Goal: Information Seeking & Learning: Learn about a topic

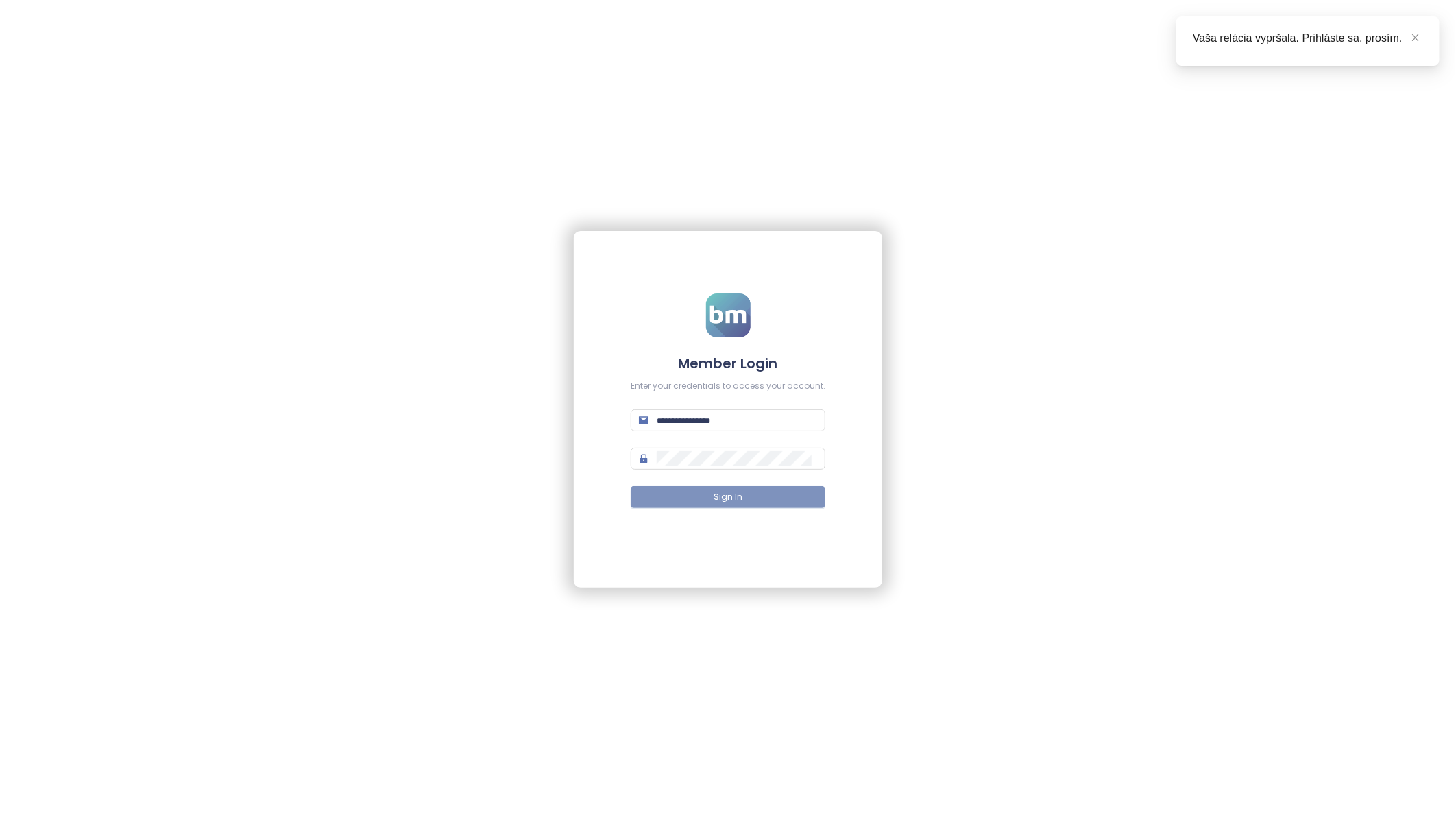
type input "**********"
click at [736, 494] on span "Sign In" at bounding box center [728, 497] width 29 height 13
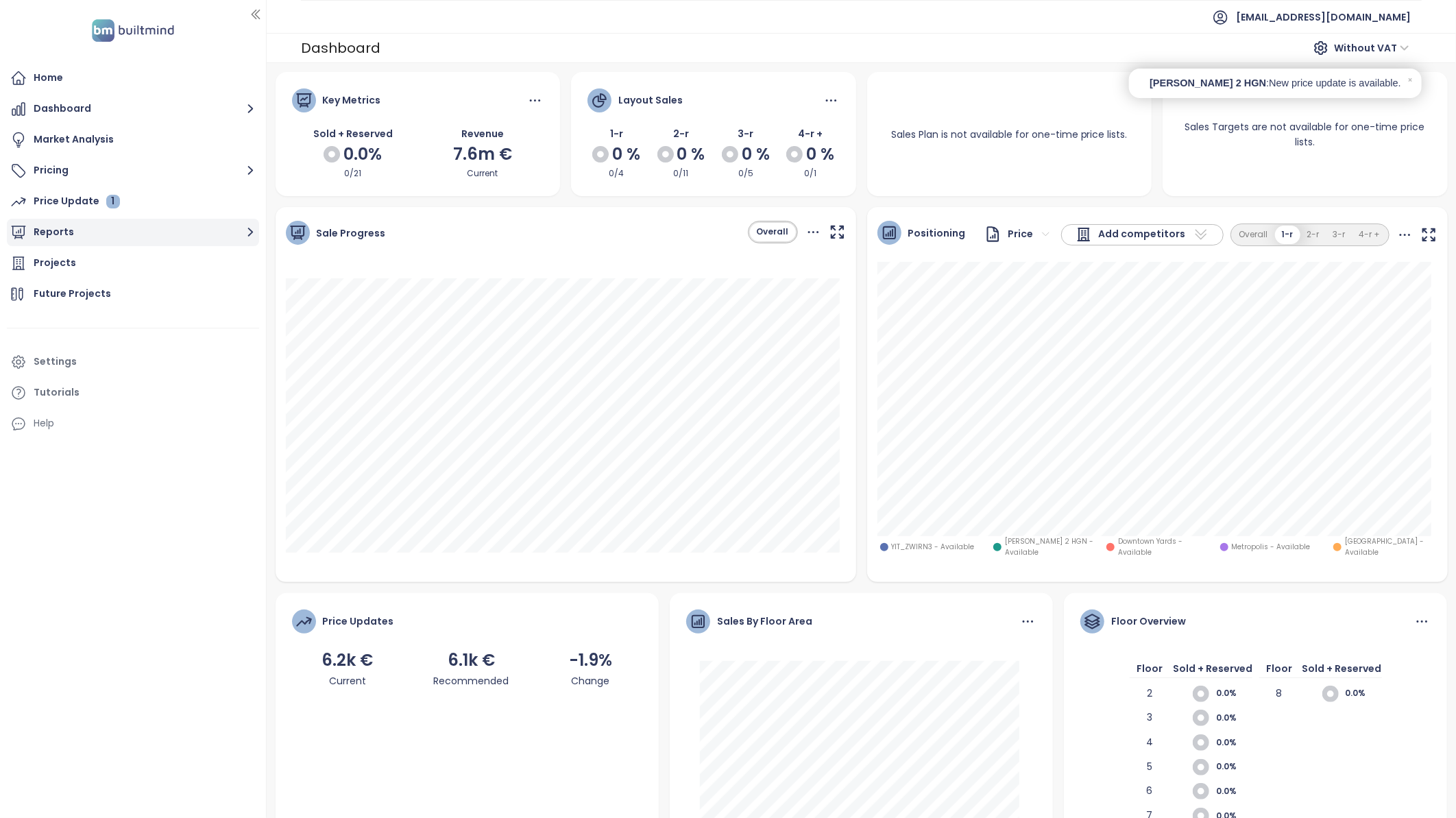
click at [63, 235] on button "Reports" at bounding box center [133, 232] width 252 height 27
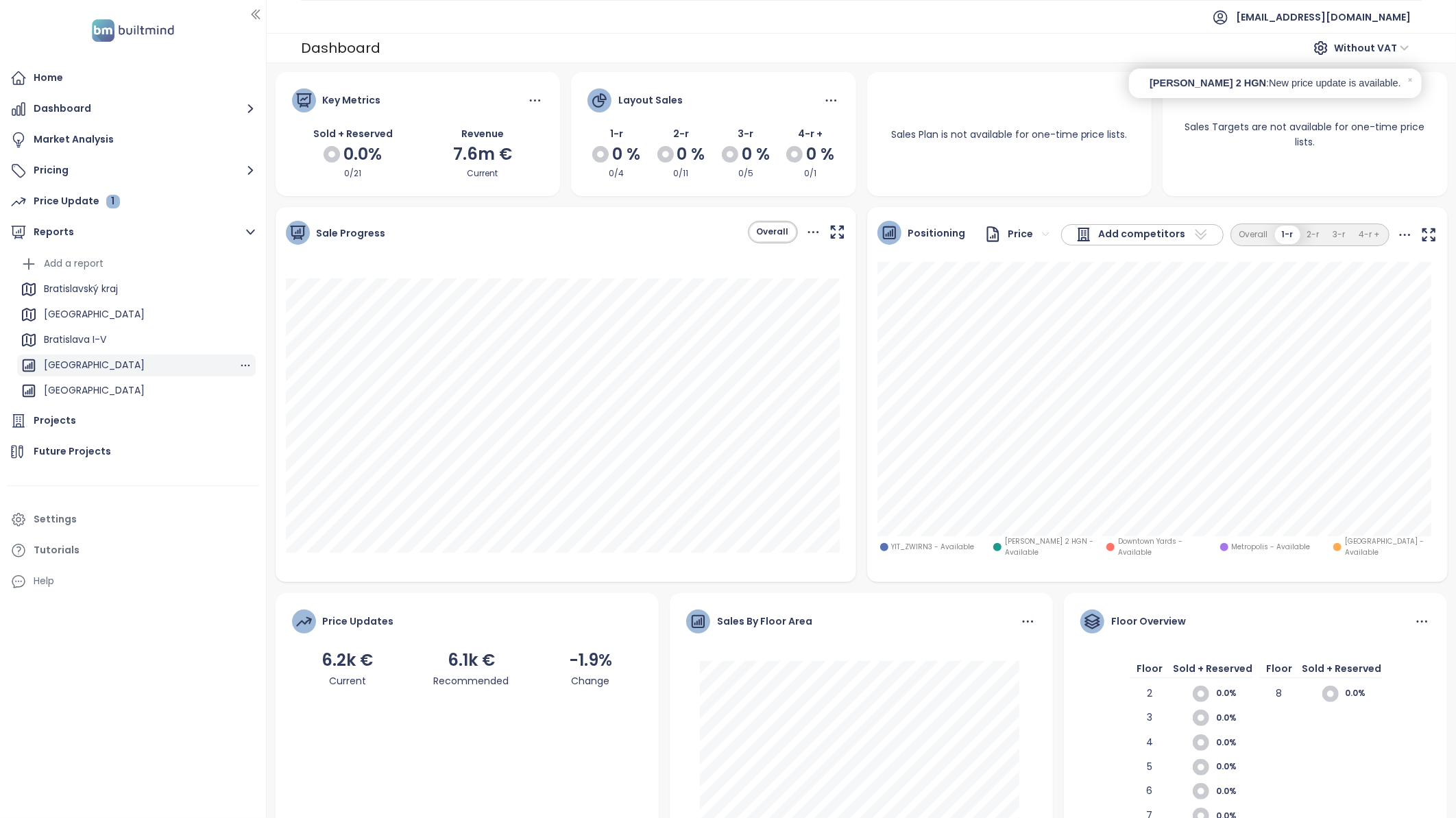
click at [92, 359] on div "[GEOGRAPHIC_DATA]" at bounding box center [94, 365] width 101 height 17
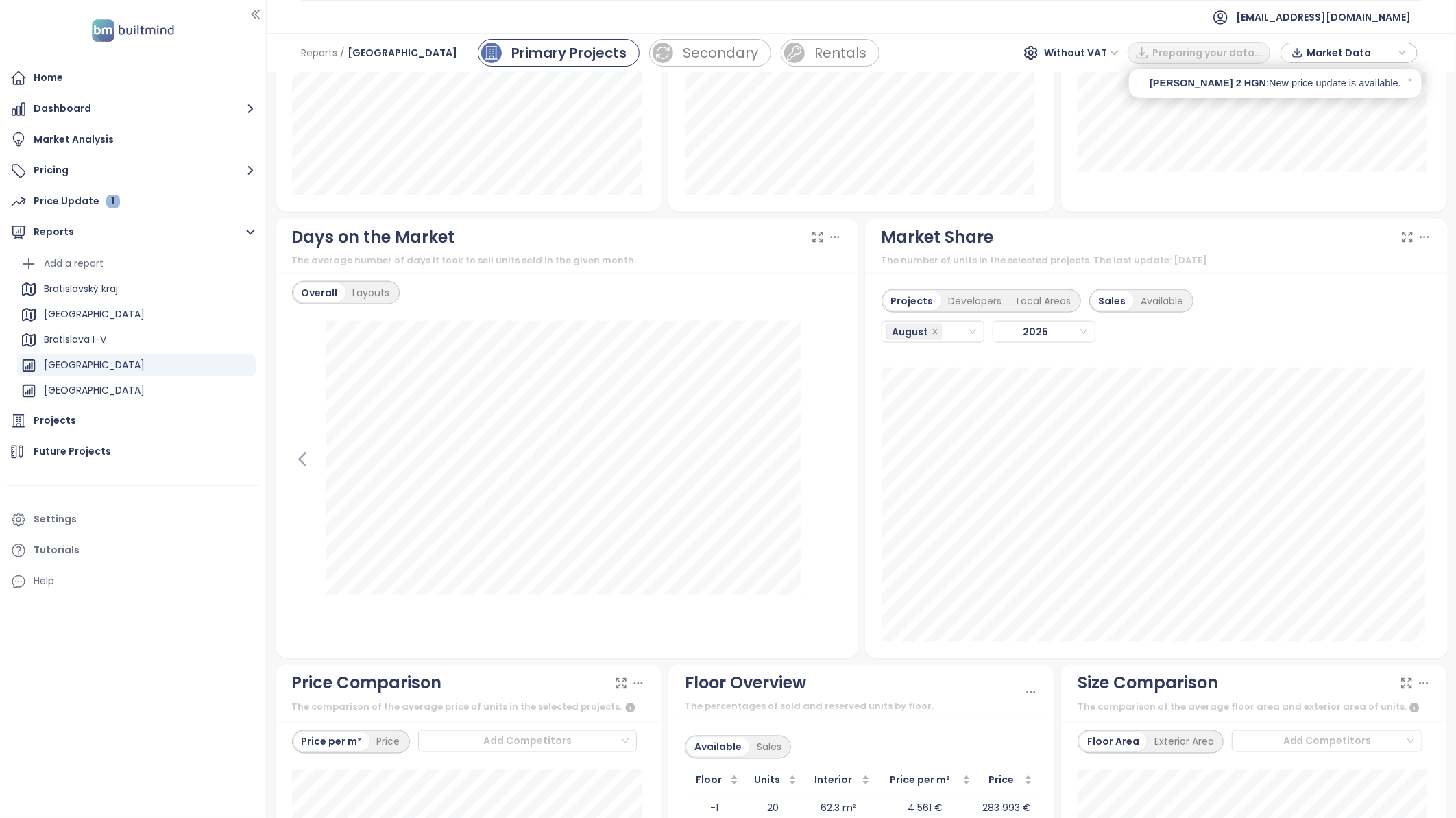
scroll to position [1065, 0]
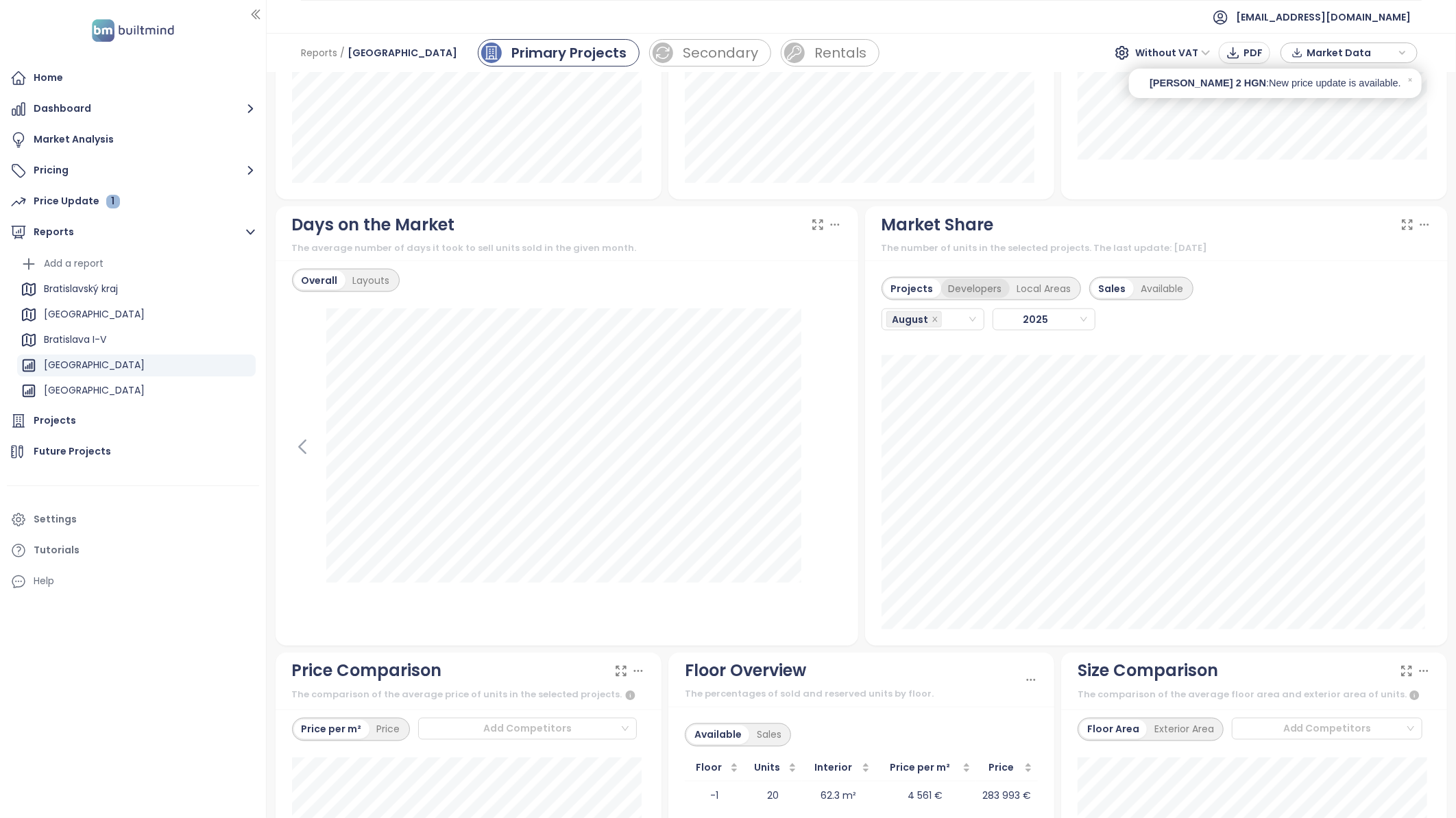
click at [969, 285] on div "Developers" at bounding box center [975, 288] width 69 height 19
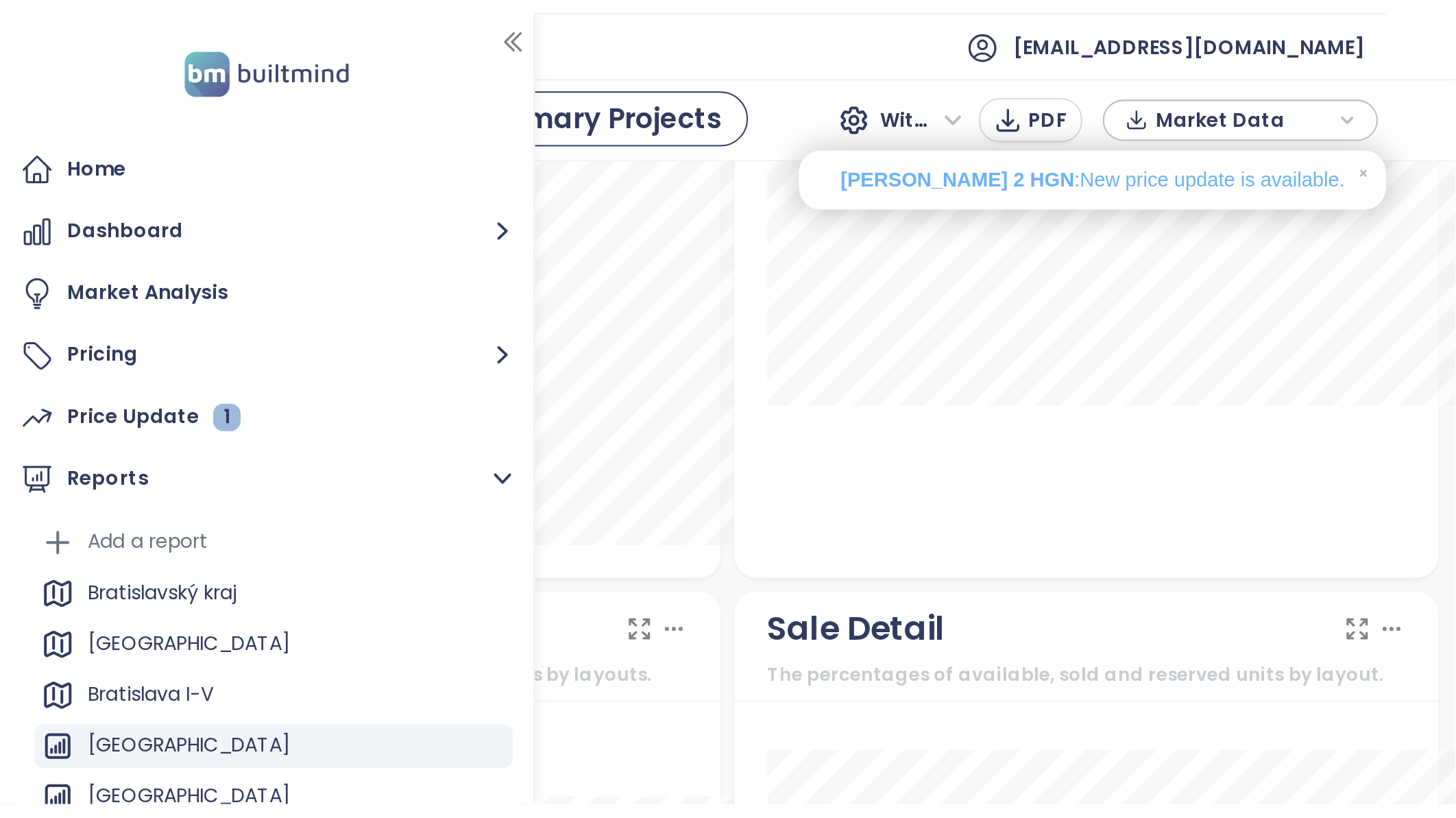
scroll to position [583, 0]
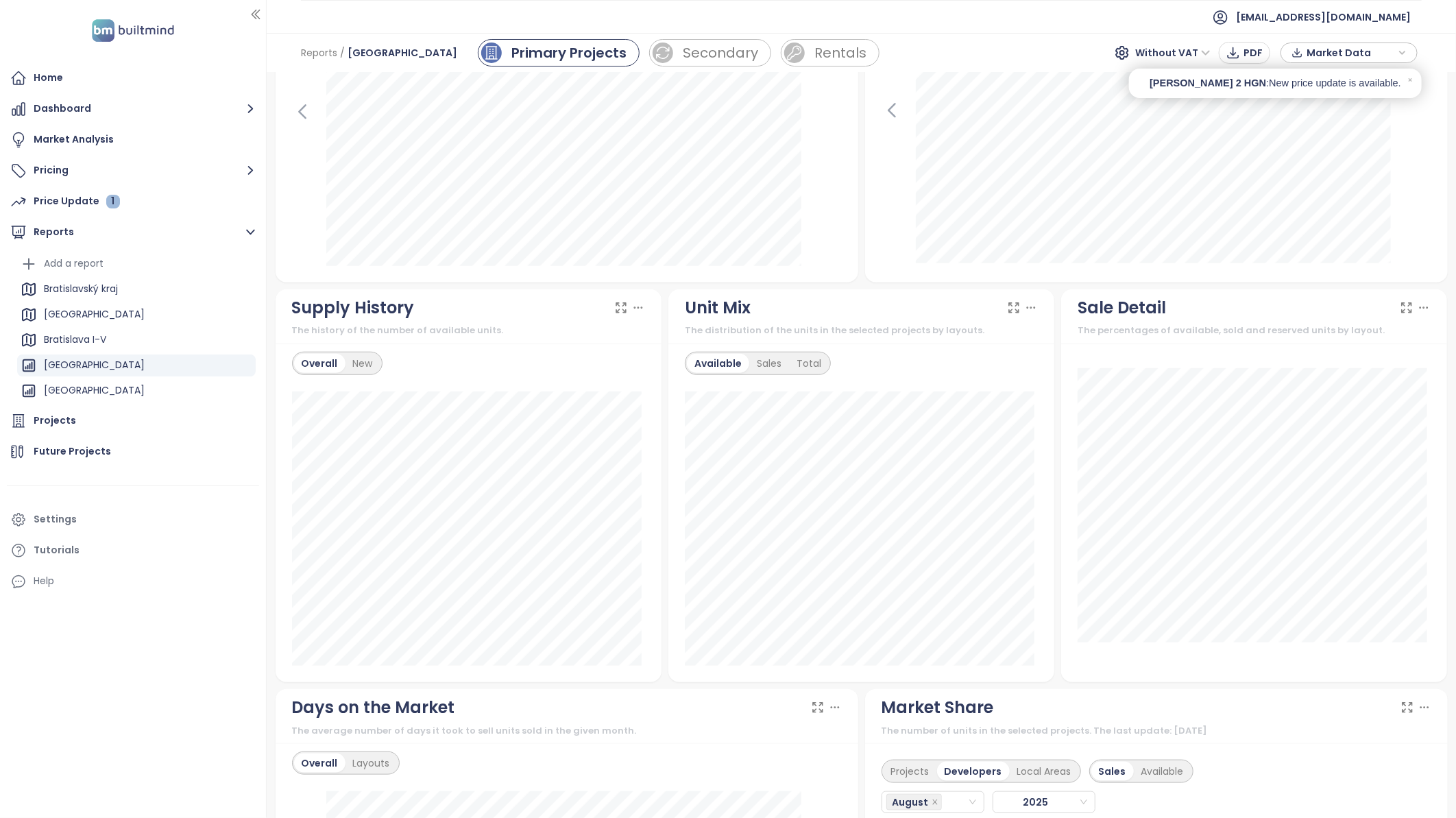
click at [5, 210] on div "Home Dashboard Market Analysis Pricing Price Update 1 Reports Add a report [GEO…" at bounding box center [133, 329] width 266 height 530
click at [60, 414] on div "Projects" at bounding box center [54, 421] width 43 height 17
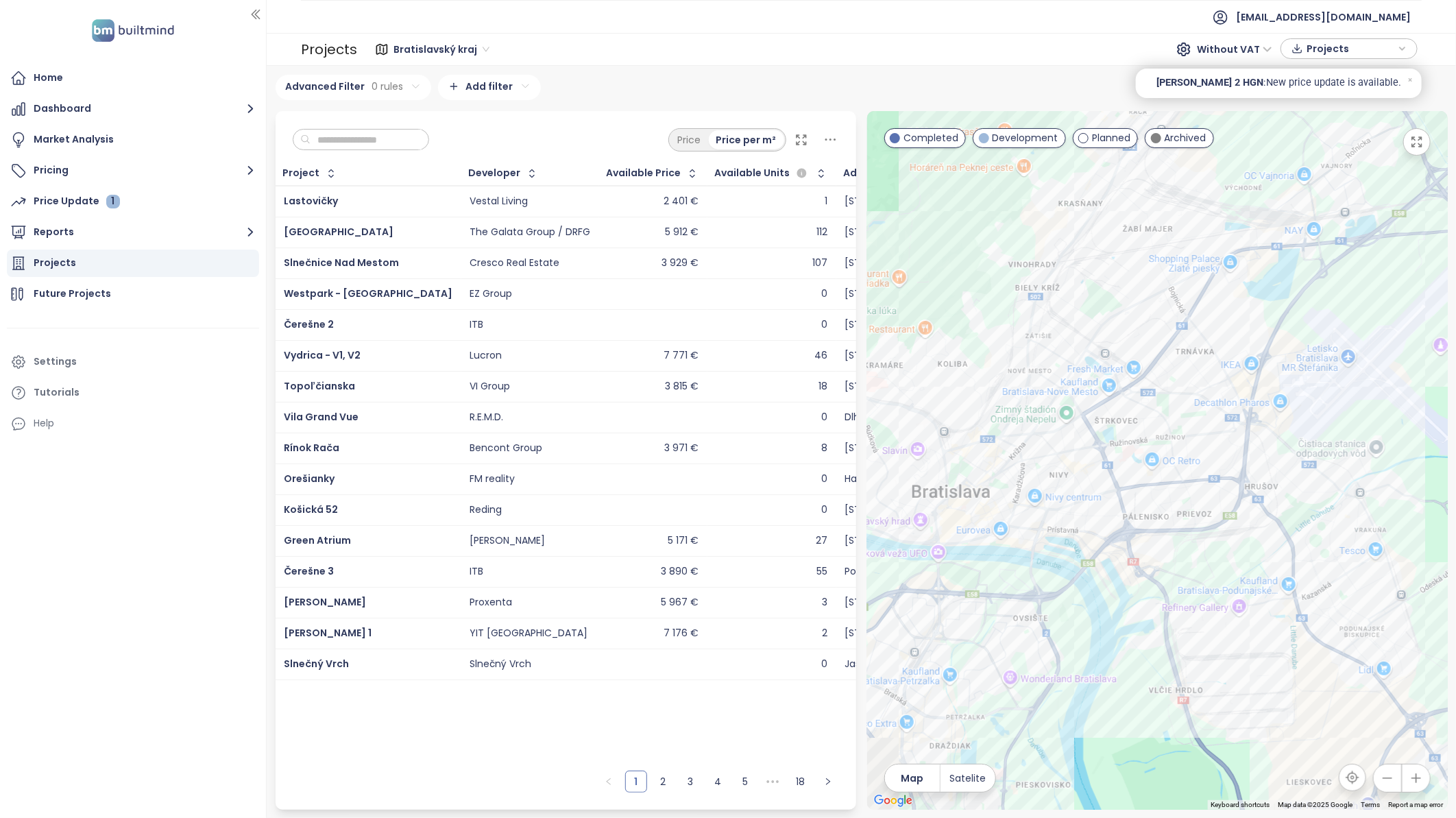
drag, startPoint x: 1160, startPoint y: 517, endPoint x: 1394, endPoint y: 392, distance: 265.3
click at [1407, 406] on div at bounding box center [1157, 460] width 581 height 698
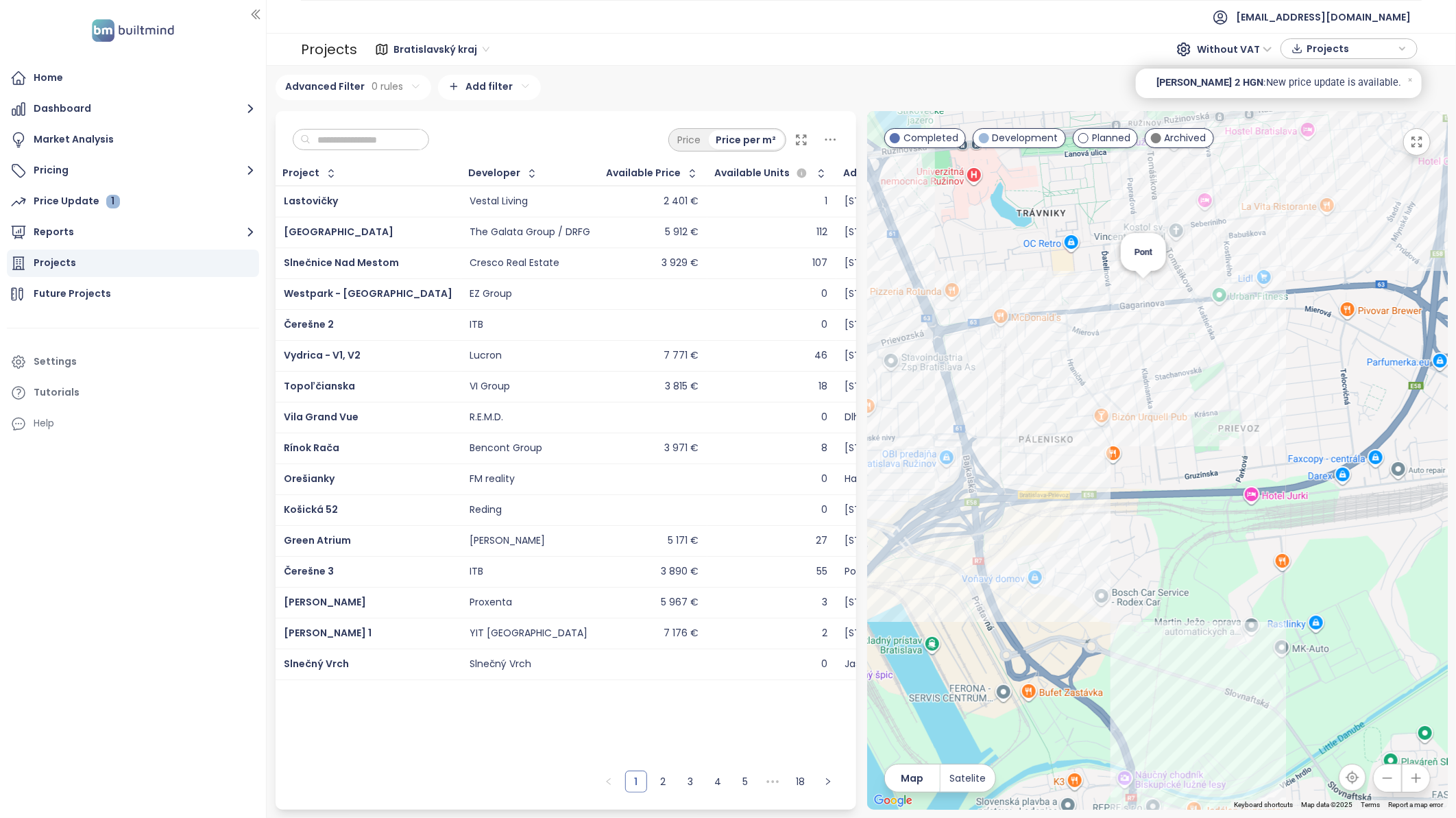
click at [1142, 291] on div "Pont" at bounding box center [1157, 460] width 581 height 698
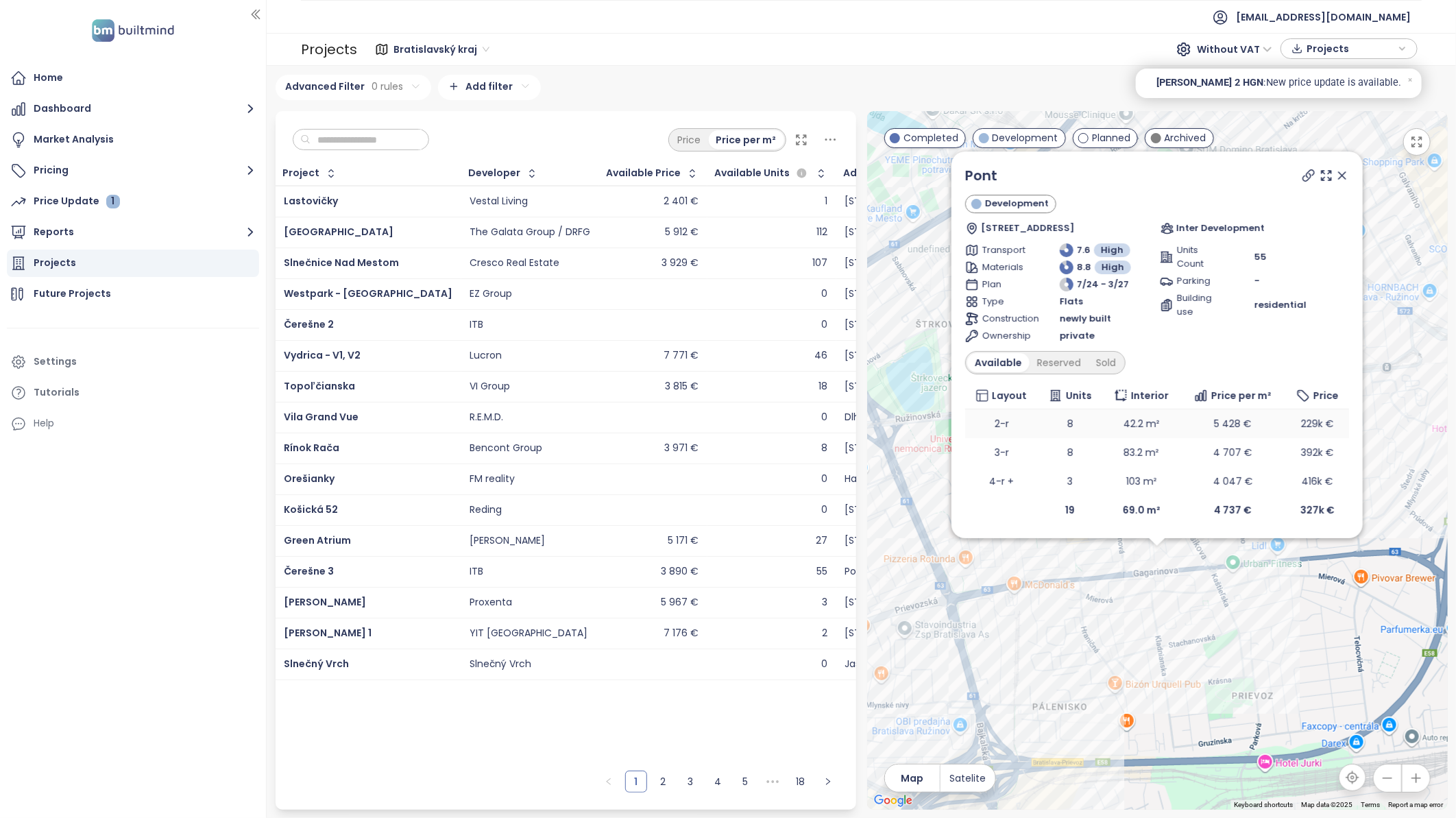
click at [996, 428] on td "2-r" at bounding box center [1001, 423] width 73 height 29
click at [1306, 177] on icon at bounding box center [1308, 176] width 14 height 14
click at [1343, 176] on icon at bounding box center [1342, 176] width 14 height 14
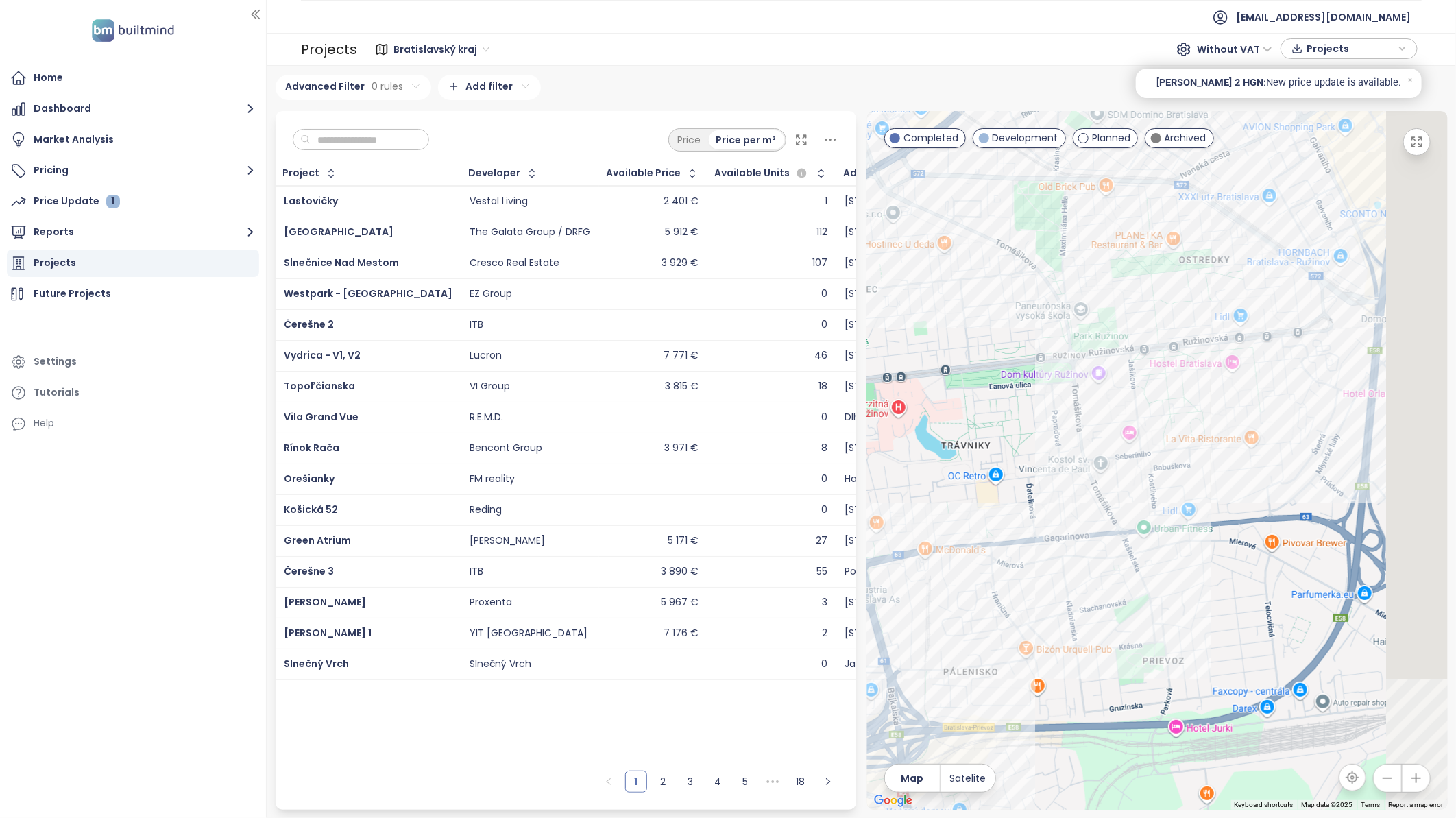
drag, startPoint x: 1325, startPoint y: 510, endPoint x: 1234, endPoint y: 475, distance: 97.5
click at [1234, 475] on div at bounding box center [1157, 460] width 581 height 698
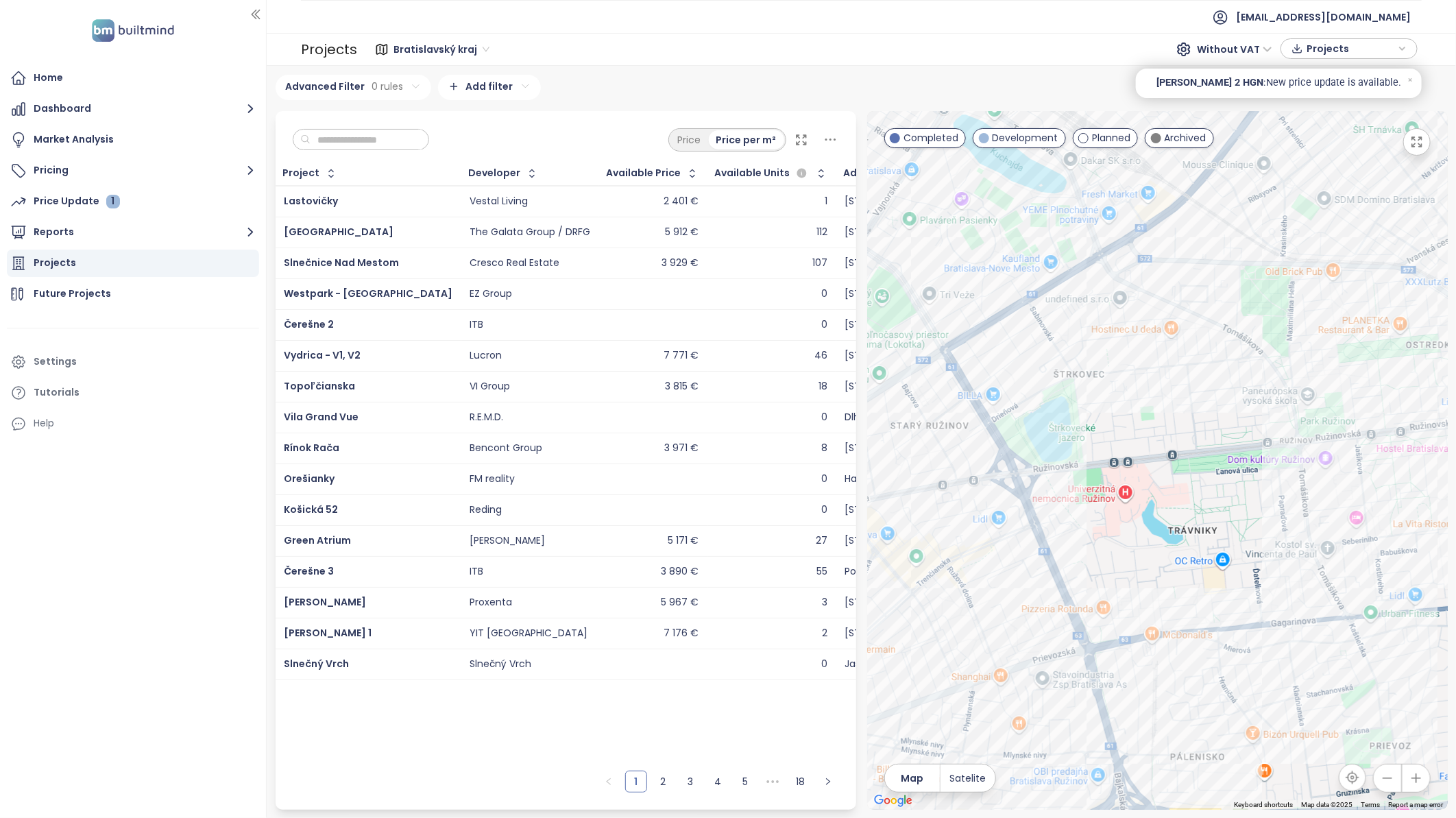
drag, startPoint x: 1182, startPoint y: 275, endPoint x: 1413, endPoint y: 315, distance: 234.4
click at [1413, 315] on div at bounding box center [1157, 460] width 581 height 698
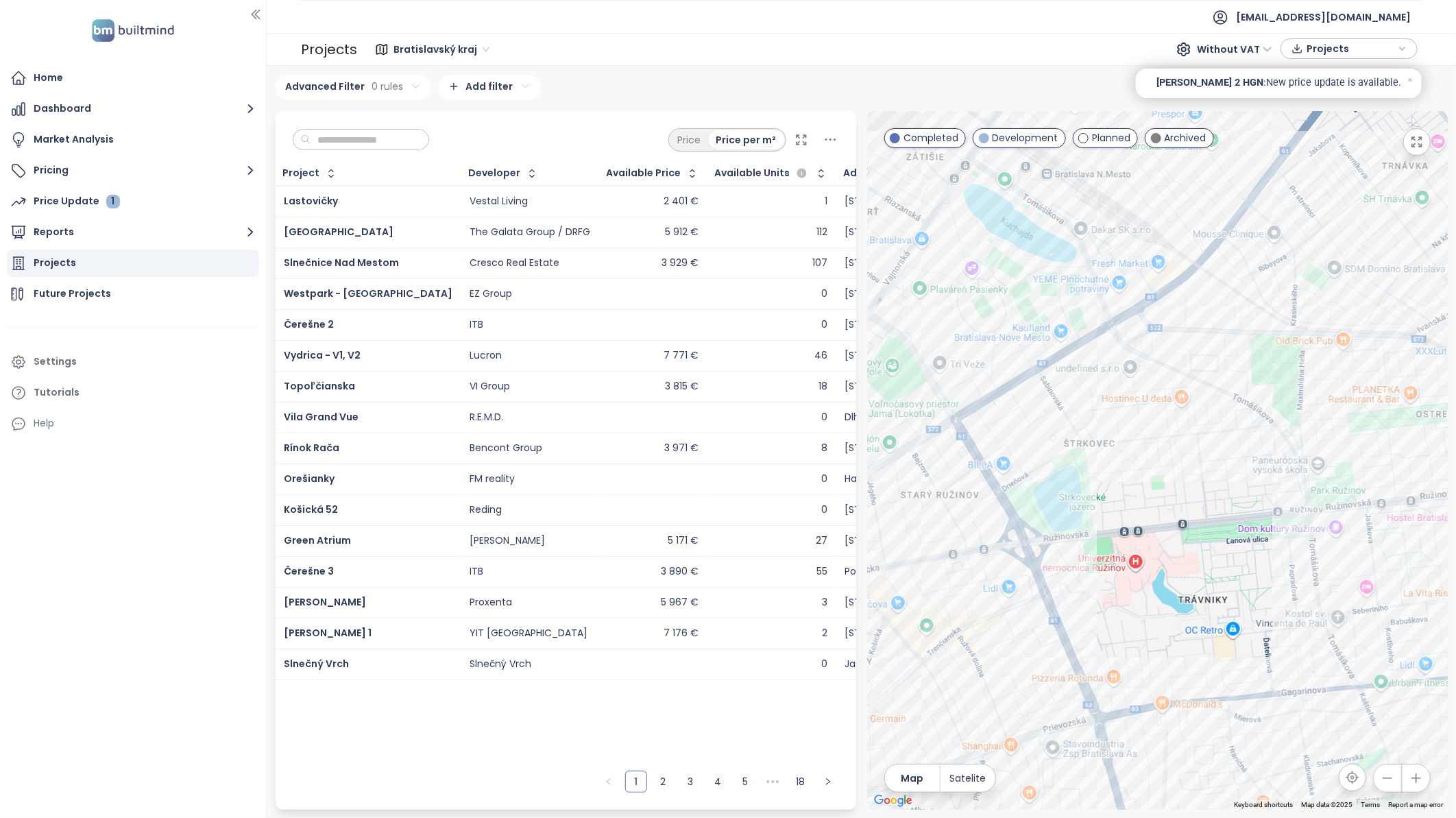
drag, startPoint x: 1159, startPoint y: 462, endPoint x: 1174, endPoint y: 538, distance: 77.5
click at [1174, 538] on div at bounding box center [1157, 460] width 581 height 698
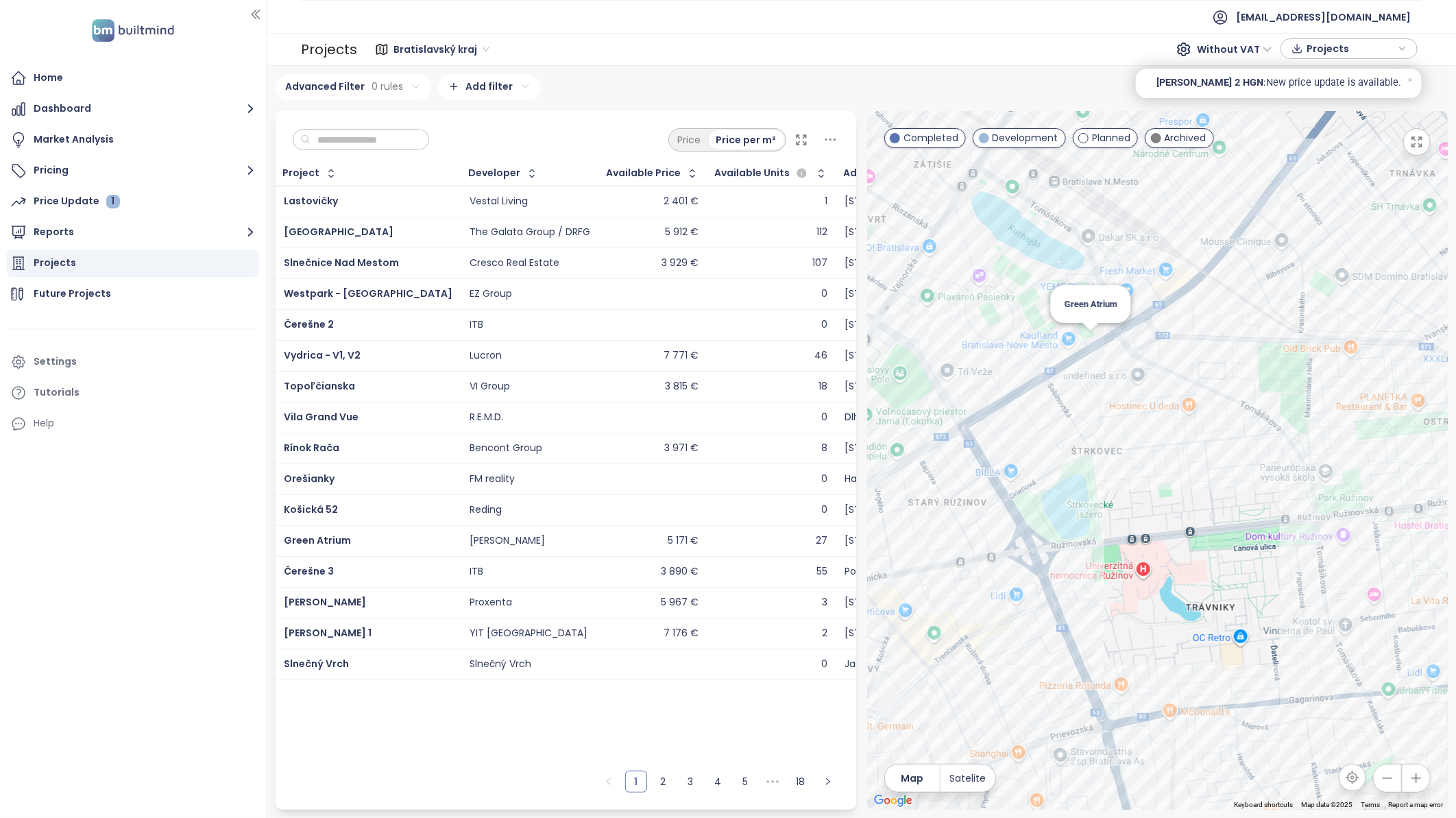
click at [1091, 341] on div "Green Atrium" at bounding box center [1157, 460] width 581 height 698
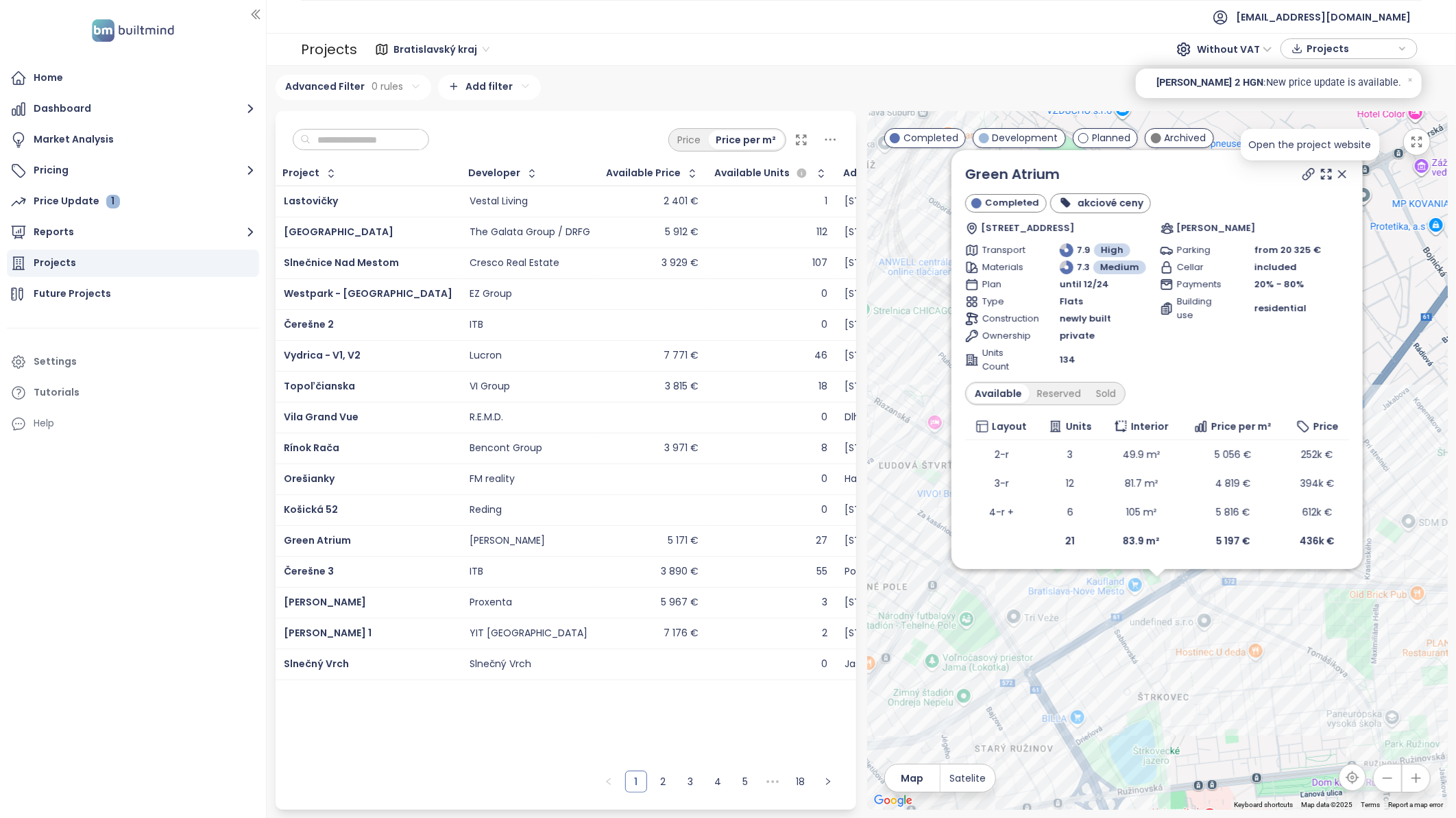
click at [1307, 177] on icon at bounding box center [1308, 174] width 11 height 11
click at [1342, 174] on icon at bounding box center [1342, 174] width 7 height 7
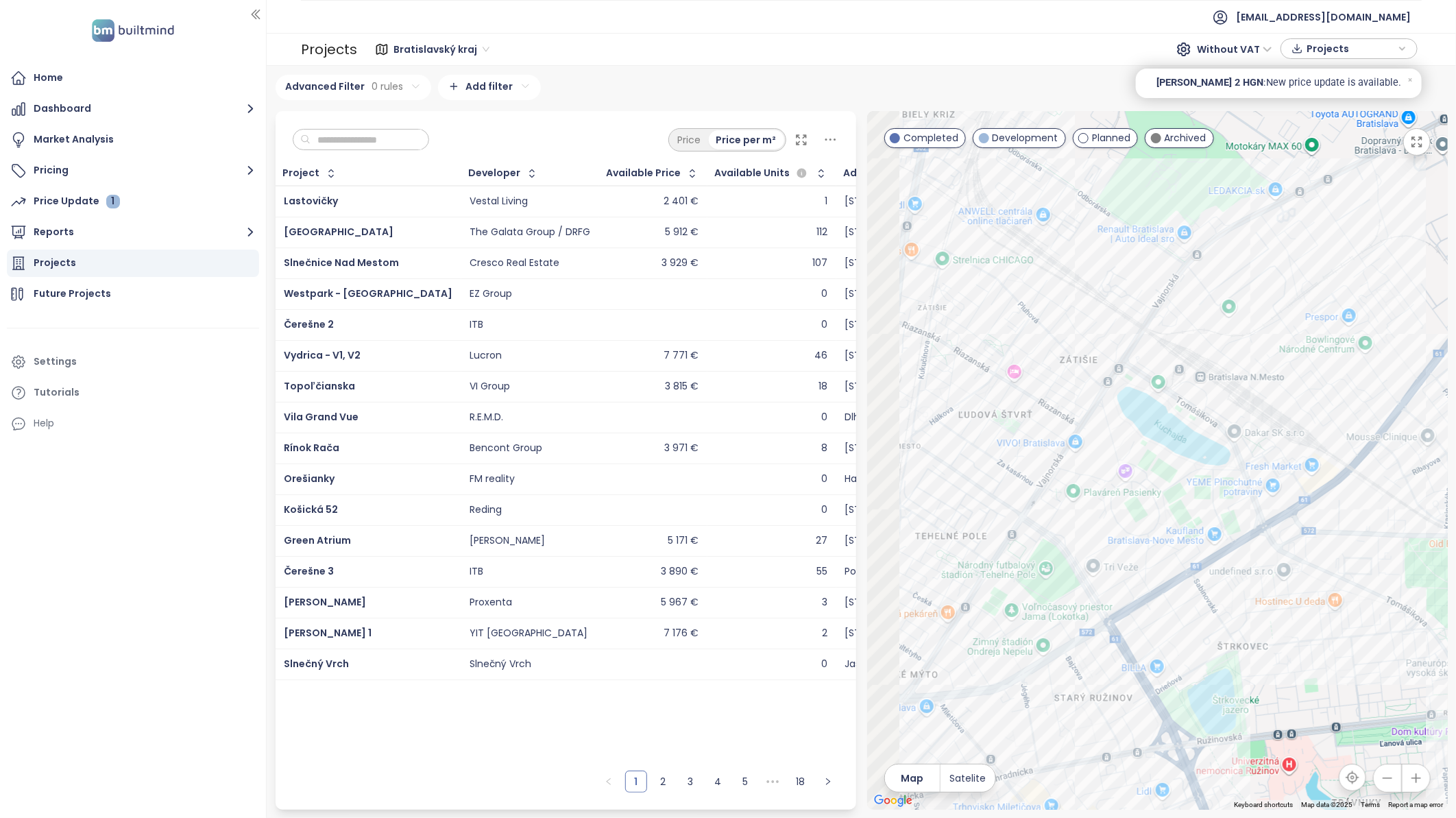
drag, startPoint x: 1175, startPoint y: 380, endPoint x: 1282, endPoint y: 314, distance: 125.7
click at [1276, 323] on div at bounding box center [1157, 460] width 581 height 698
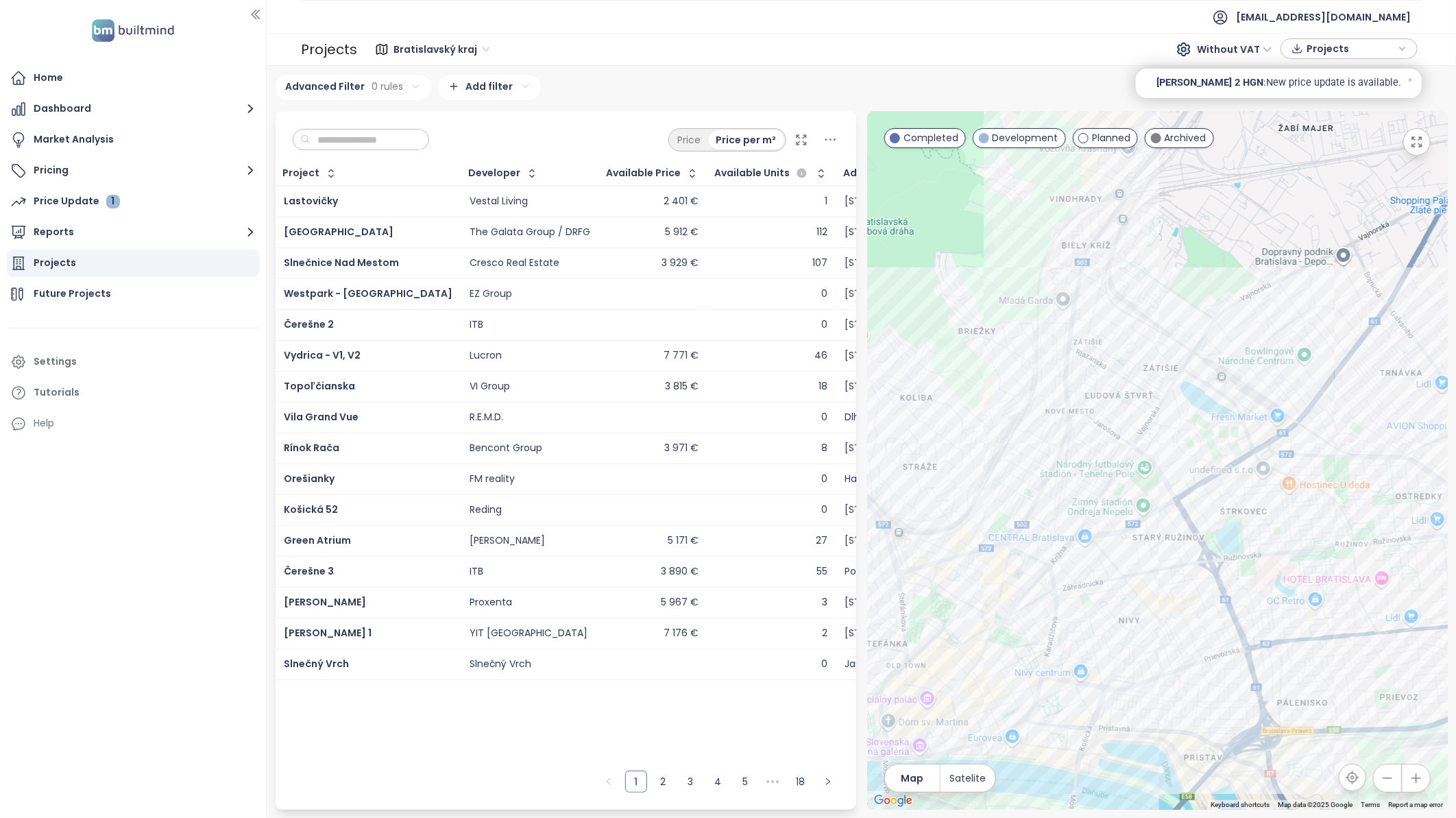
drag, startPoint x: 1179, startPoint y: 420, endPoint x: 1153, endPoint y: 448, distance: 38.2
click at [1153, 448] on div at bounding box center [1157, 460] width 581 height 698
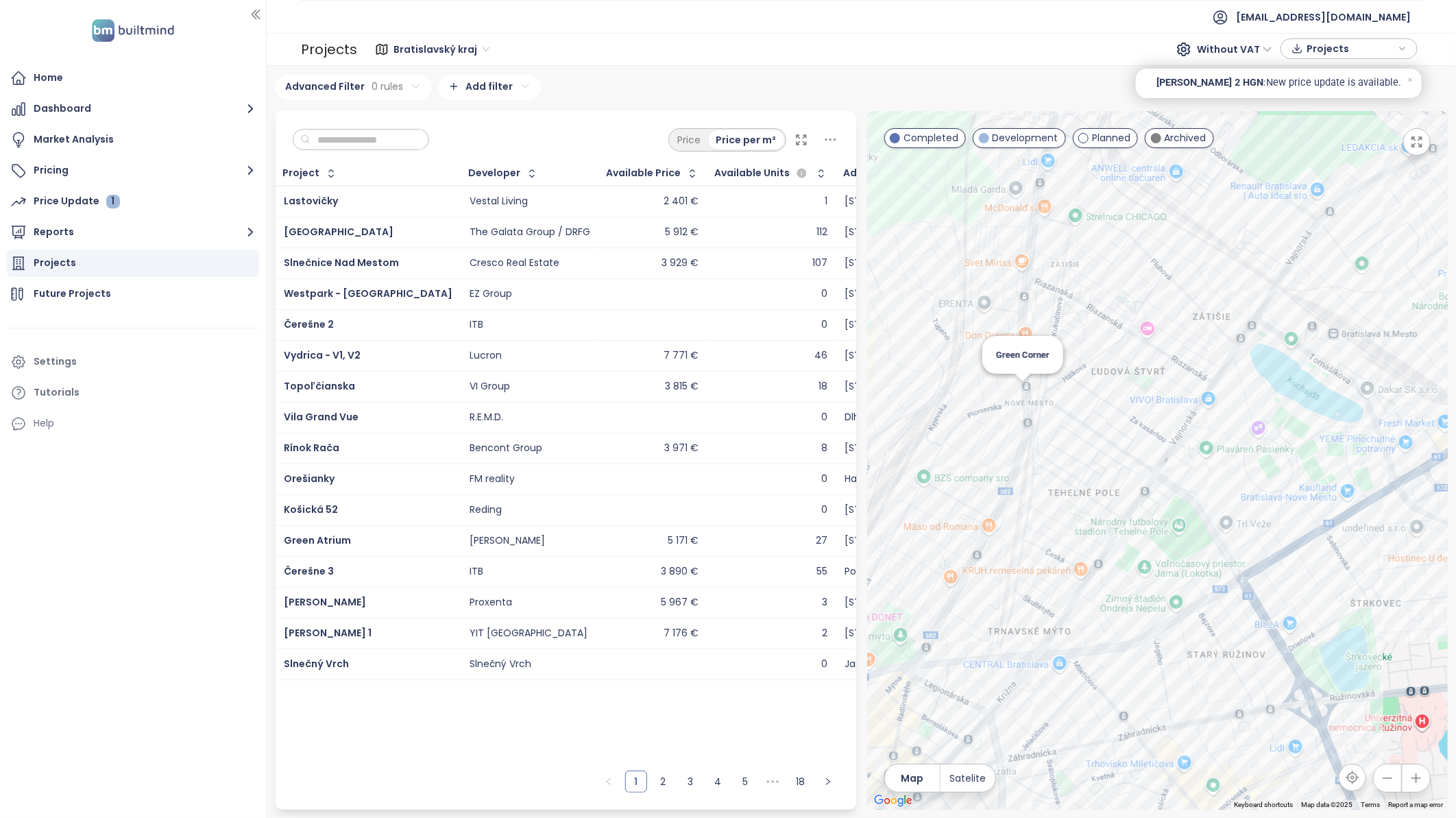
click at [1023, 391] on div "Green Corner" at bounding box center [1157, 460] width 581 height 698
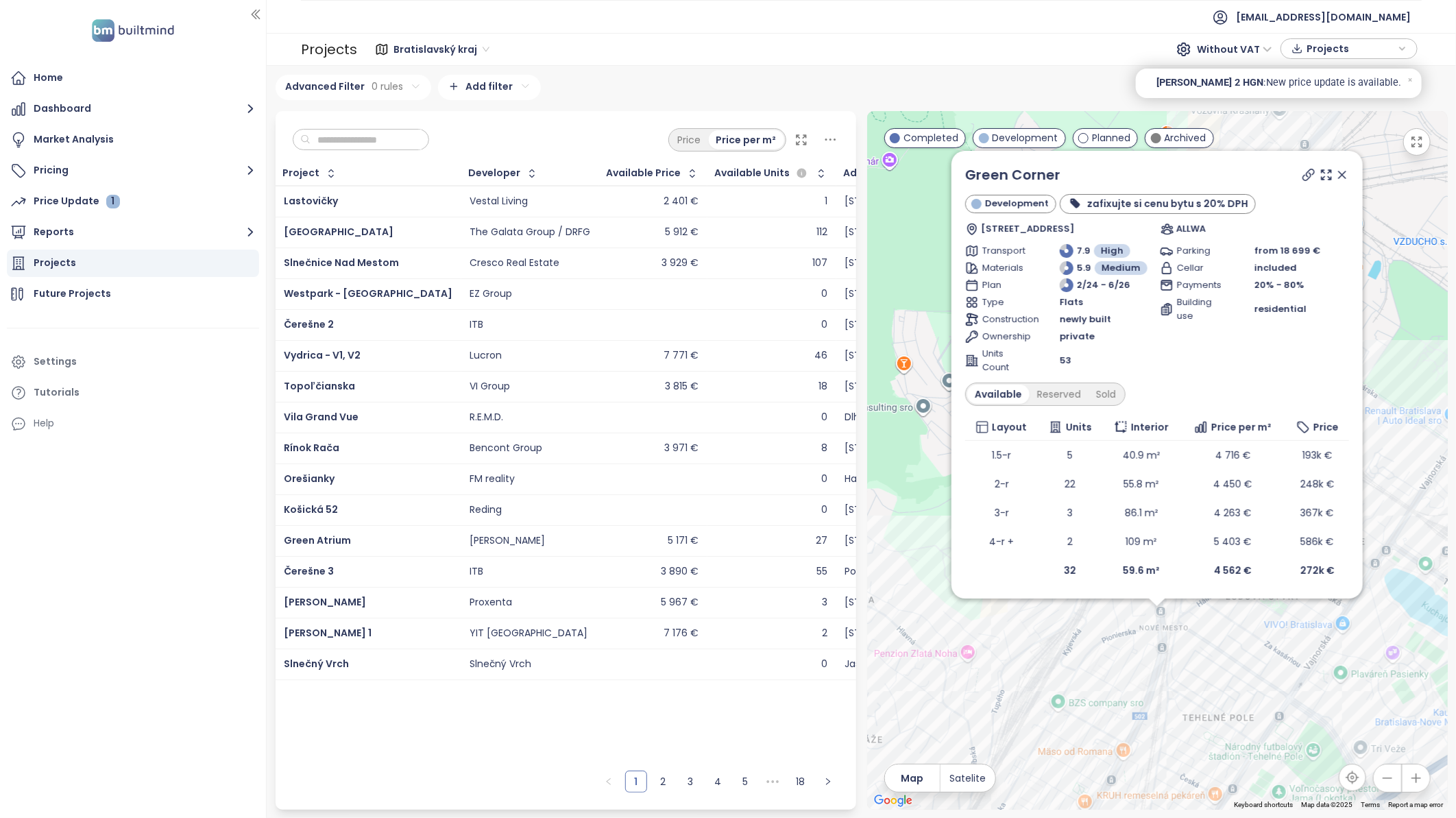
click at [1306, 176] on icon at bounding box center [1308, 175] width 11 height 11
drag, startPoint x: 1335, startPoint y: 174, endPoint x: 1328, endPoint y: 182, distance: 10.6
click at [1335, 174] on icon at bounding box center [1342, 175] width 14 height 14
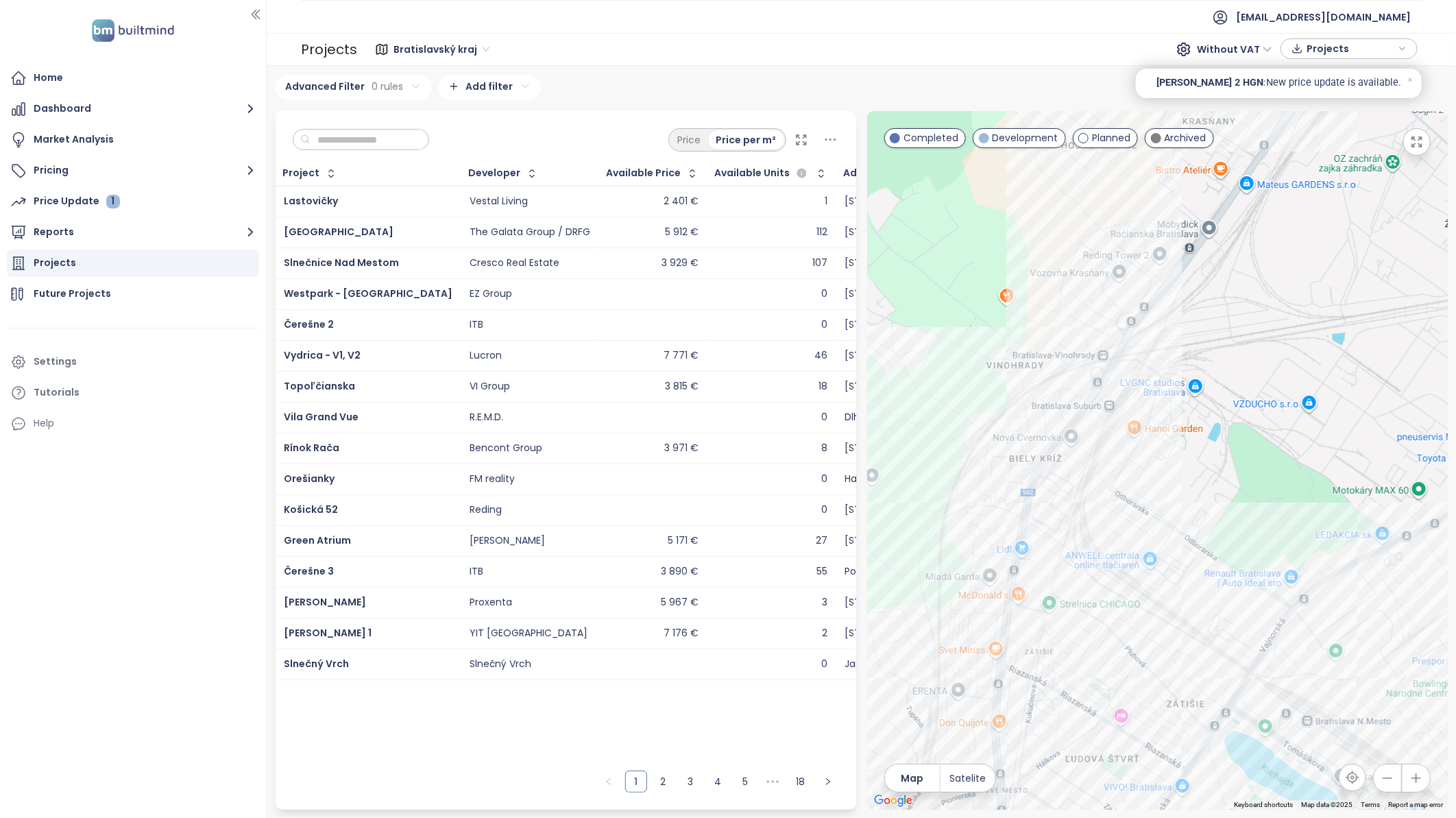
drag, startPoint x: 1224, startPoint y: 339, endPoint x: 1061, endPoint y: 502, distance: 230.5
click at [1061, 502] on div at bounding box center [1157, 460] width 581 height 698
click at [1111, 137] on span "Planned" at bounding box center [1111, 138] width 39 height 15
click at [1189, 136] on span "Archived" at bounding box center [1185, 138] width 42 height 15
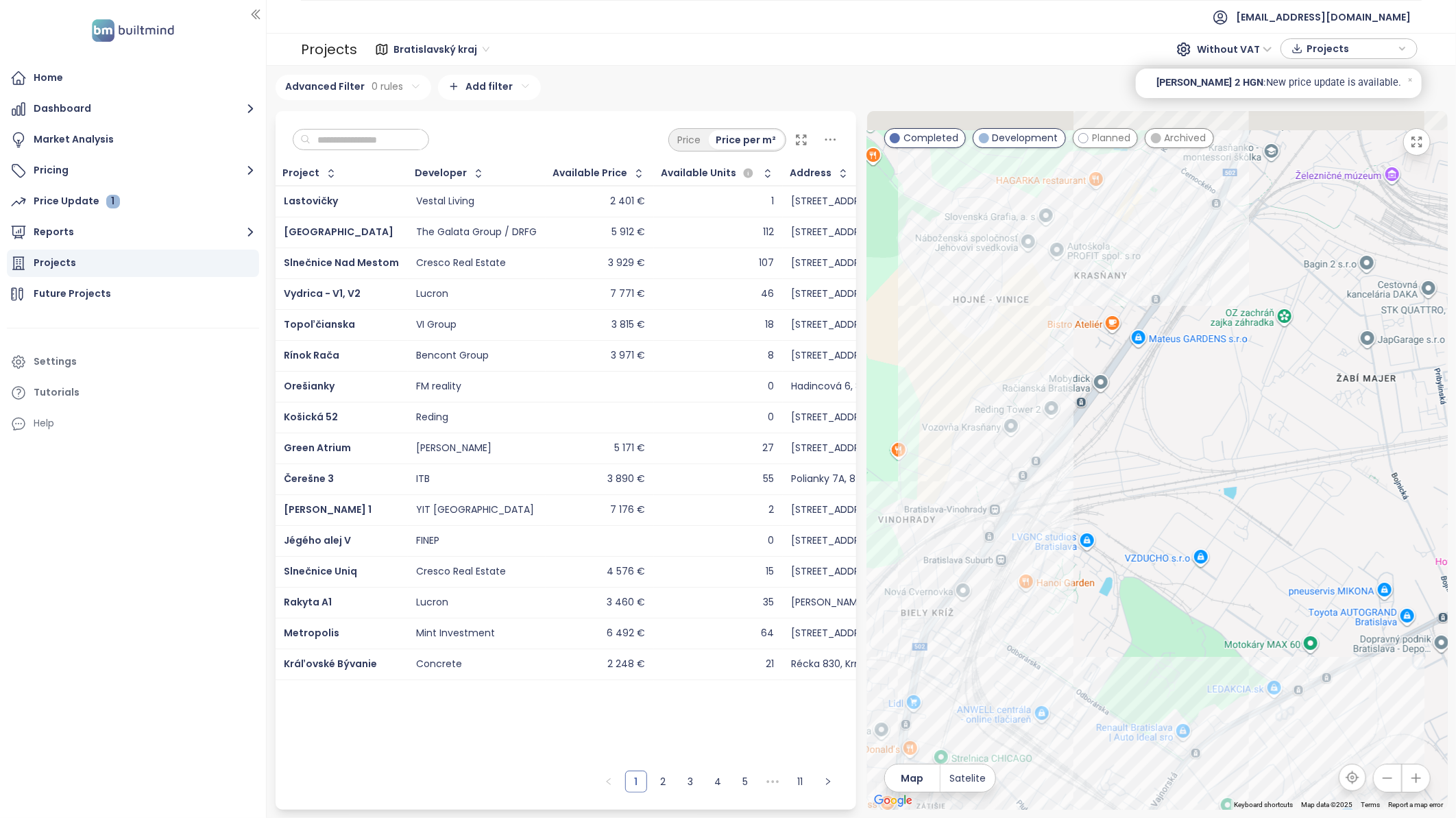
drag, startPoint x: 1193, startPoint y: 474, endPoint x: 1089, endPoint y: 635, distance: 191.7
click at [1089, 635] on div at bounding box center [1157, 460] width 581 height 698
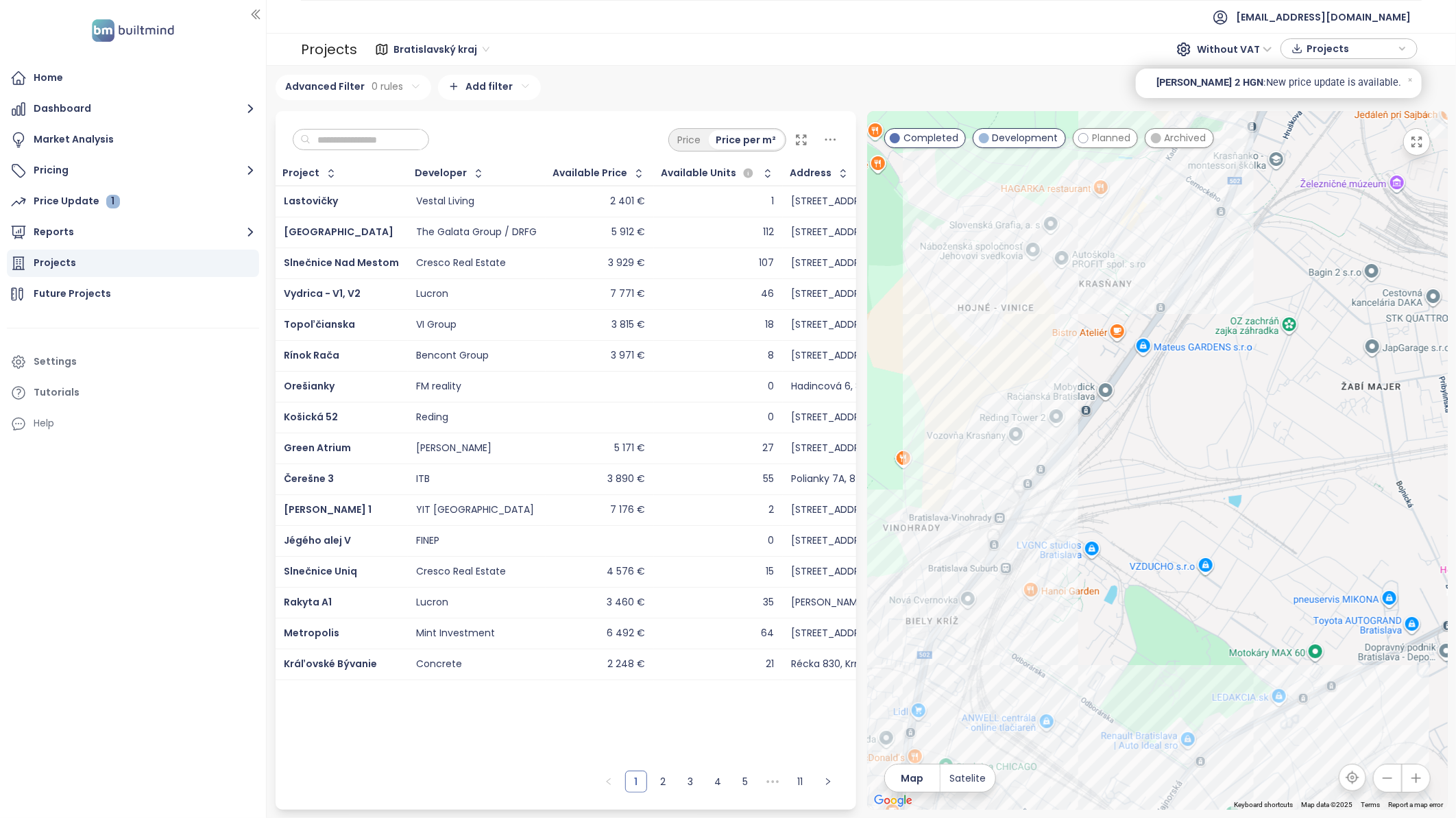
drag, startPoint x: 1319, startPoint y: 366, endPoint x: 1359, endPoint y: 345, distance: 45.2
click at [1350, 353] on div at bounding box center [1157, 460] width 581 height 698
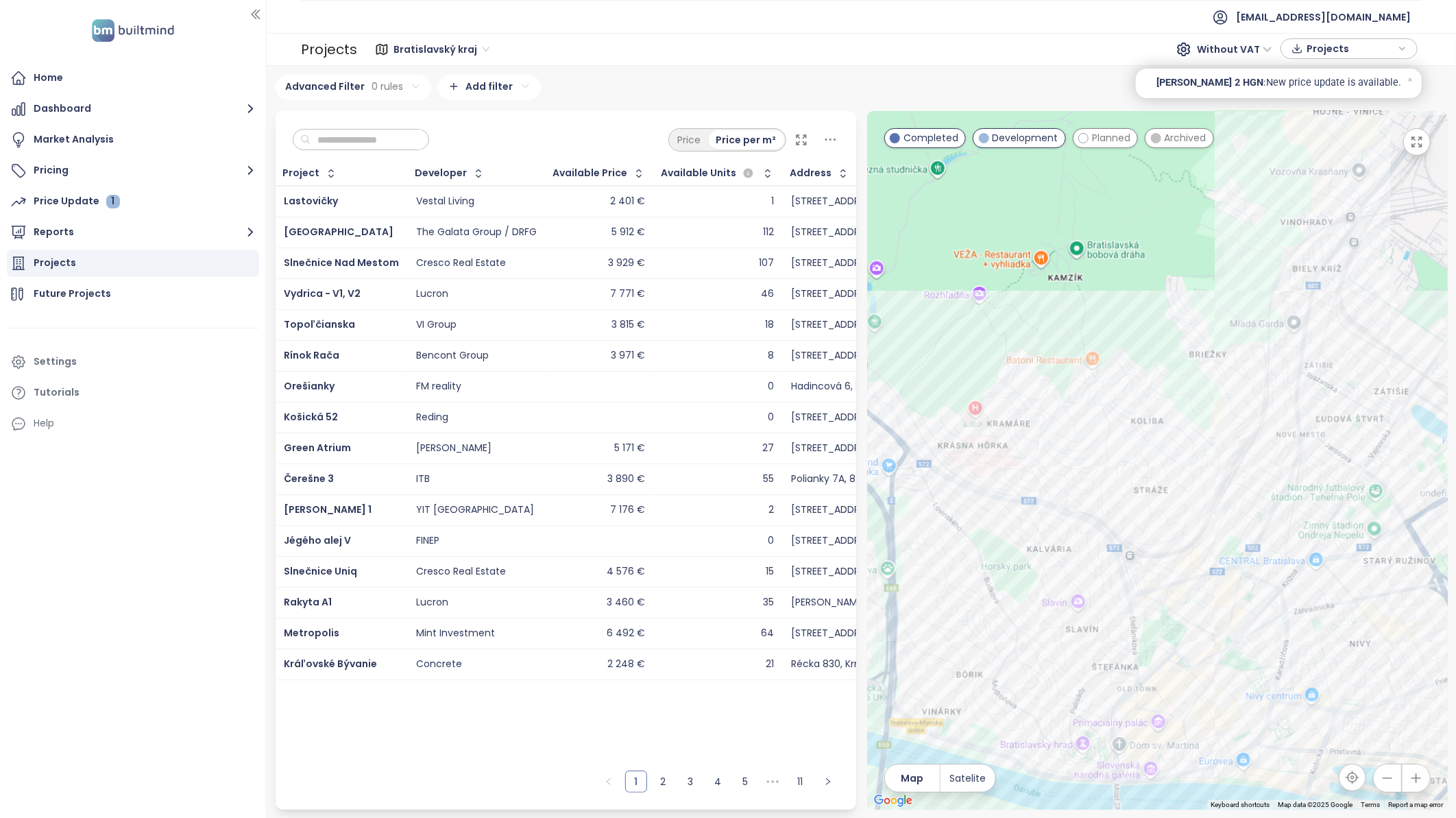
drag, startPoint x: 1223, startPoint y: 516, endPoint x: 1164, endPoint y: 381, distance: 147.3
click at [1164, 381] on div at bounding box center [1157, 460] width 581 height 698
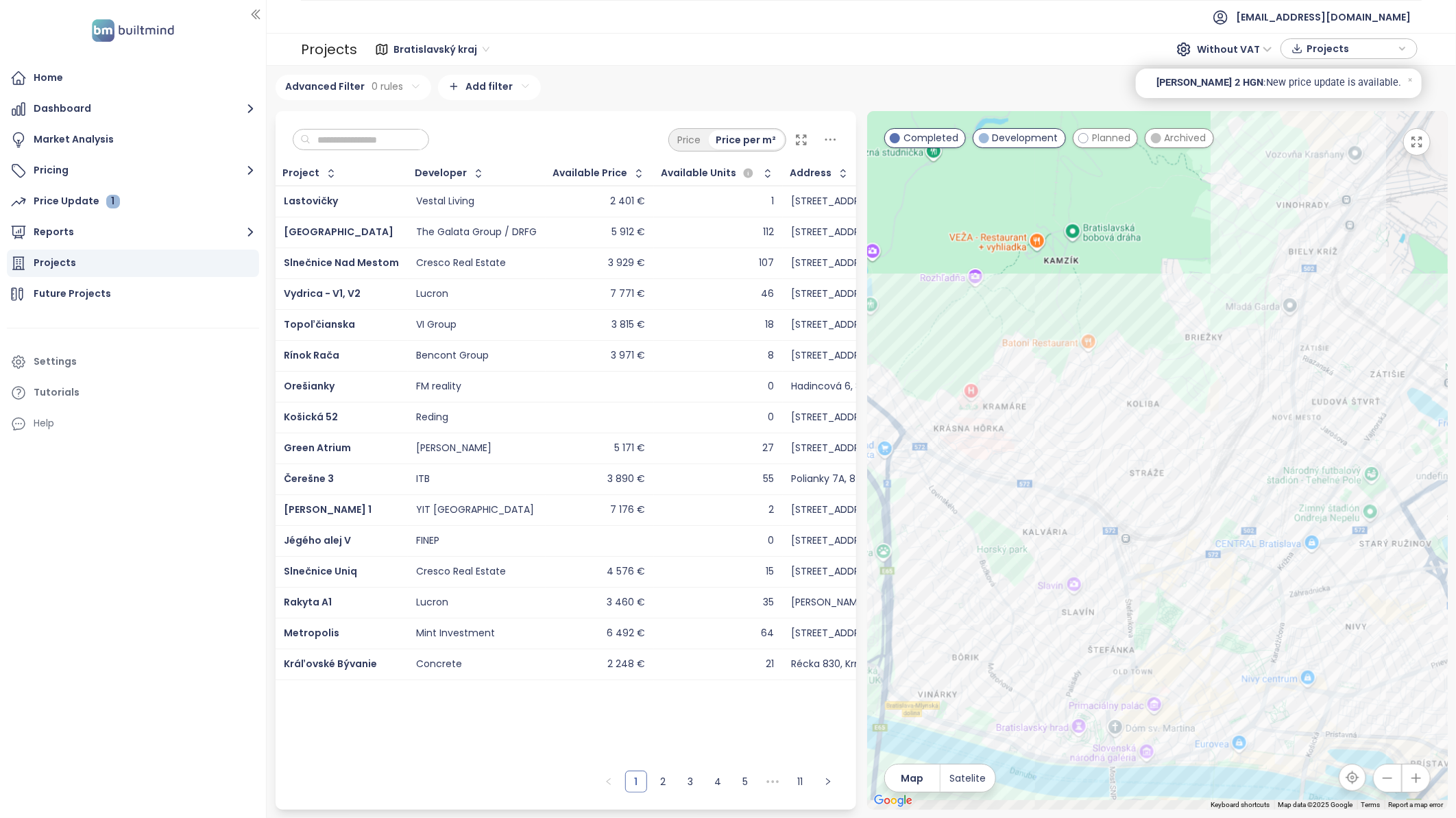
drag, startPoint x: 1134, startPoint y: 457, endPoint x: 1134, endPoint y: 404, distance: 53.0
click at [1134, 404] on div at bounding box center [1157, 460] width 581 height 698
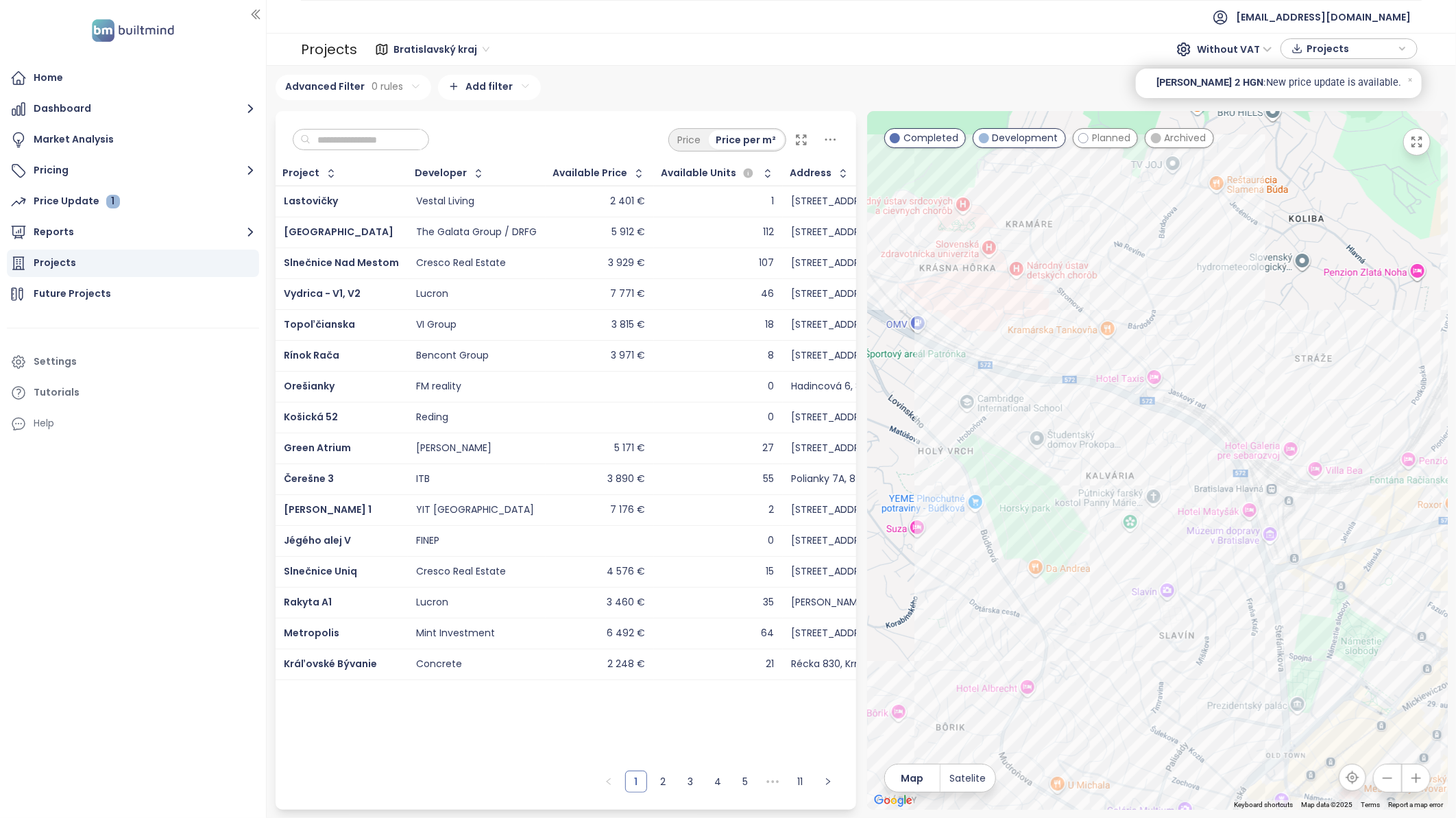
drag, startPoint x: 1108, startPoint y: 574, endPoint x: 1156, endPoint y: 544, distance: 56.6
click at [1156, 544] on div at bounding box center [1157, 460] width 581 height 698
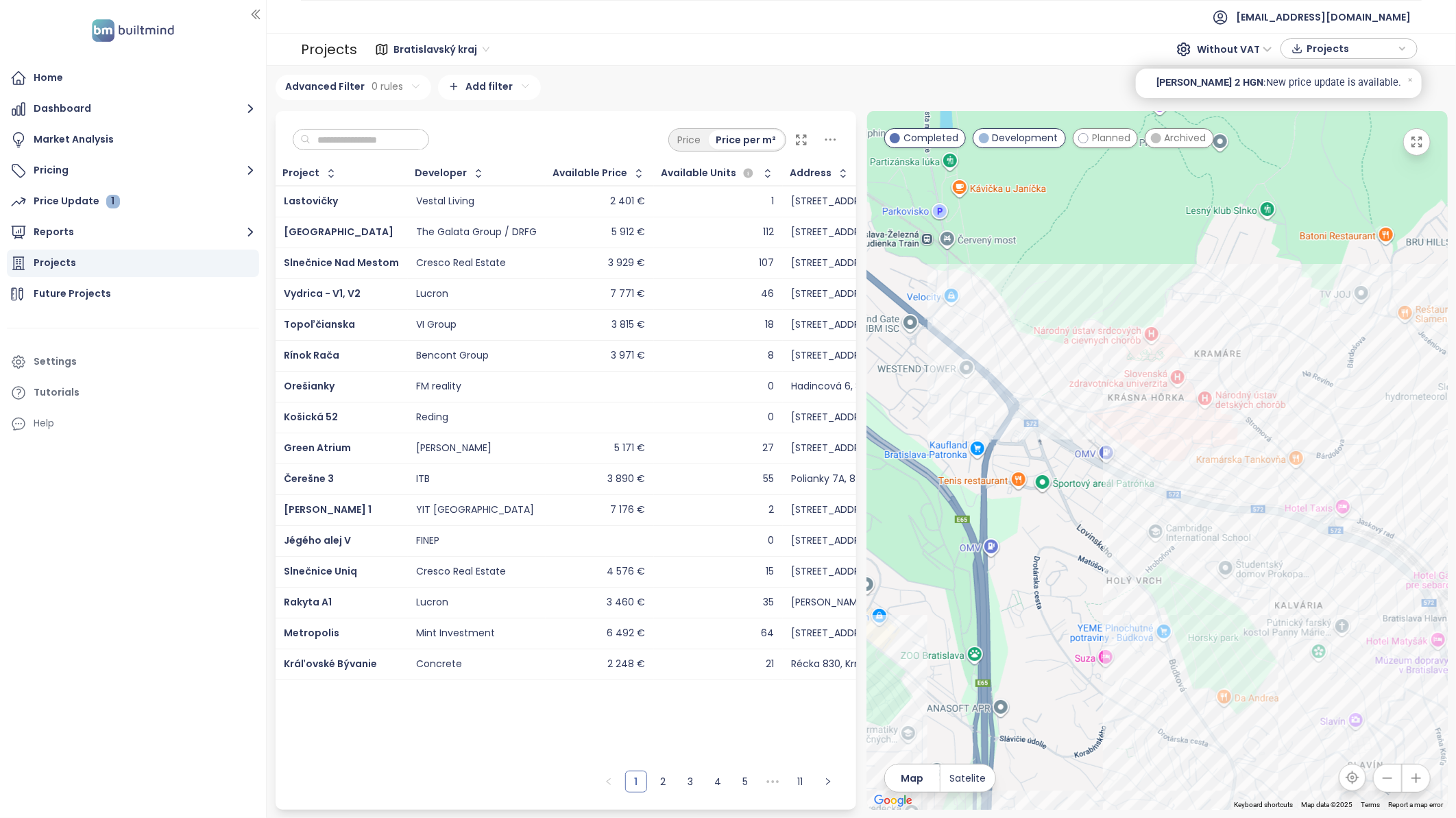
drag, startPoint x: 1086, startPoint y: 469, endPoint x: 1262, endPoint y: 598, distance: 218.2
click at [1262, 598] on div at bounding box center [1157, 460] width 581 height 698
click at [964, 306] on div "Pri studničke" at bounding box center [1157, 460] width 581 height 698
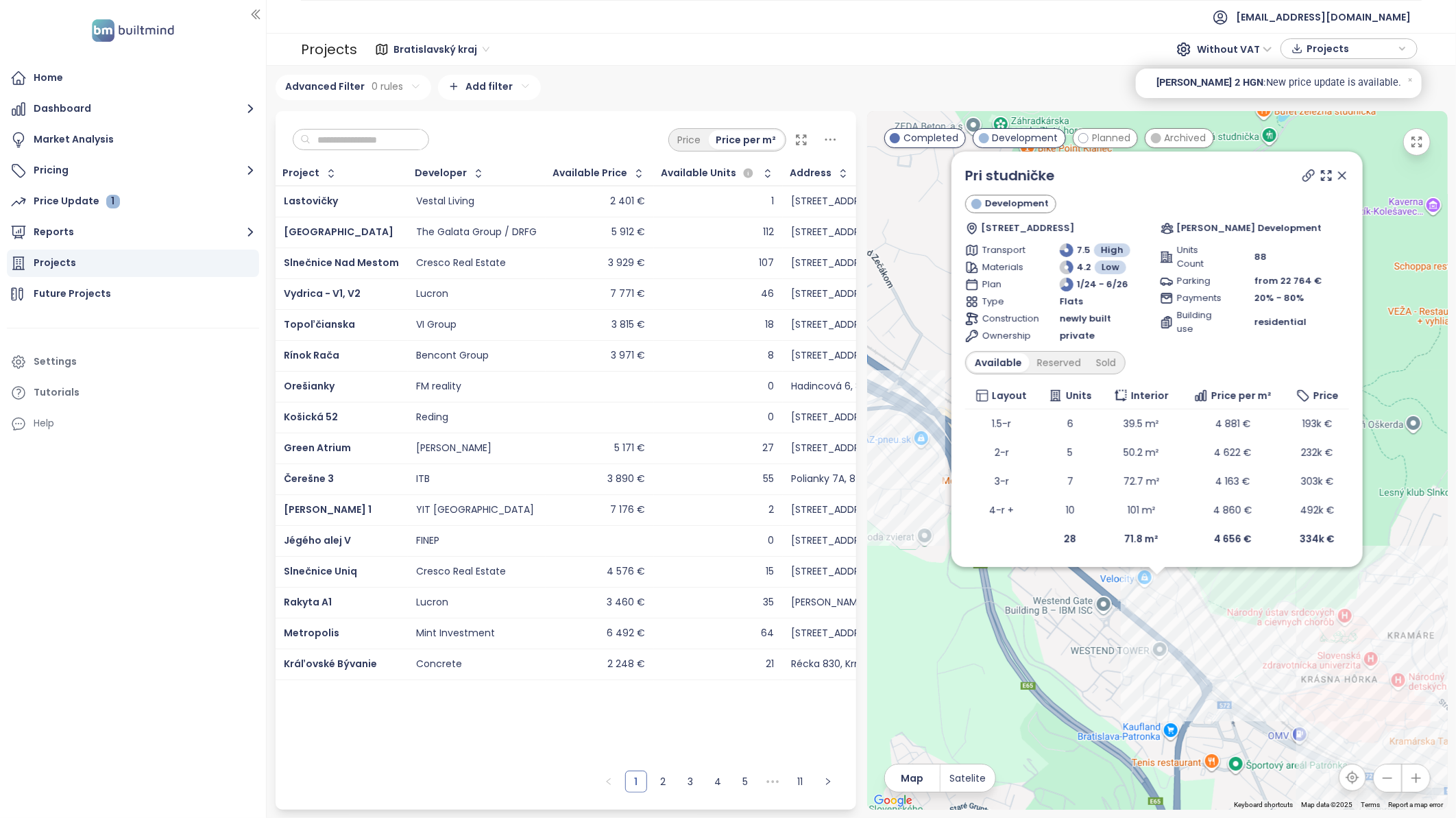
click at [1306, 176] on icon at bounding box center [1308, 176] width 11 height 11
click at [1343, 178] on icon at bounding box center [1342, 175] width 7 height 7
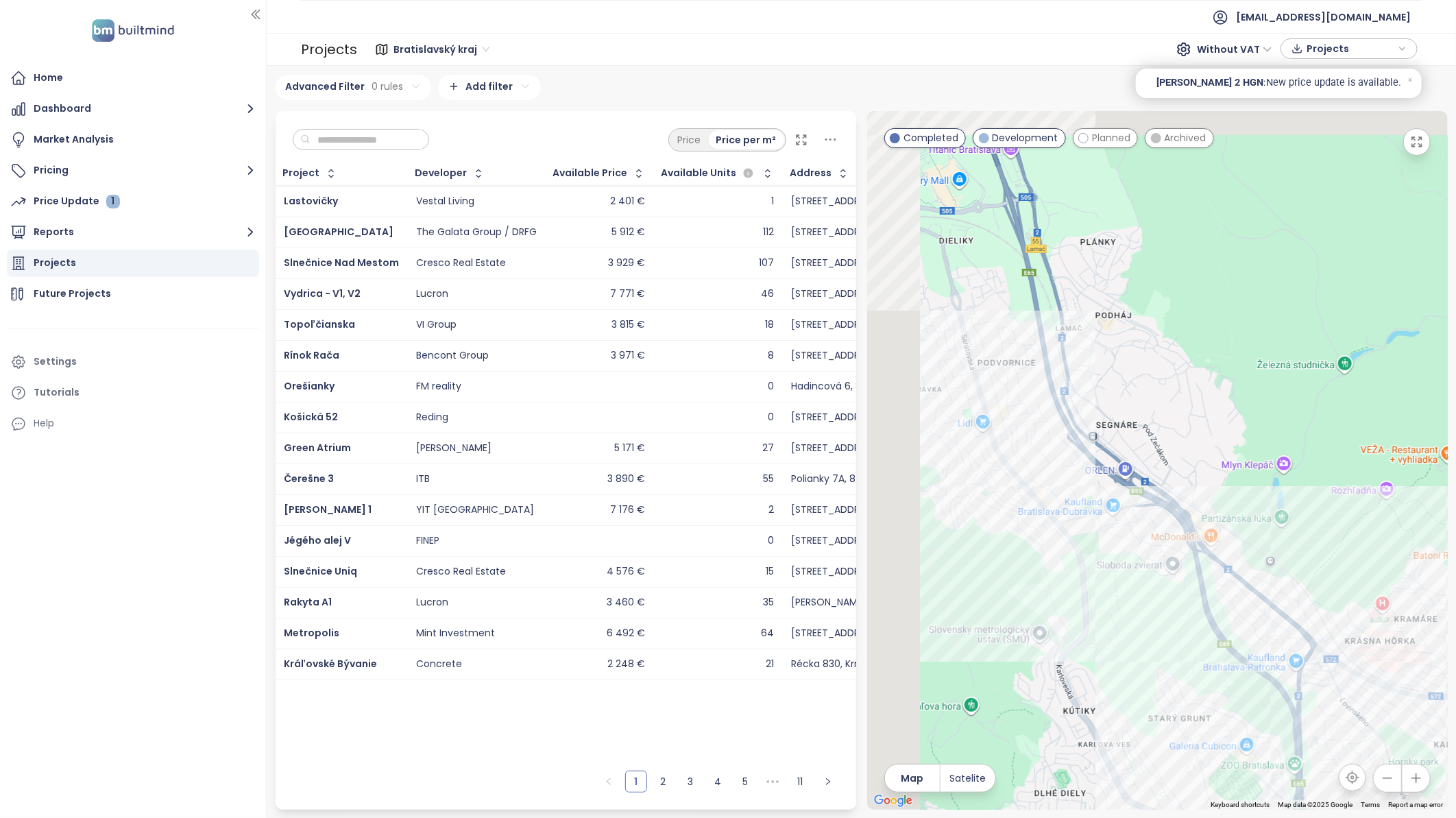
drag, startPoint x: 1113, startPoint y: 426, endPoint x: 1230, endPoint y: 530, distance: 156.5
click at [1230, 530] on div at bounding box center [1157, 460] width 581 height 698
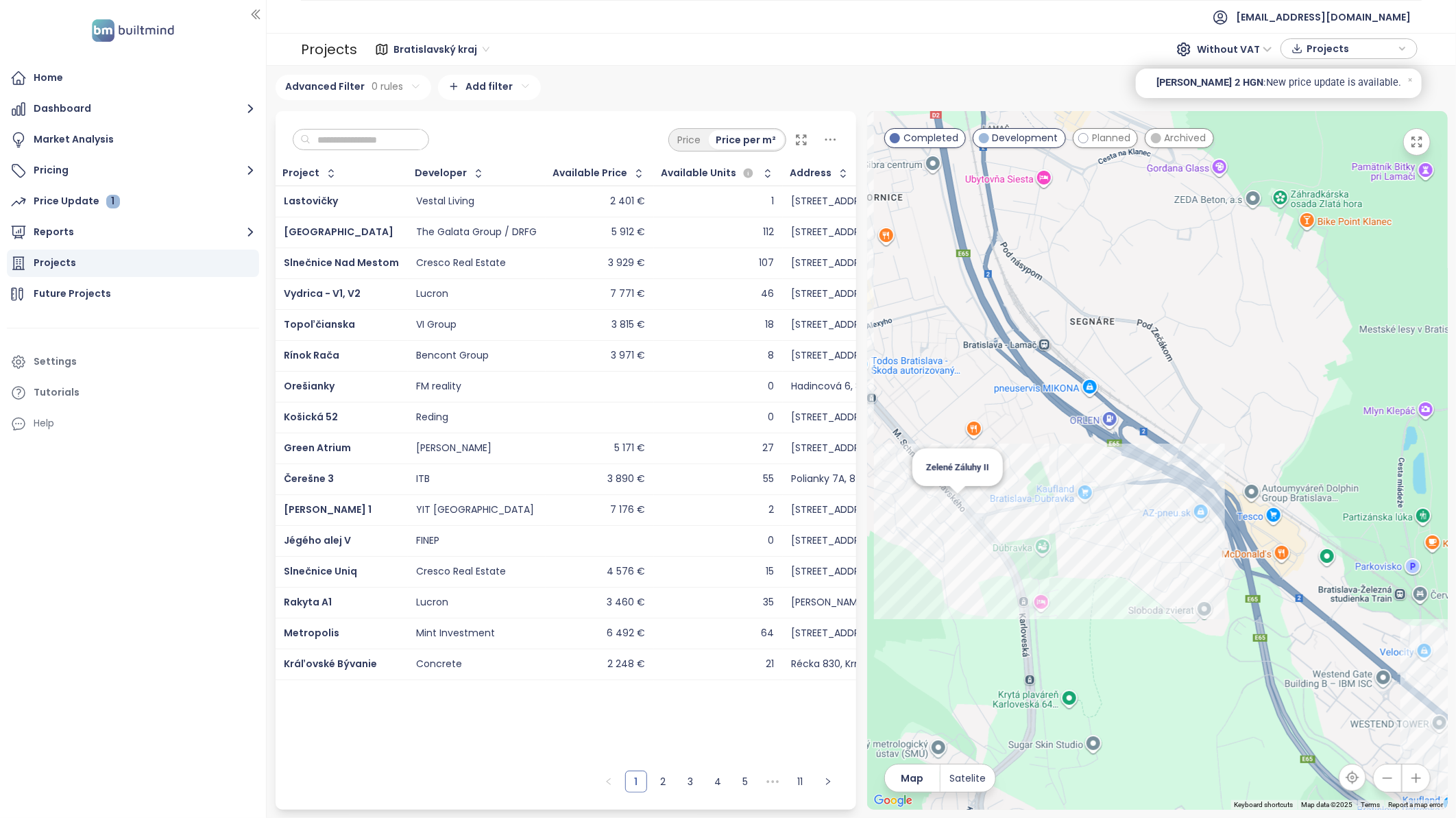
click at [961, 499] on div "Zelené Záluhy II" at bounding box center [1157, 460] width 581 height 698
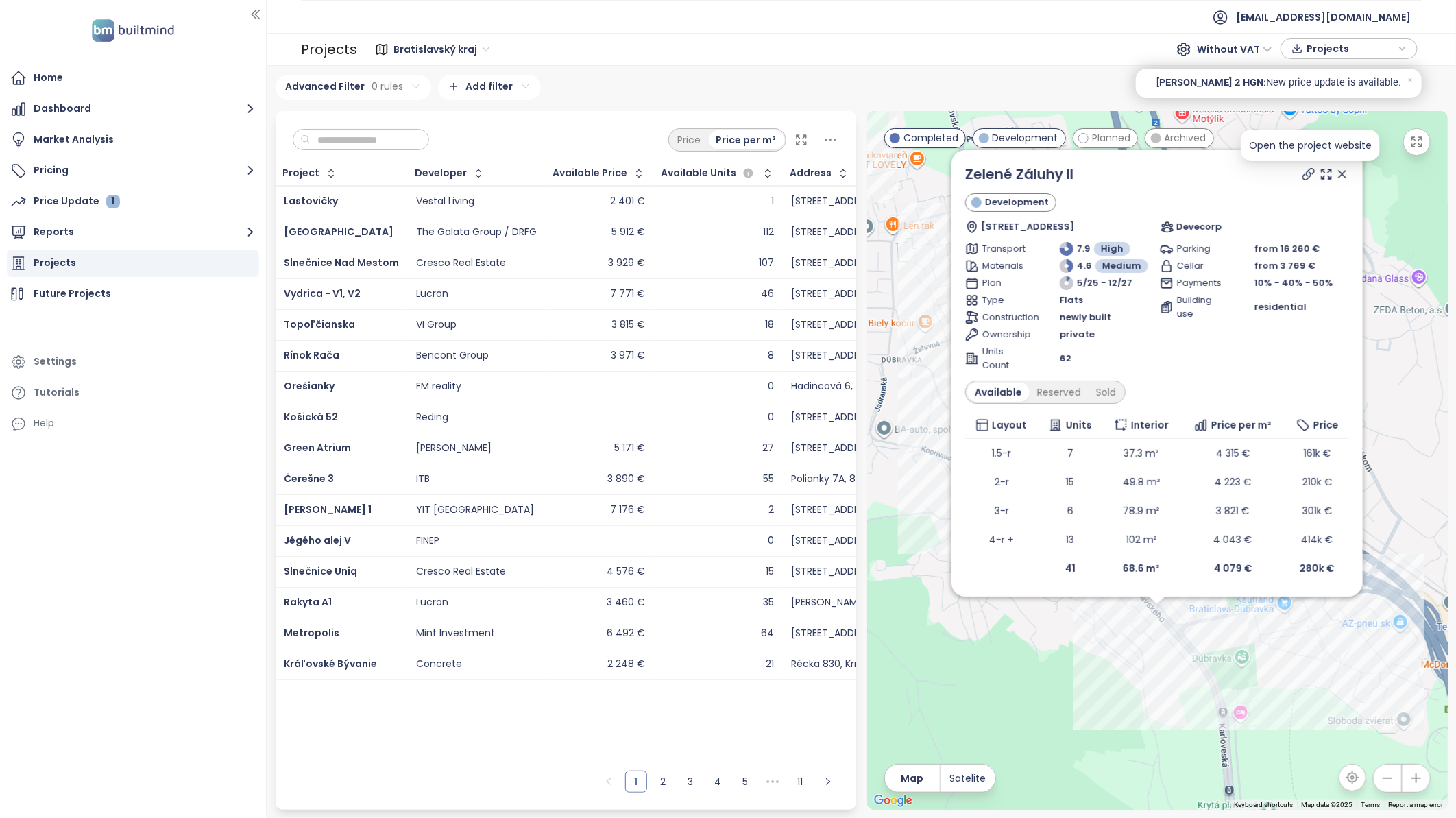
click at [1306, 178] on icon at bounding box center [1308, 174] width 14 height 14
click at [1341, 177] on icon at bounding box center [1342, 174] width 7 height 7
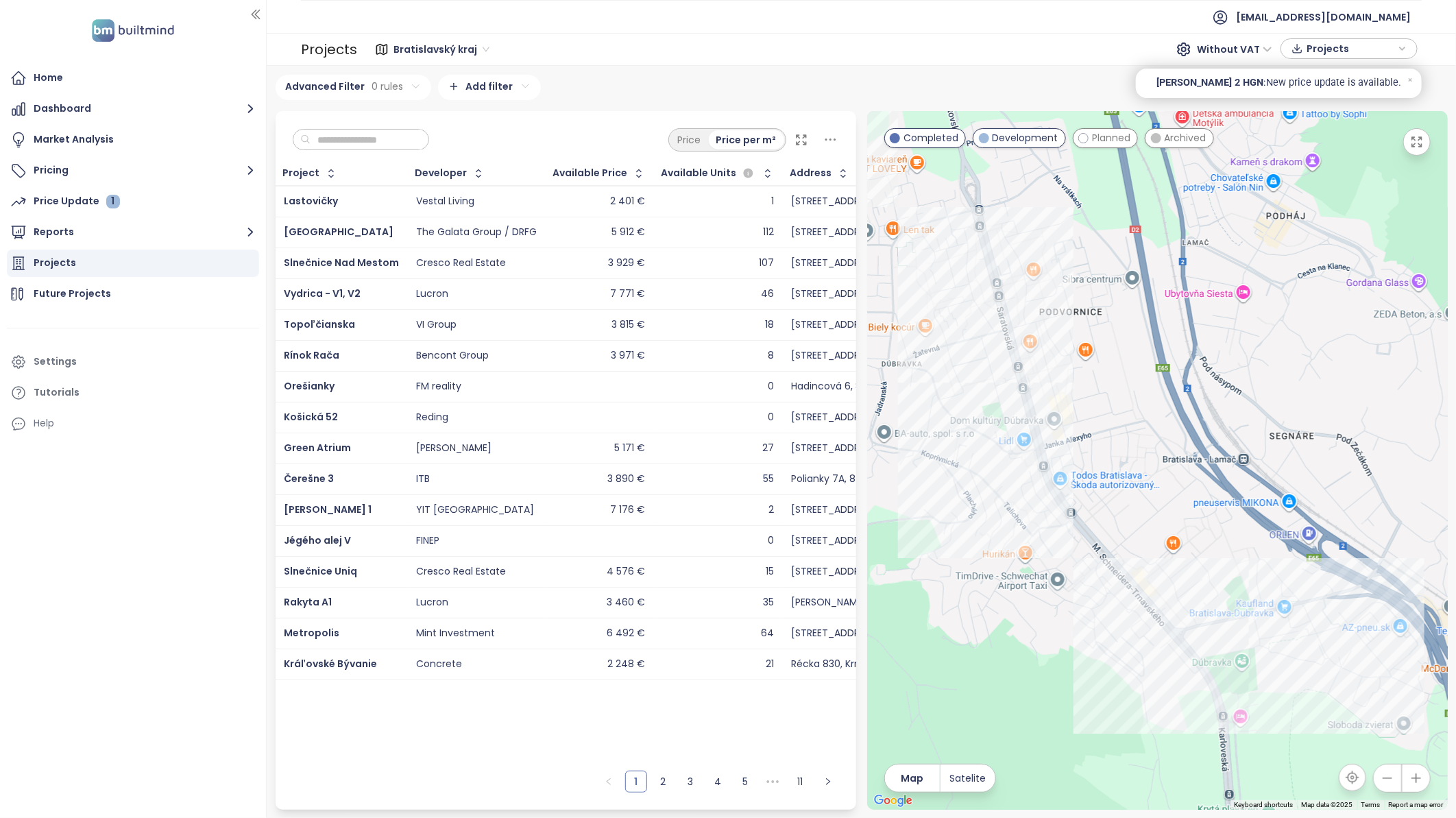
drag, startPoint x: 1244, startPoint y: 598, endPoint x: 1246, endPoint y: 615, distance: 17.1
click at [1246, 615] on div at bounding box center [1157, 460] width 581 height 698
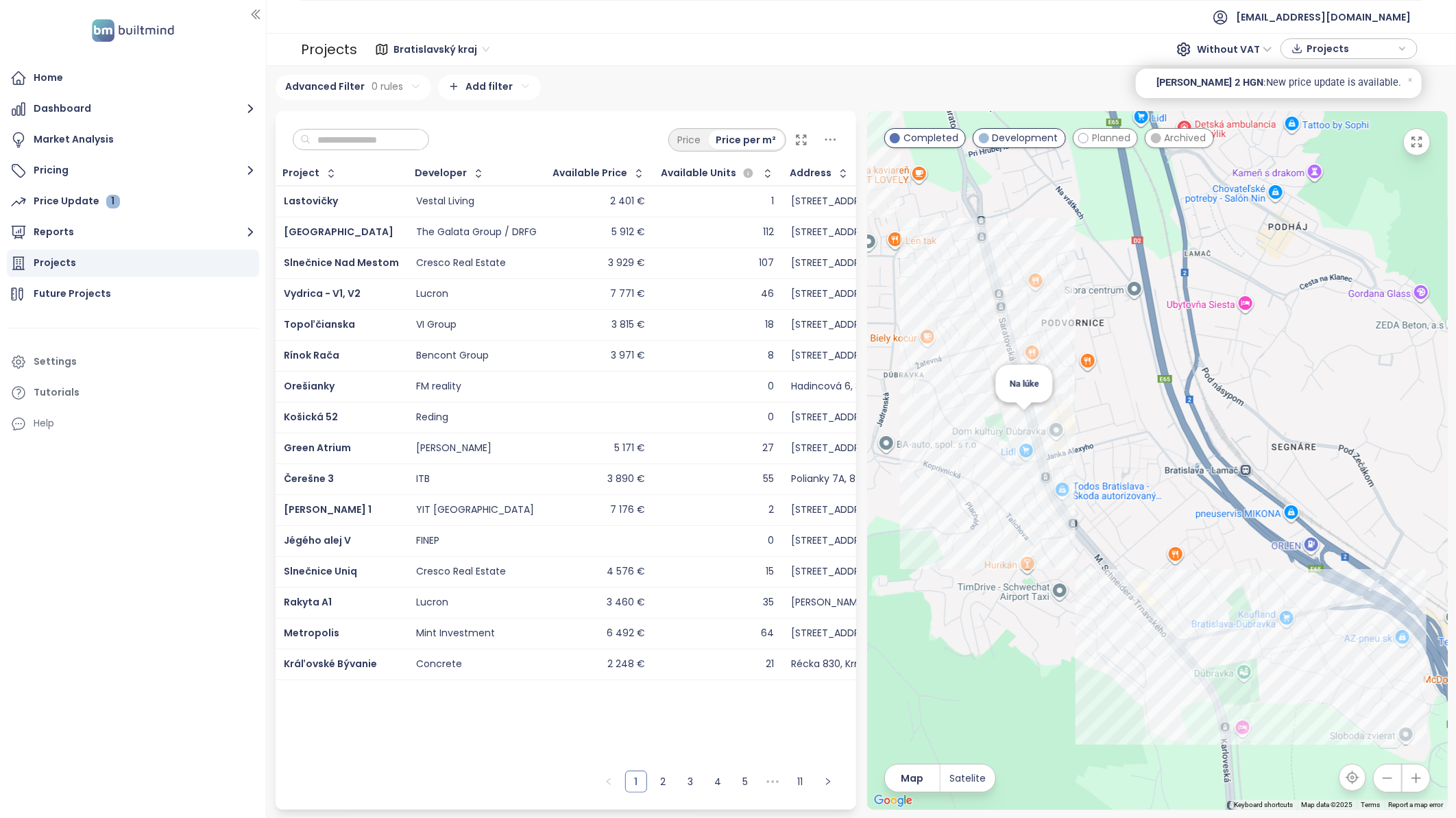
click at [1025, 420] on div "Na lúke" at bounding box center [1157, 460] width 581 height 698
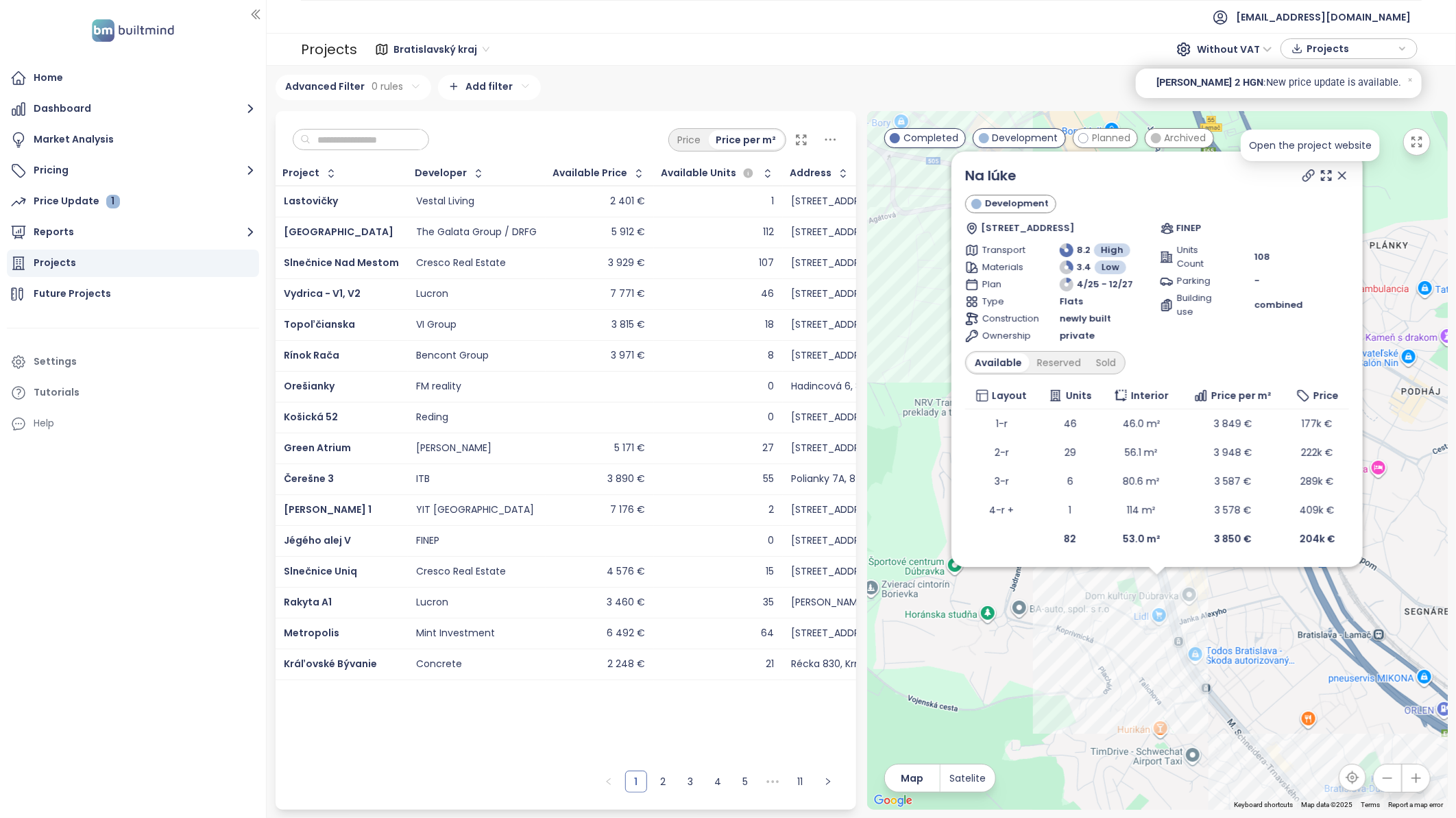
click at [1304, 175] on icon at bounding box center [1308, 176] width 14 height 14
click at [1343, 177] on icon at bounding box center [1342, 175] width 7 height 7
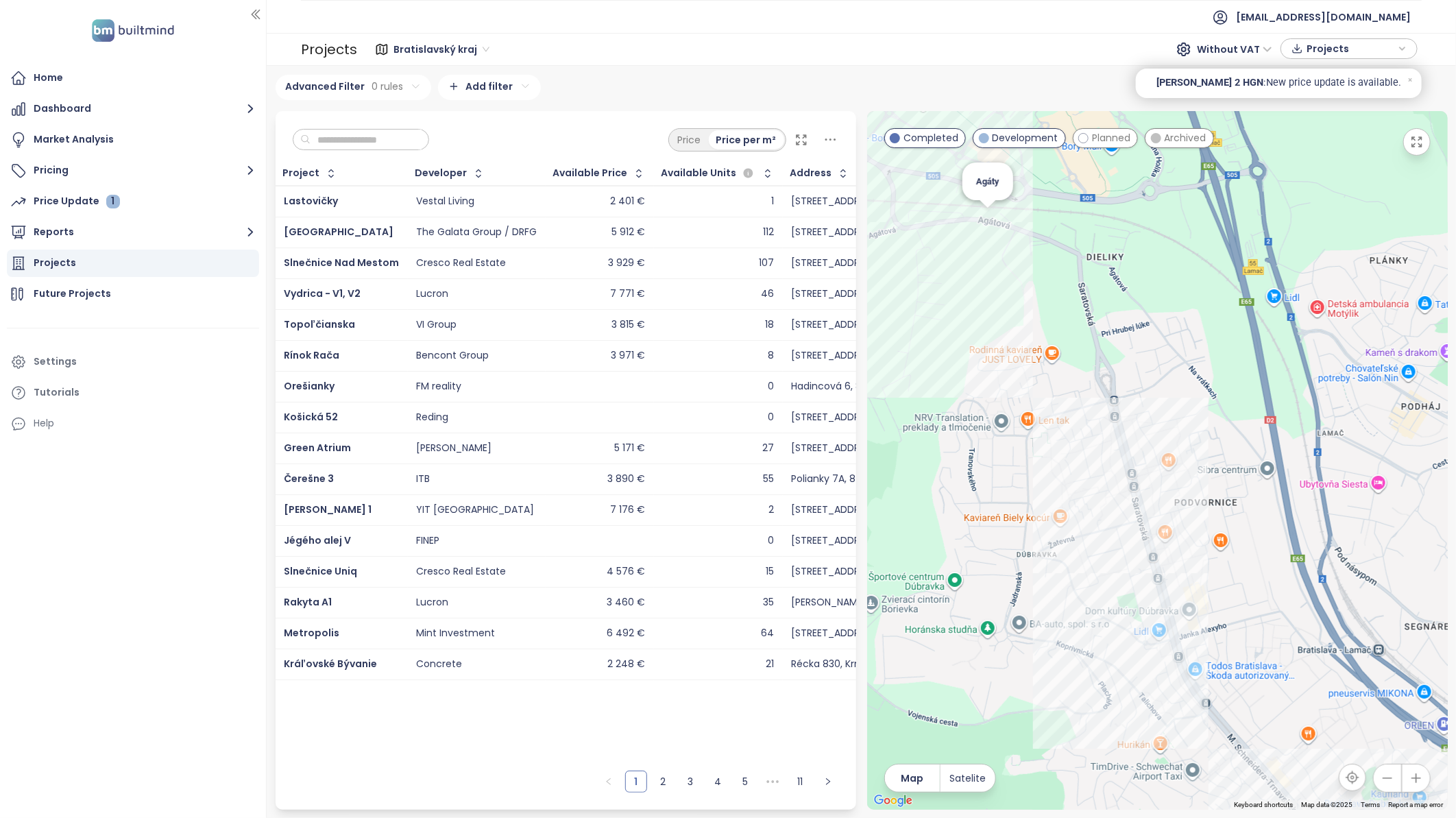
click at [984, 224] on div "Agáty" at bounding box center [1157, 460] width 581 height 698
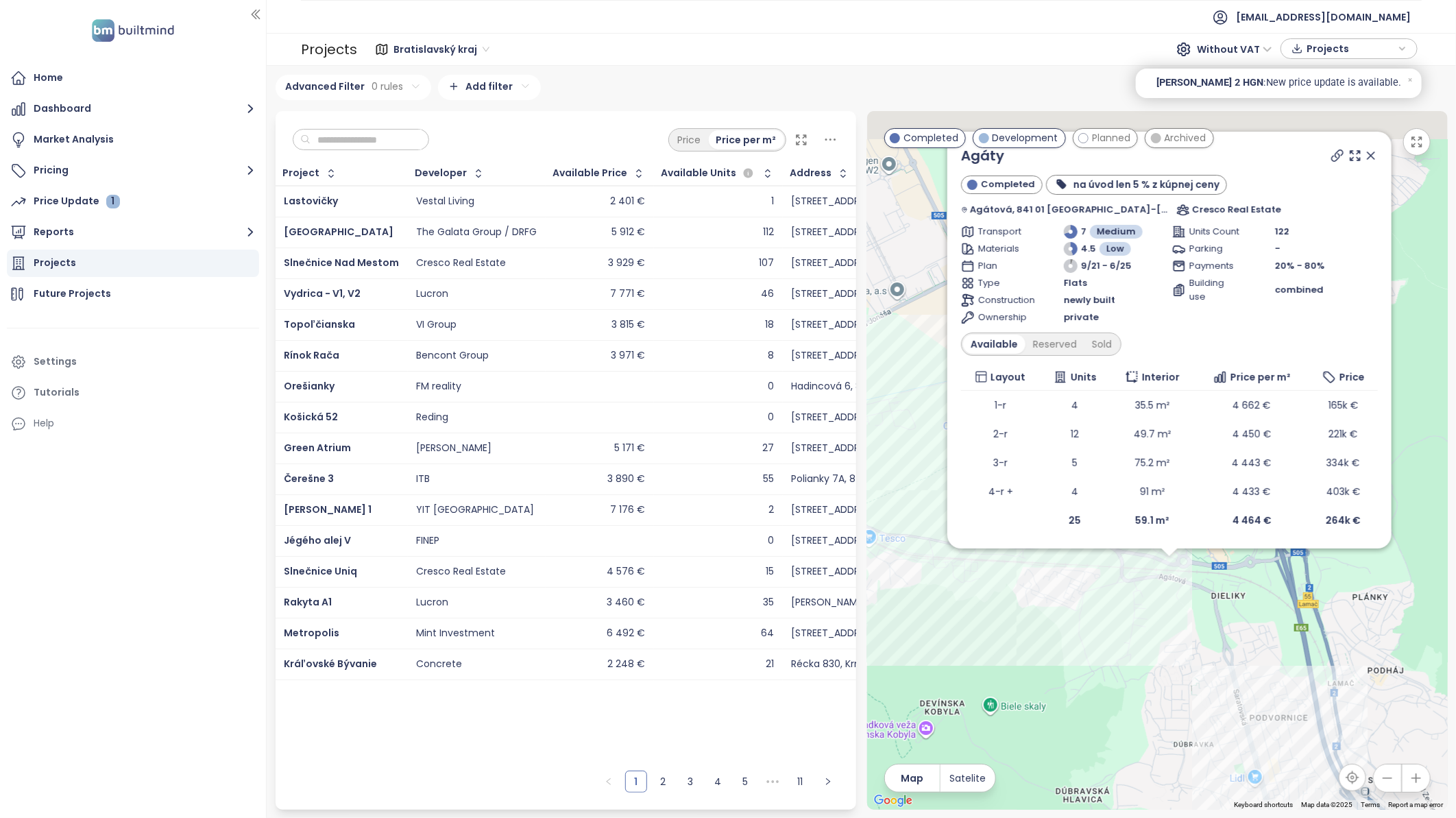
drag, startPoint x: 1182, startPoint y: 436, endPoint x: 1042, endPoint y: 740, distance: 334.7
click at [1041, 742] on div "Agáty Completed na úvod len 5 % z kúpnej ceny Agátová, 841 01 [GEOGRAPHIC_DATA]…" at bounding box center [1157, 460] width 581 height 698
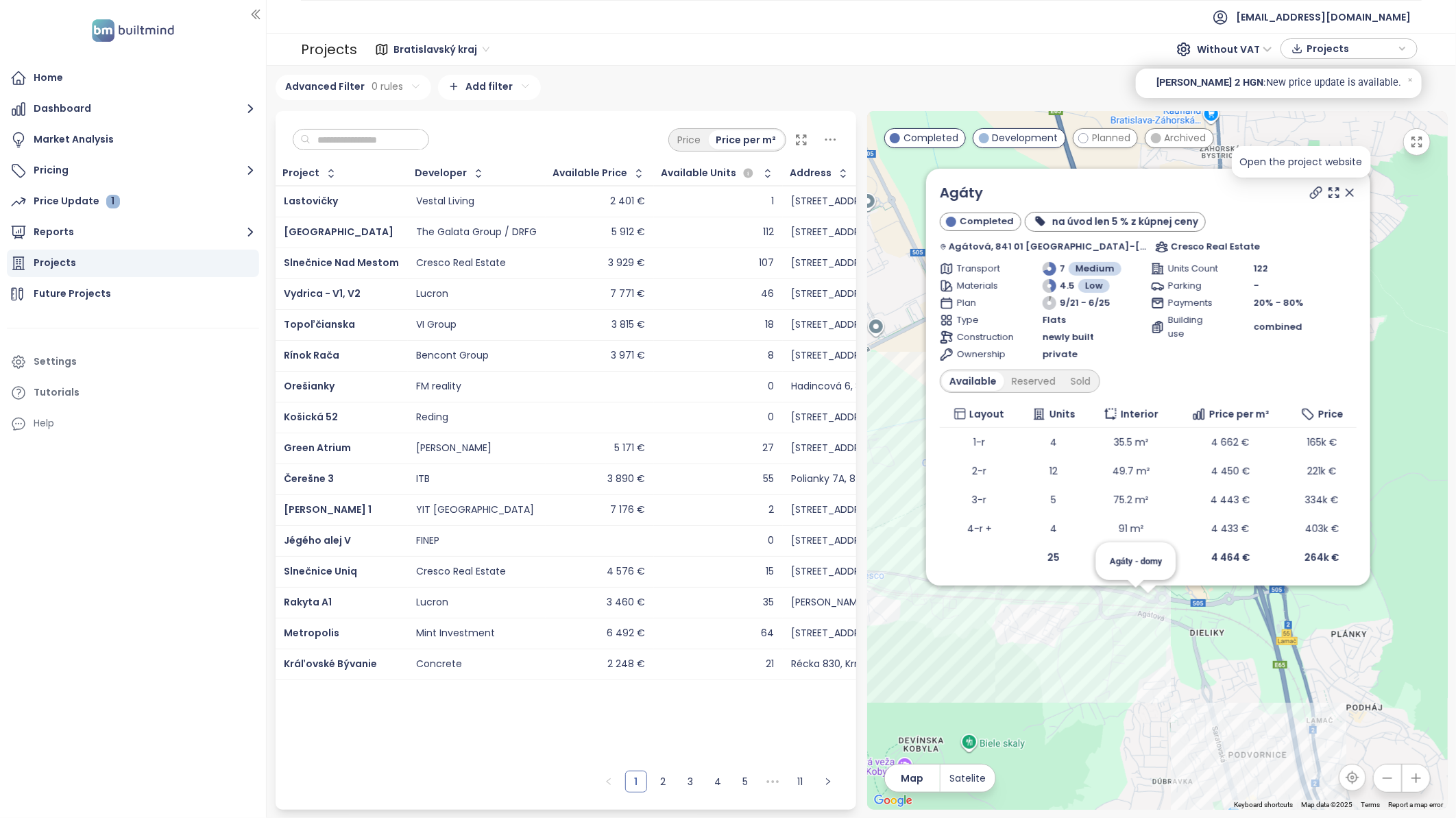
click at [1311, 189] on icon at bounding box center [1316, 193] width 11 height 11
click at [1343, 190] on icon at bounding box center [1350, 193] width 14 height 14
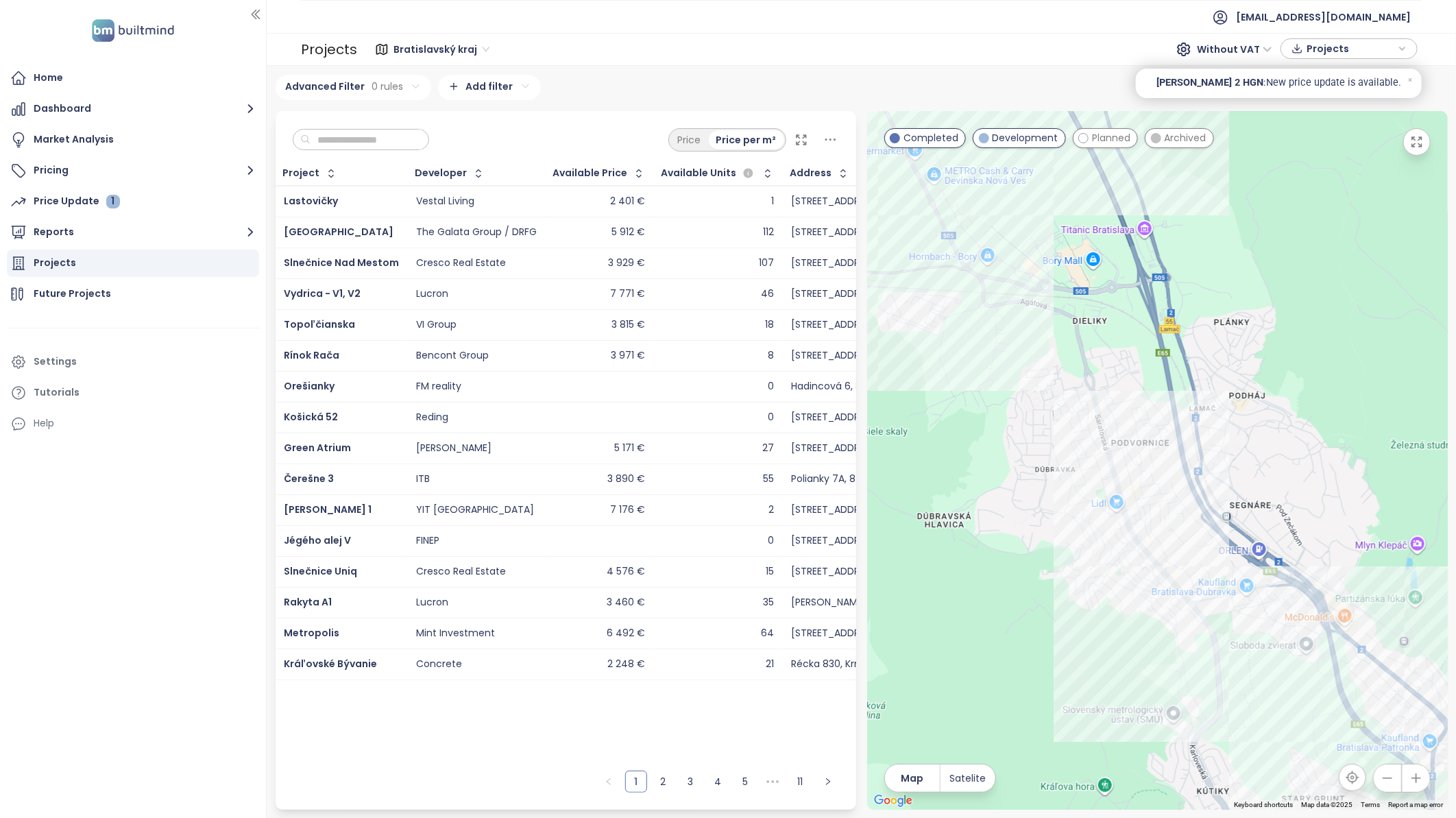
drag, startPoint x: 1294, startPoint y: 638, endPoint x: 1168, endPoint y: 311, distance: 350.4
click at [1168, 311] on div at bounding box center [1157, 460] width 581 height 698
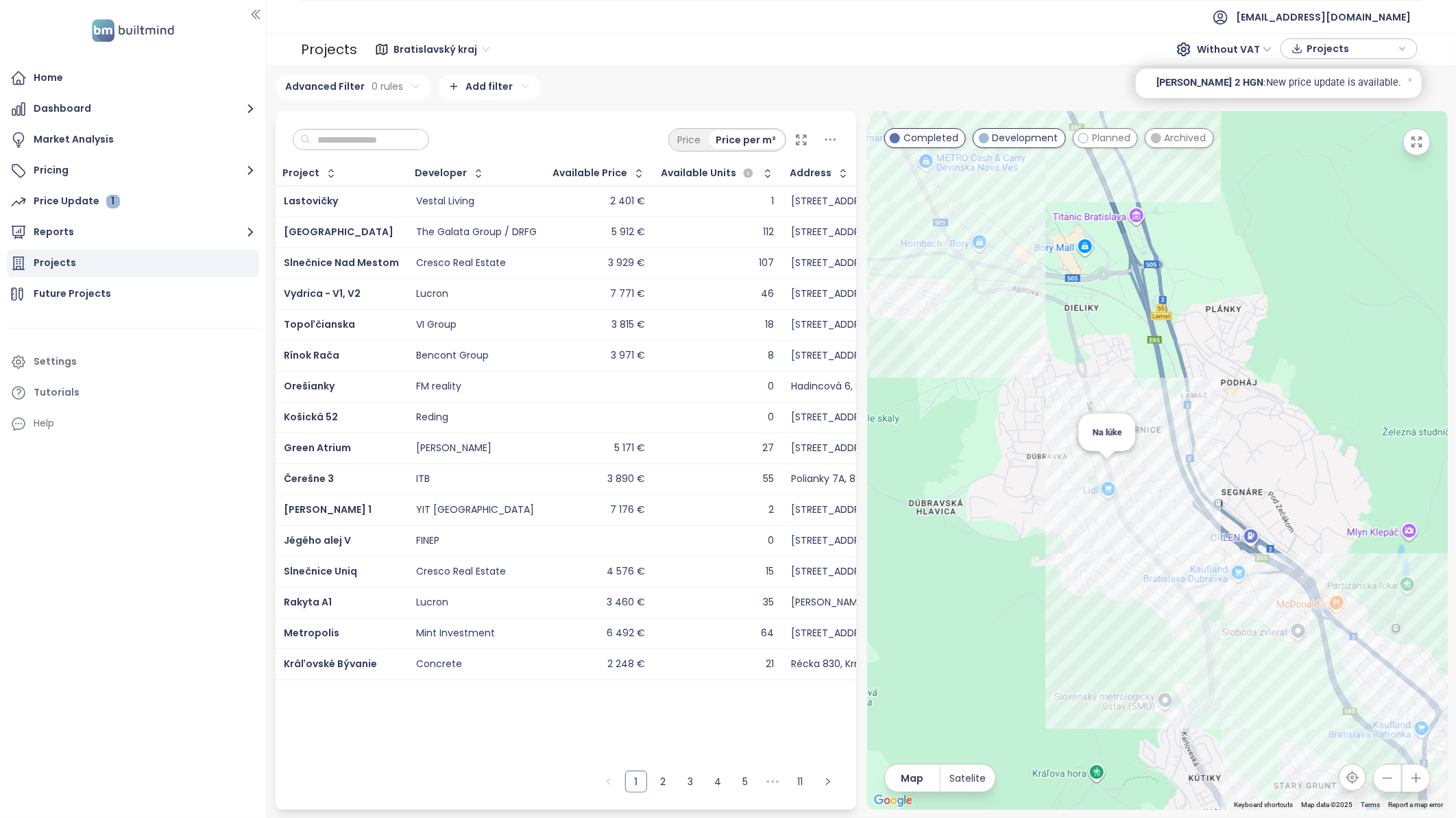
click at [1106, 473] on div "Na lúke" at bounding box center [1157, 460] width 581 height 698
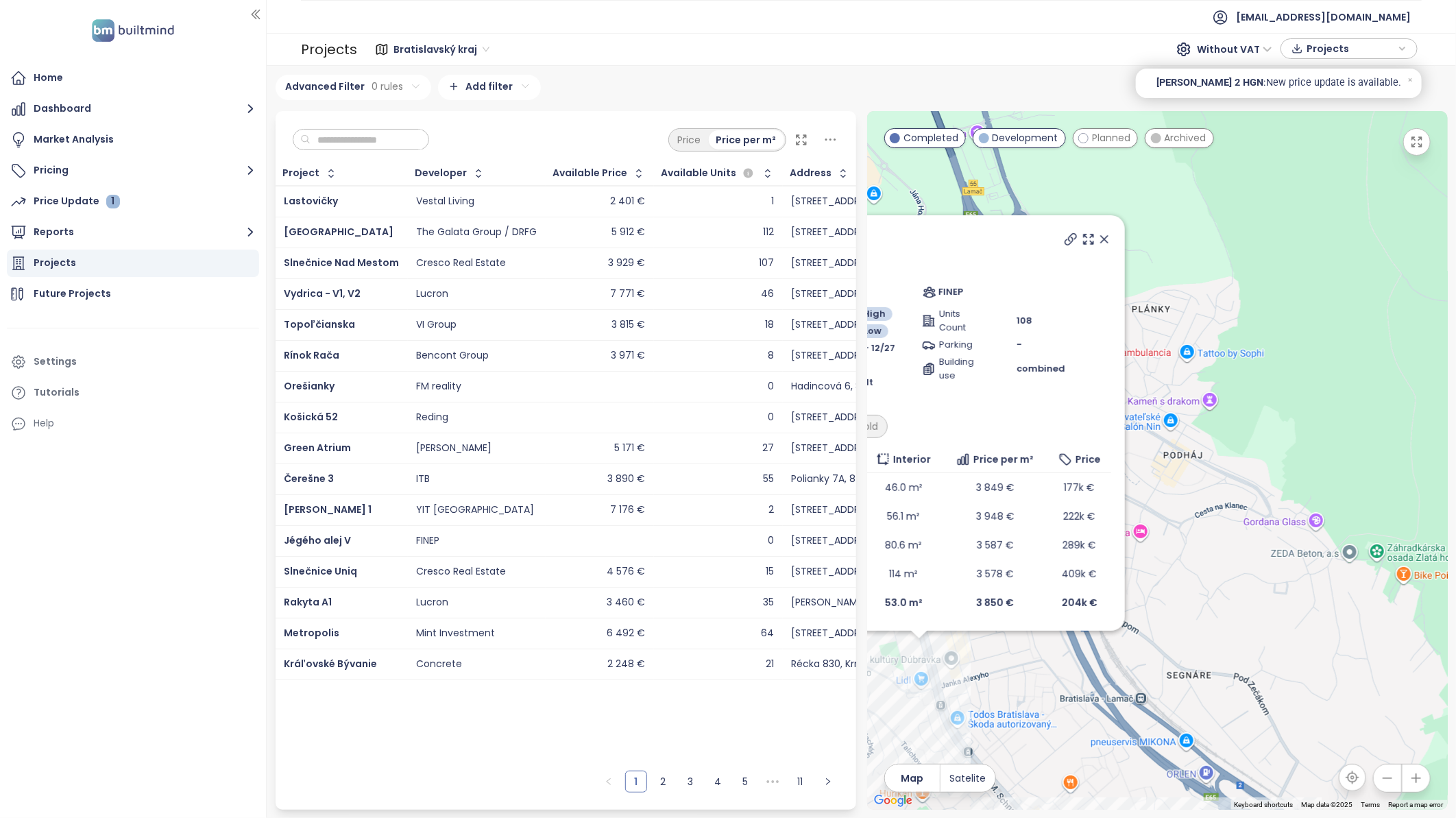
click at [1069, 240] on icon at bounding box center [1071, 239] width 11 height 11
click at [1106, 240] on icon at bounding box center [1104, 240] width 14 height 14
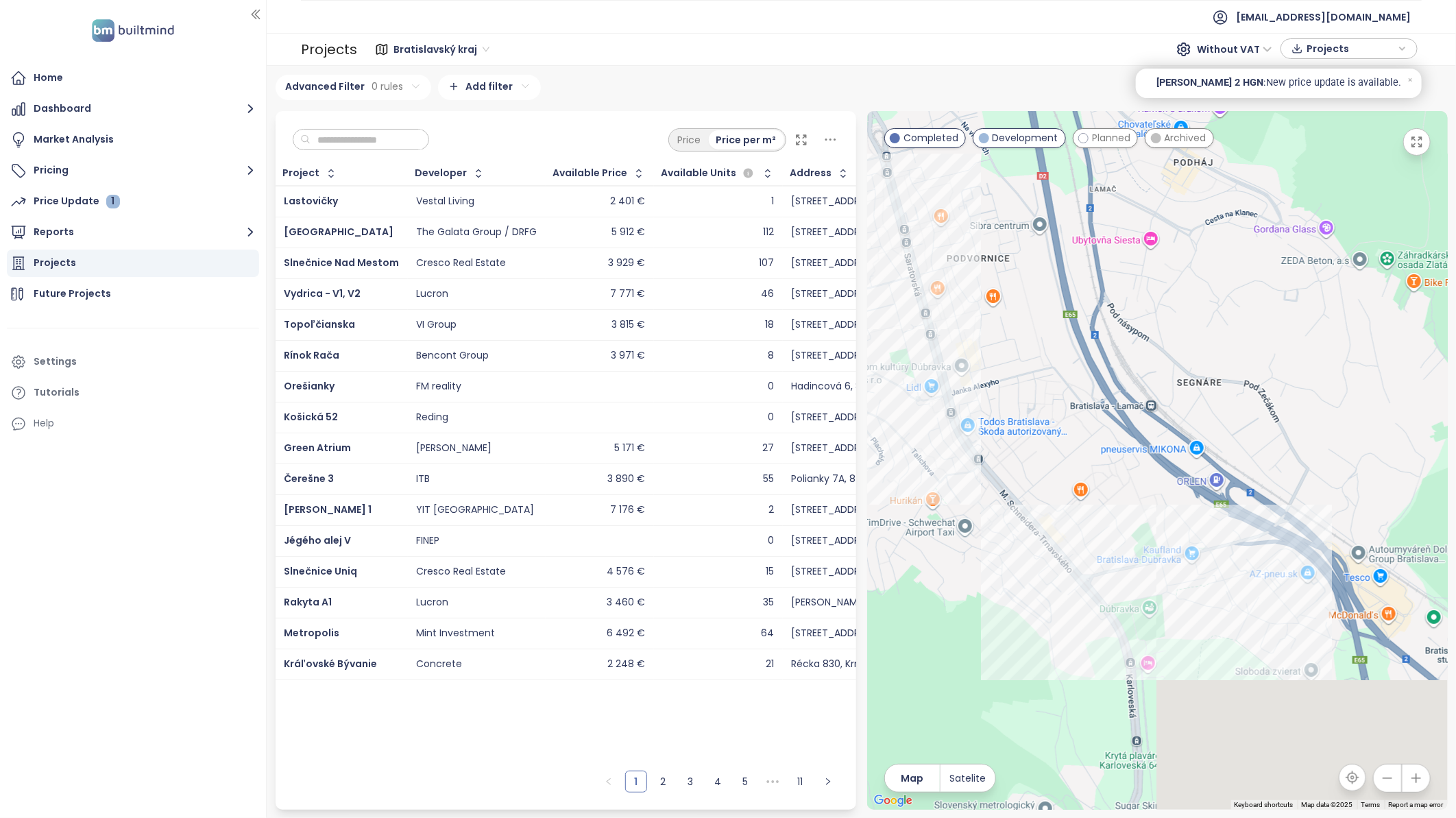
drag, startPoint x: 1199, startPoint y: 455, endPoint x: 1170, endPoint y: 218, distance: 238.8
click at [1180, 214] on div at bounding box center [1157, 460] width 581 height 698
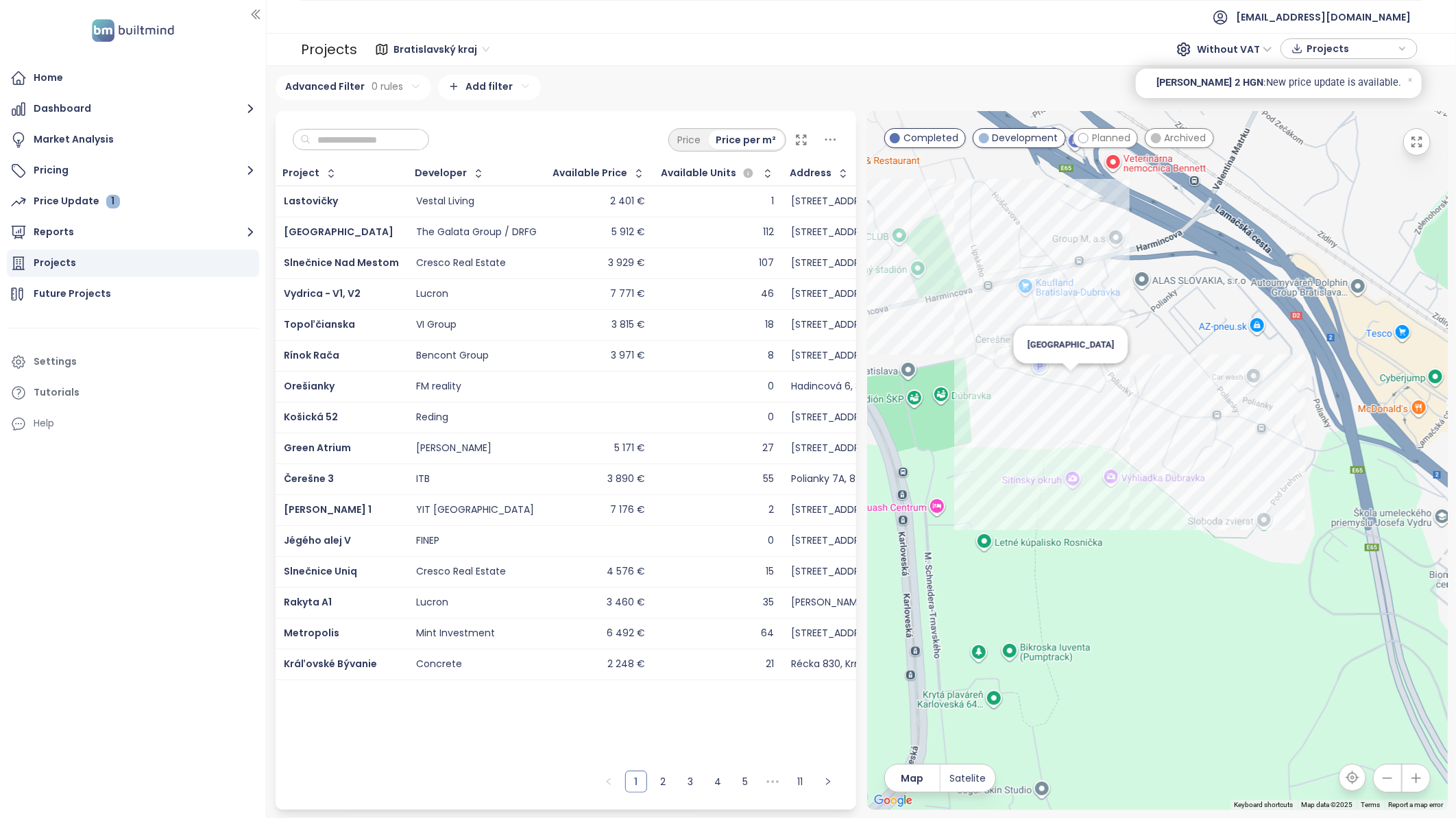
click at [1070, 383] on div "[GEOGRAPHIC_DATA]" at bounding box center [1157, 460] width 581 height 698
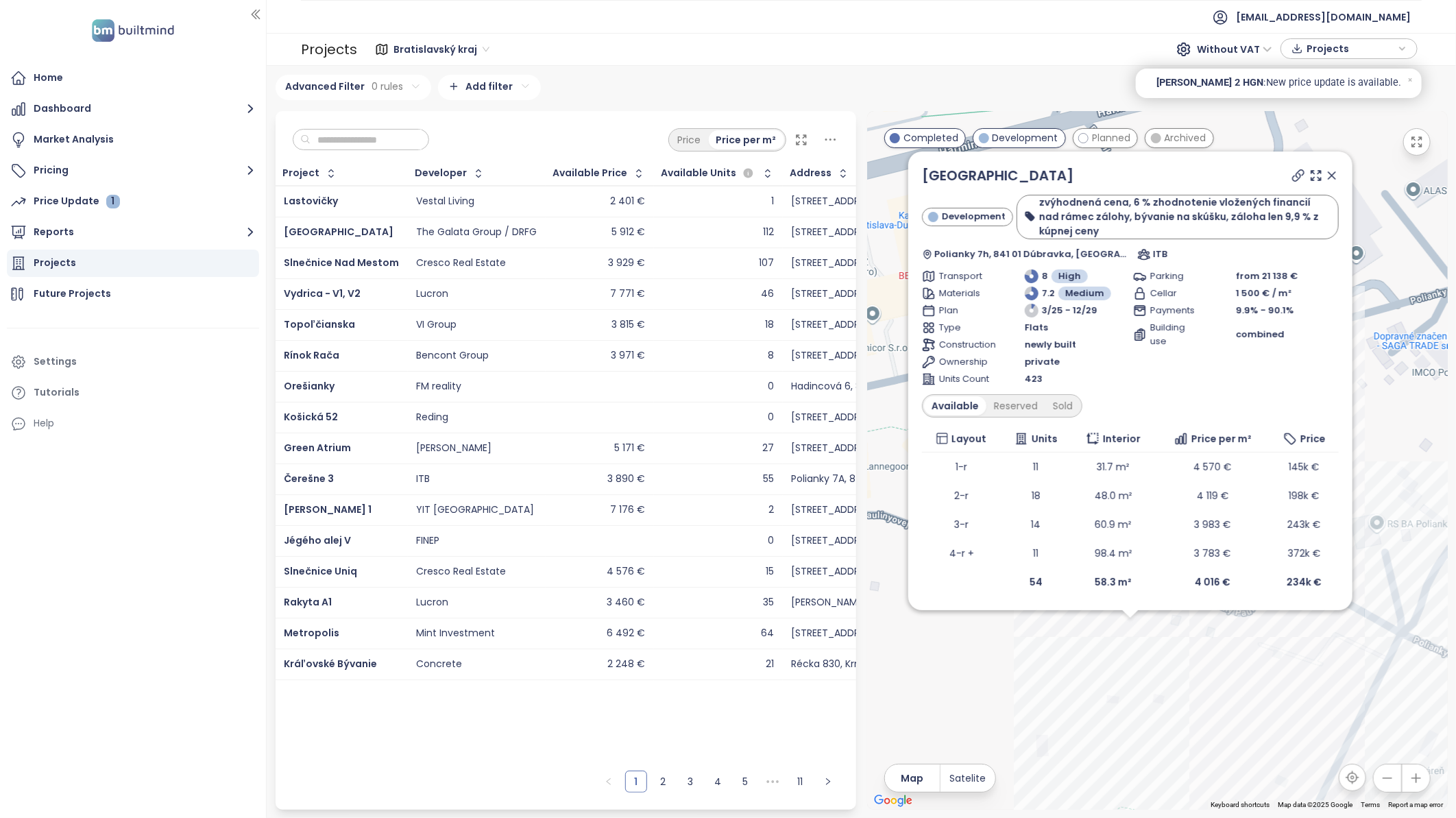
click at [1297, 174] on icon at bounding box center [1298, 176] width 14 height 14
click at [1330, 172] on icon at bounding box center [1332, 176] width 14 height 14
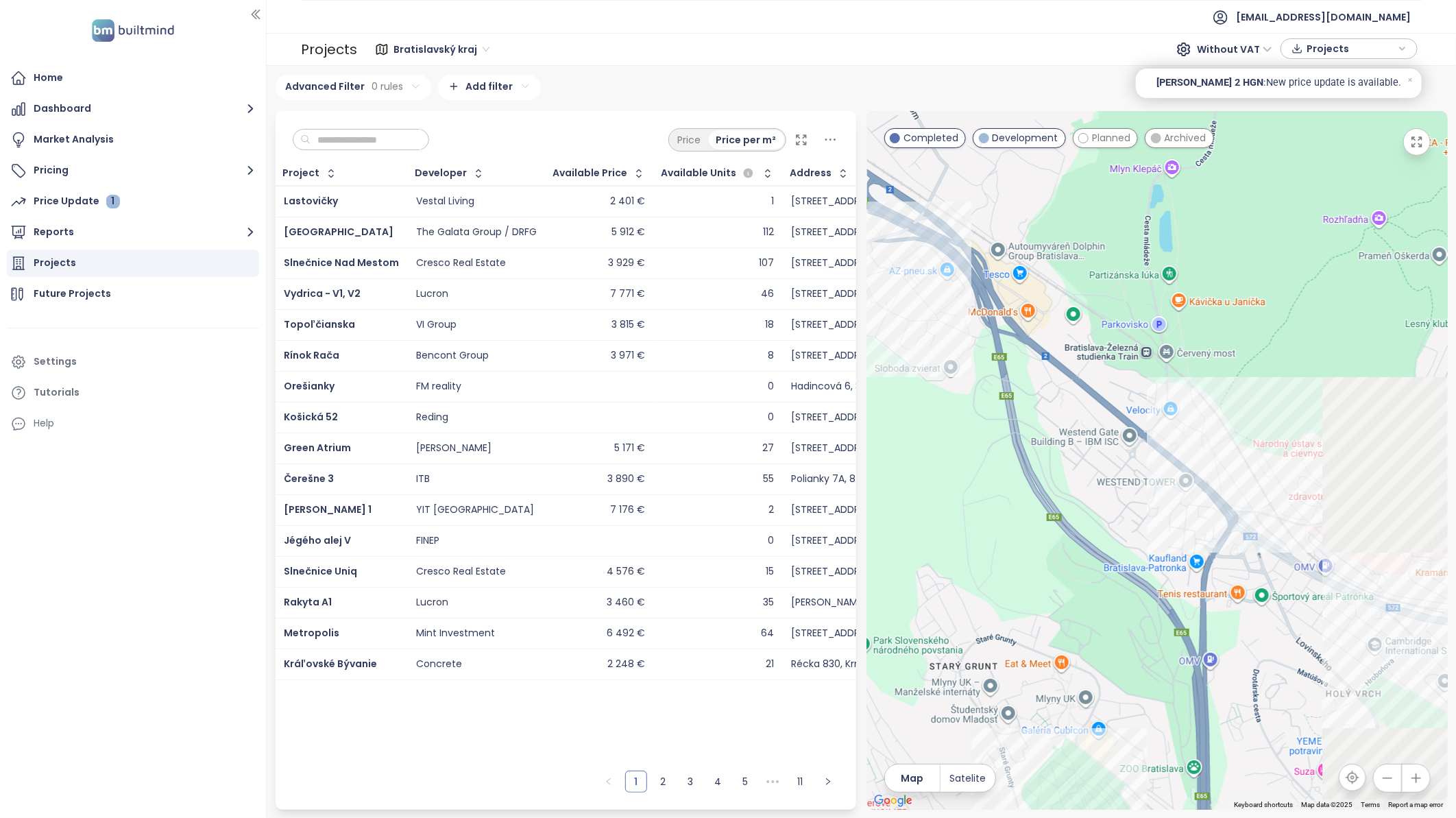
drag, startPoint x: 1160, startPoint y: 521, endPoint x: 1003, endPoint y: 383, distance: 209.0
click at [1003, 383] on div at bounding box center [1157, 460] width 581 height 698
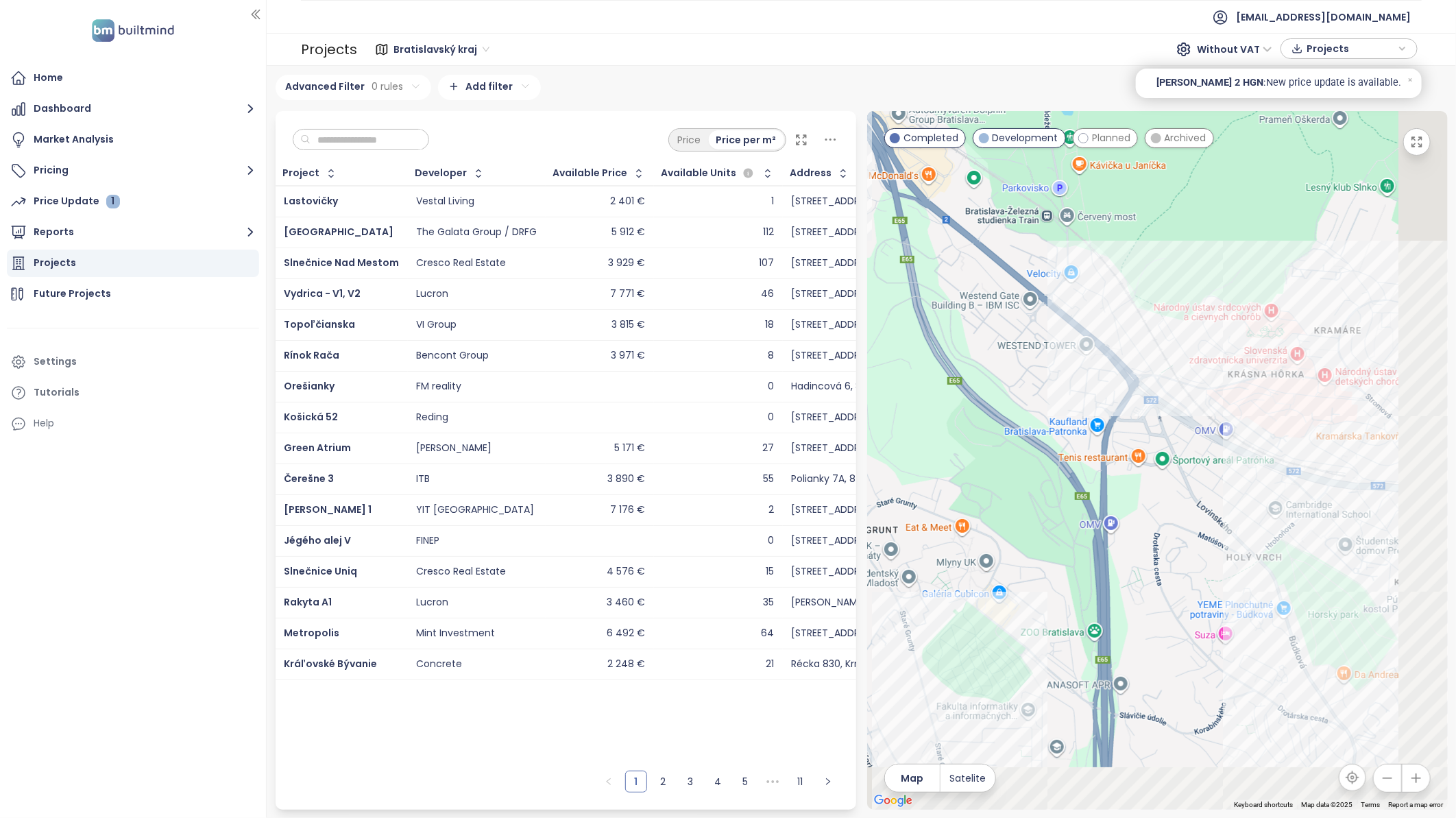
drag, startPoint x: 1190, startPoint y: 450, endPoint x: 1078, endPoint y: 269, distance: 212.8
click at [1078, 275] on div at bounding box center [1157, 460] width 581 height 698
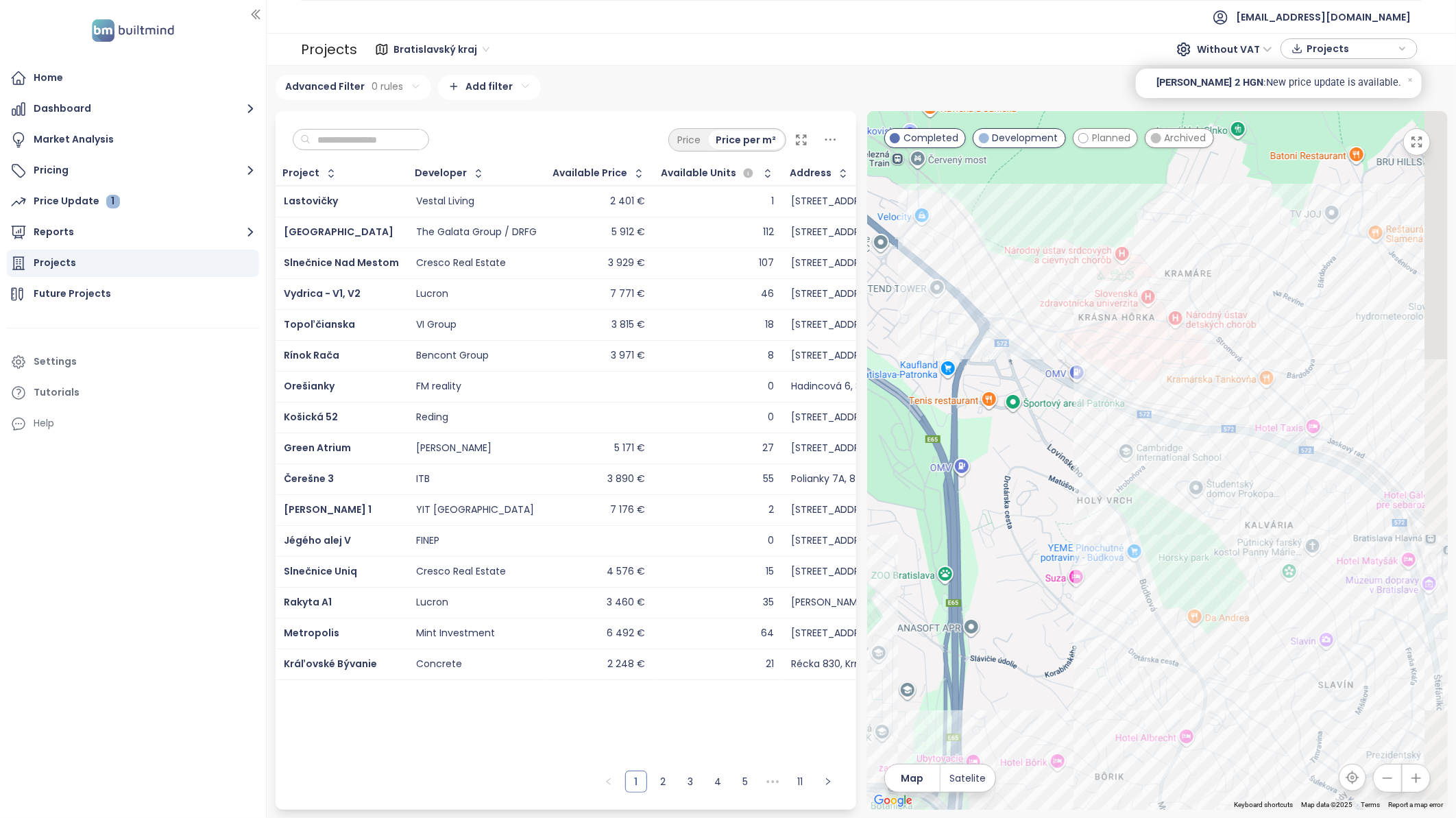
drag, startPoint x: 1187, startPoint y: 458, endPoint x: 1077, endPoint y: 574, distance: 159.9
click at [1102, 581] on div at bounding box center [1157, 460] width 581 height 698
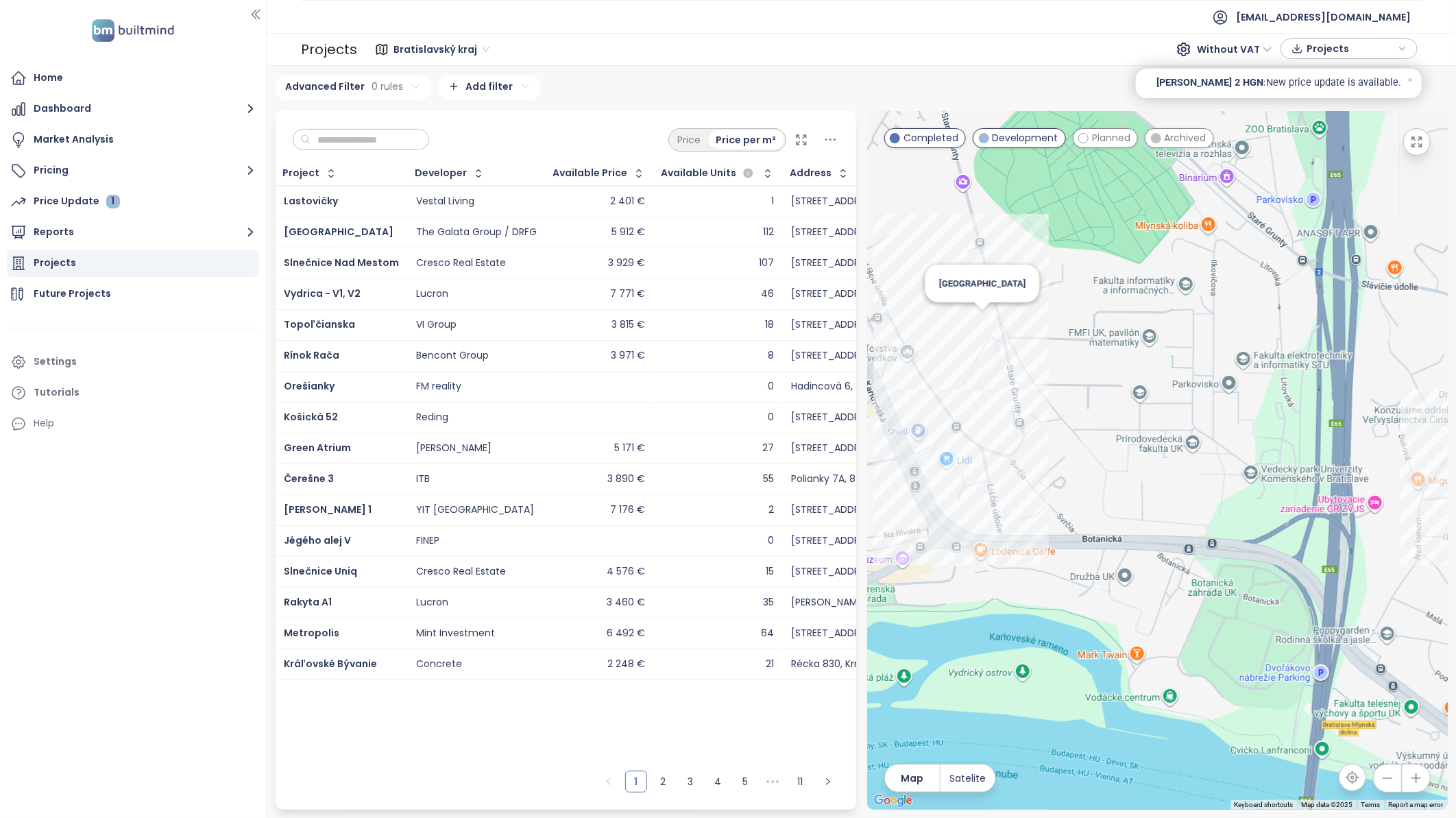
click at [979, 317] on div "[GEOGRAPHIC_DATA]" at bounding box center [1157, 460] width 581 height 698
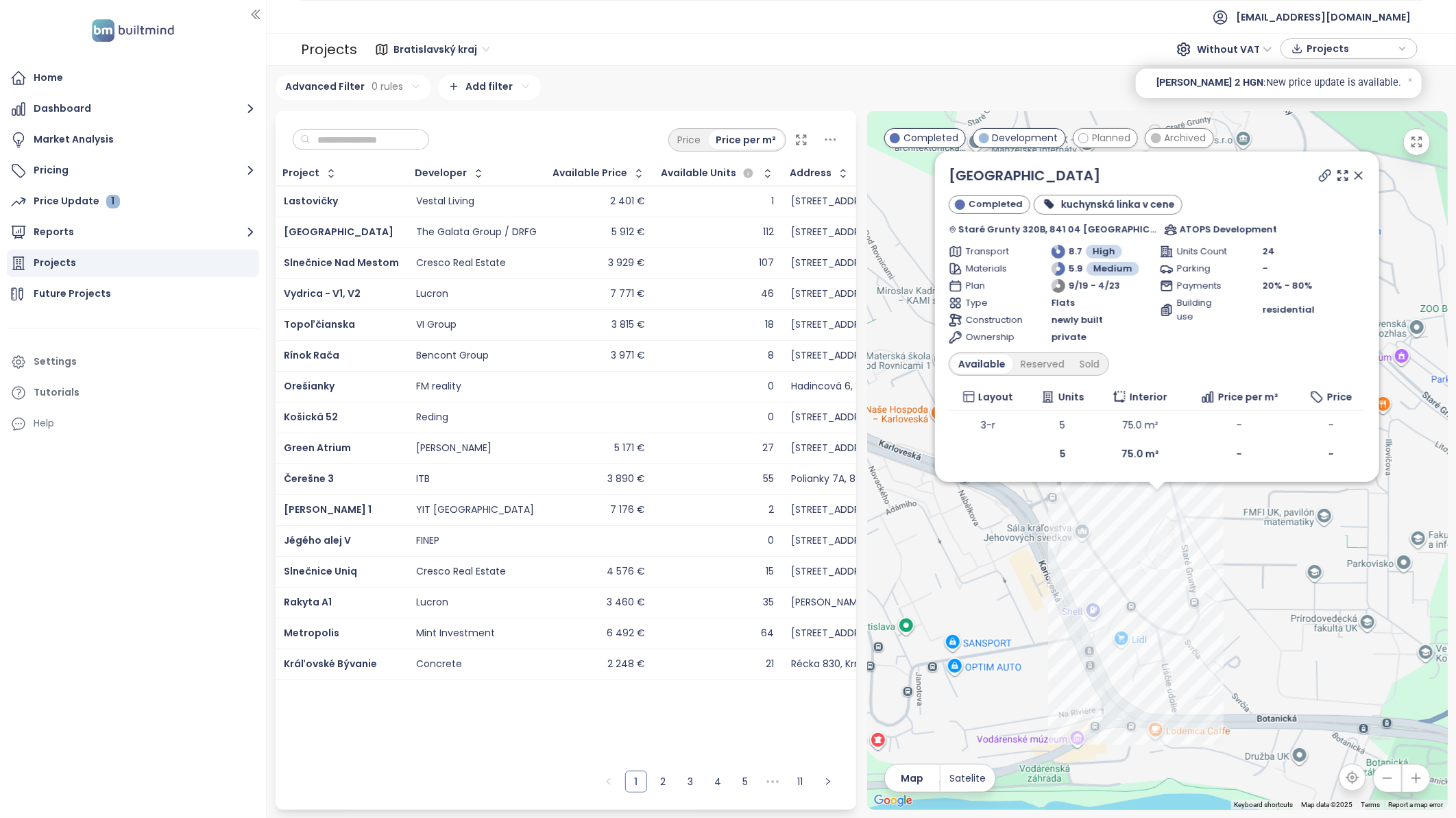
drag, startPoint x: 1342, startPoint y: 172, endPoint x: 1325, endPoint y: 325, distance: 153.9
click at [1352, 172] on icon at bounding box center [1359, 176] width 14 height 14
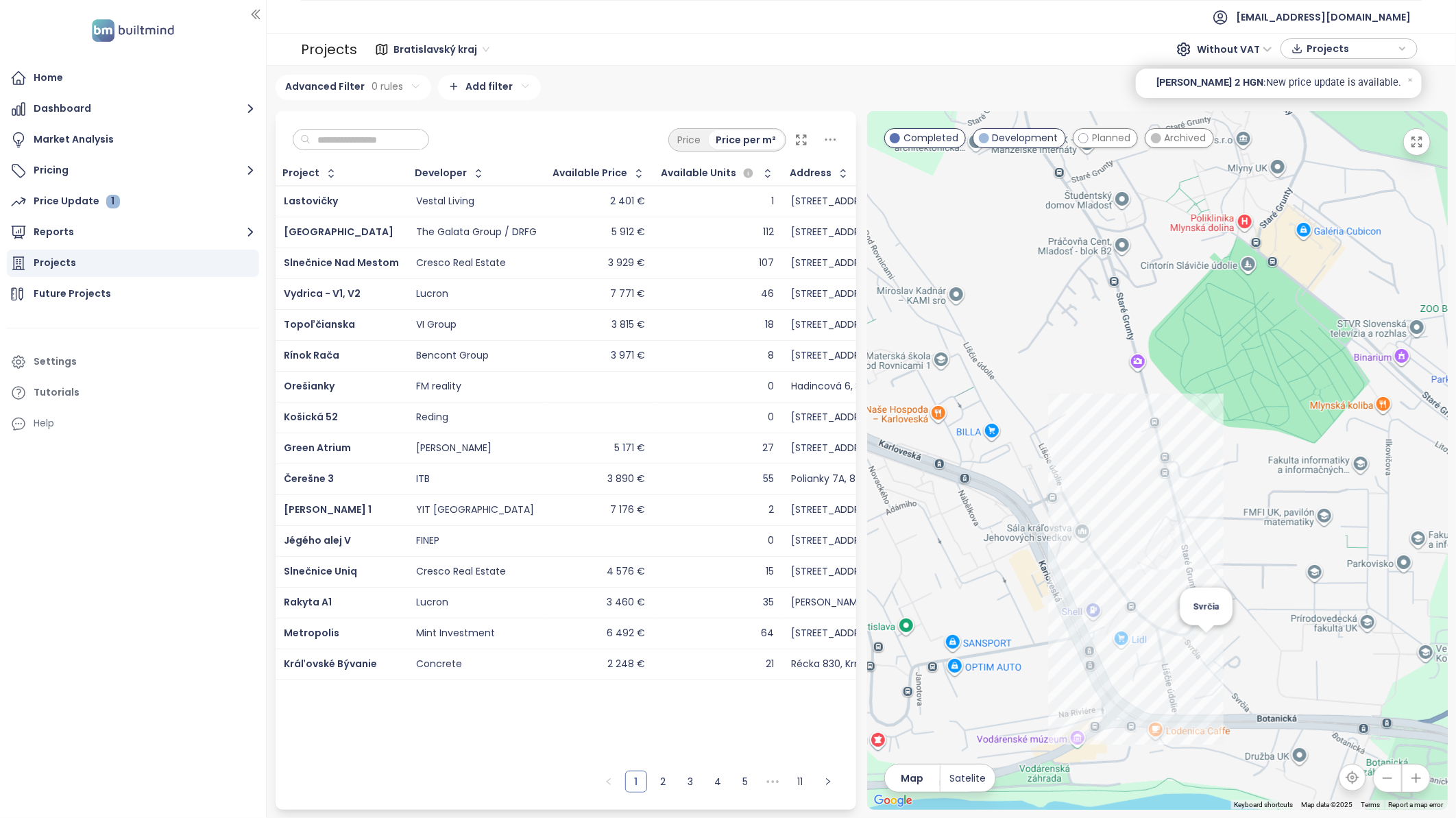
click at [1208, 642] on div "Svrčia" at bounding box center [1157, 460] width 581 height 698
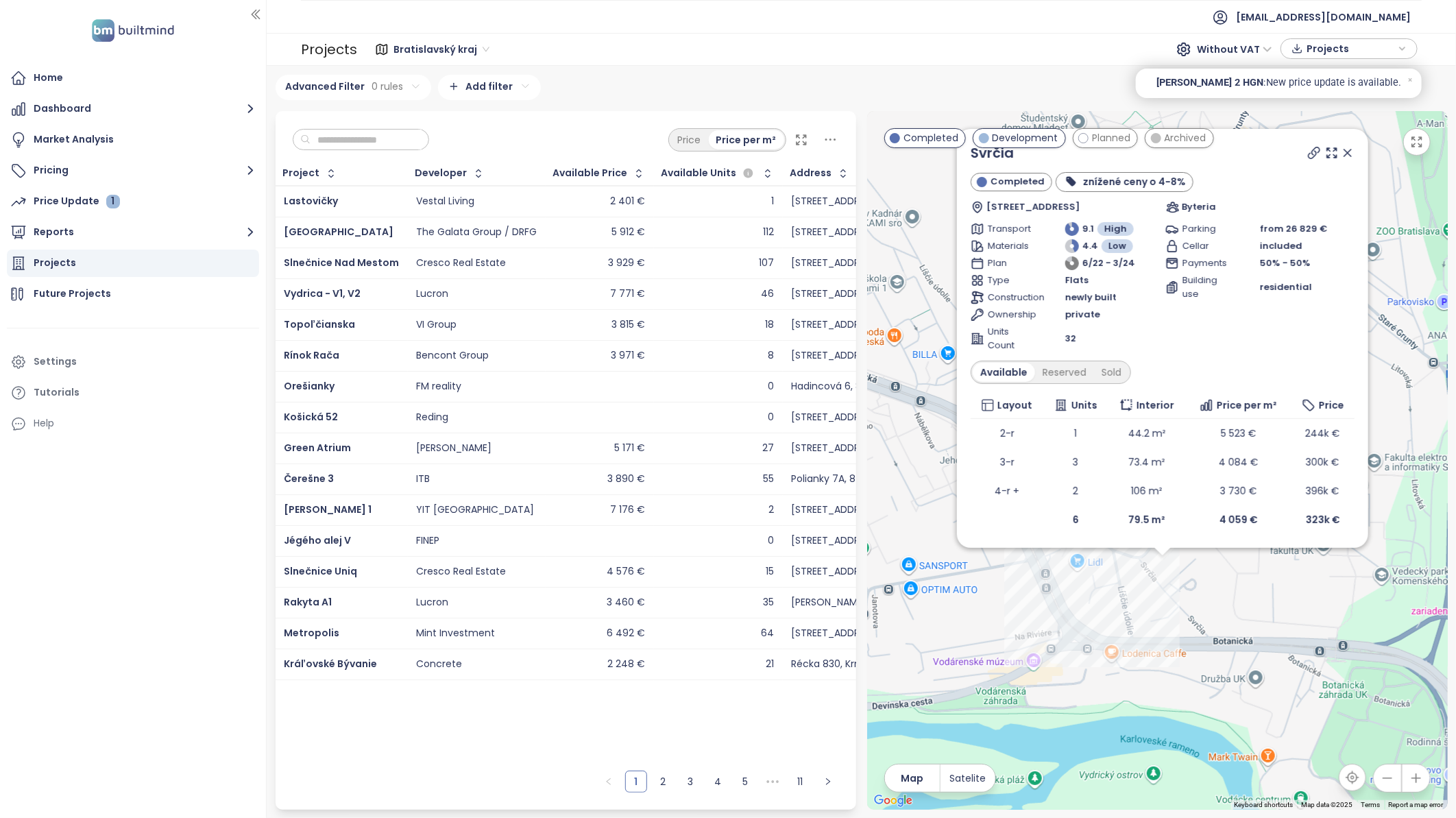
drag, startPoint x: 1385, startPoint y: 293, endPoint x: 1390, endPoint y: 419, distance: 126.1
click at [1390, 419] on div "Svrčia Completed znížené ceny o 4-8% Svrčia 74/17, 841 04 [GEOGRAPHIC_DATA]-[GE…" at bounding box center [1157, 460] width 581 height 698
click at [1316, 155] on icon at bounding box center [1314, 153] width 11 height 11
click at [1344, 155] on icon at bounding box center [1348, 153] width 14 height 14
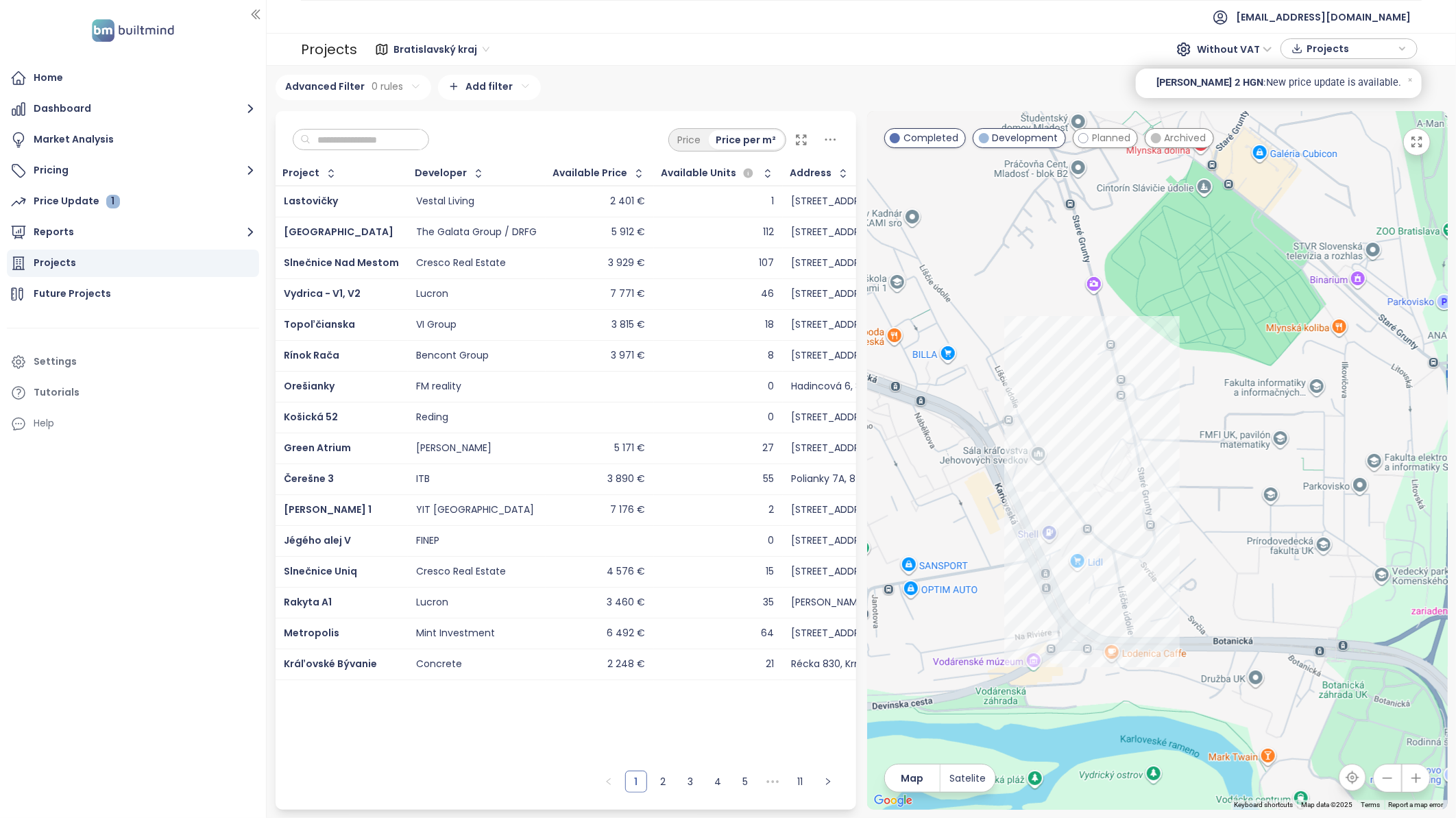
drag, startPoint x: 1166, startPoint y: 535, endPoint x: 1125, endPoint y: 329, distance: 210.0
click at [1132, 340] on div at bounding box center [1157, 460] width 581 height 698
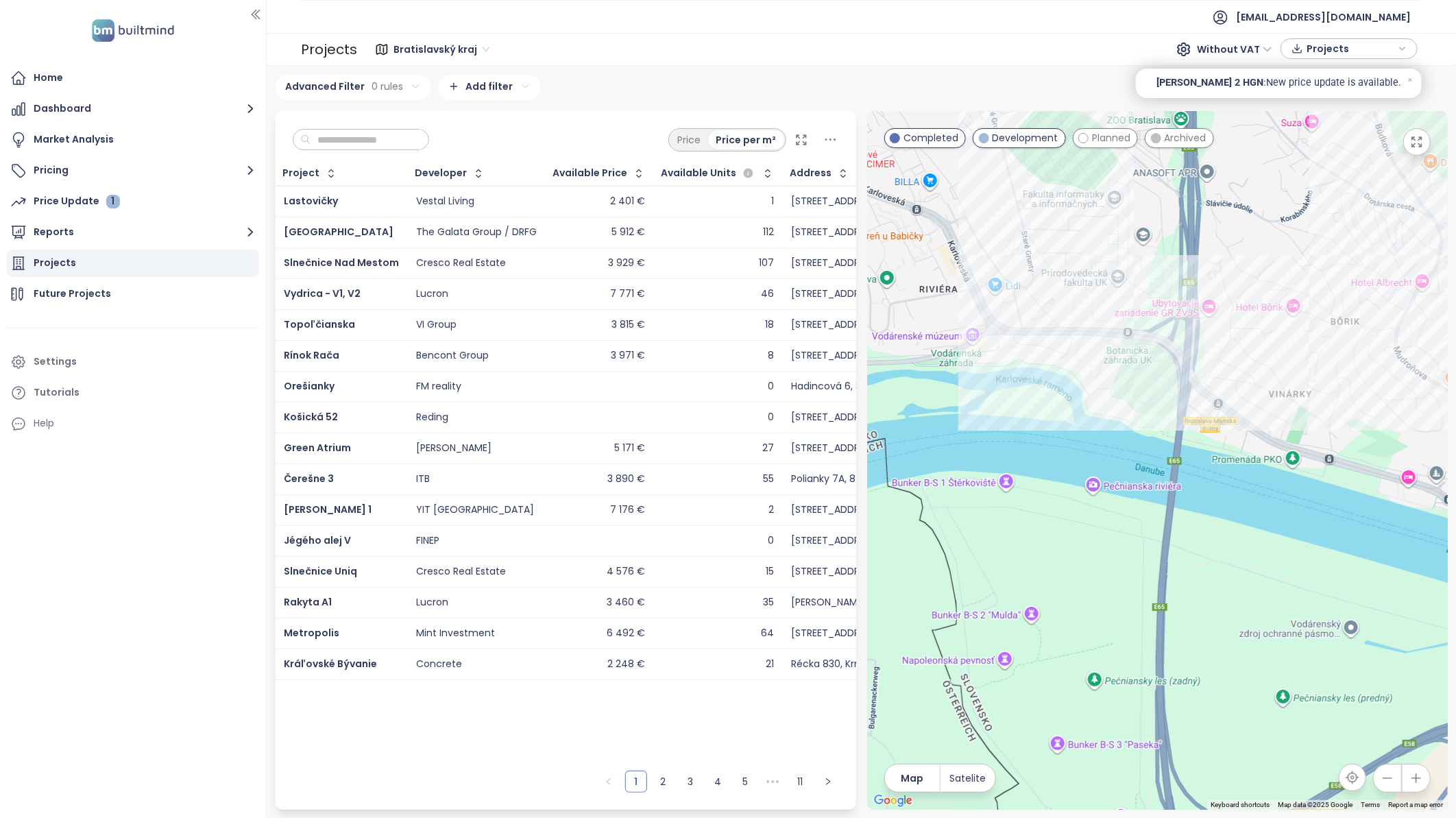
drag, startPoint x: 1168, startPoint y: 510, endPoint x: 1016, endPoint y: 571, distance: 163.8
click at [1016, 571] on div at bounding box center [1157, 460] width 581 height 698
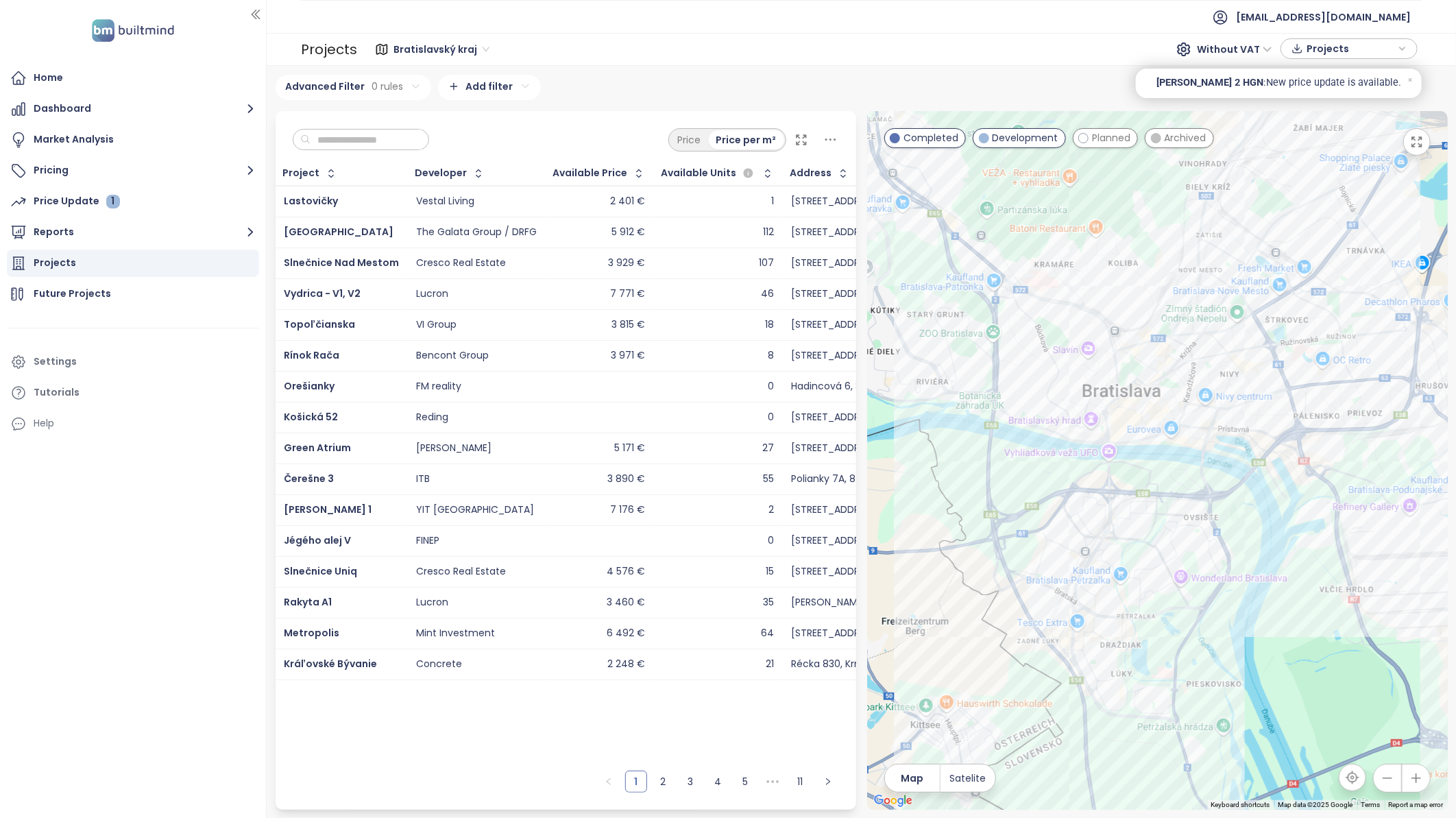
drag, startPoint x: 1254, startPoint y: 605, endPoint x: 1186, endPoint y: 533, distance: 99.0
click at [1186, 533] on div at bounding box center [1157, 460] width 581 height 698
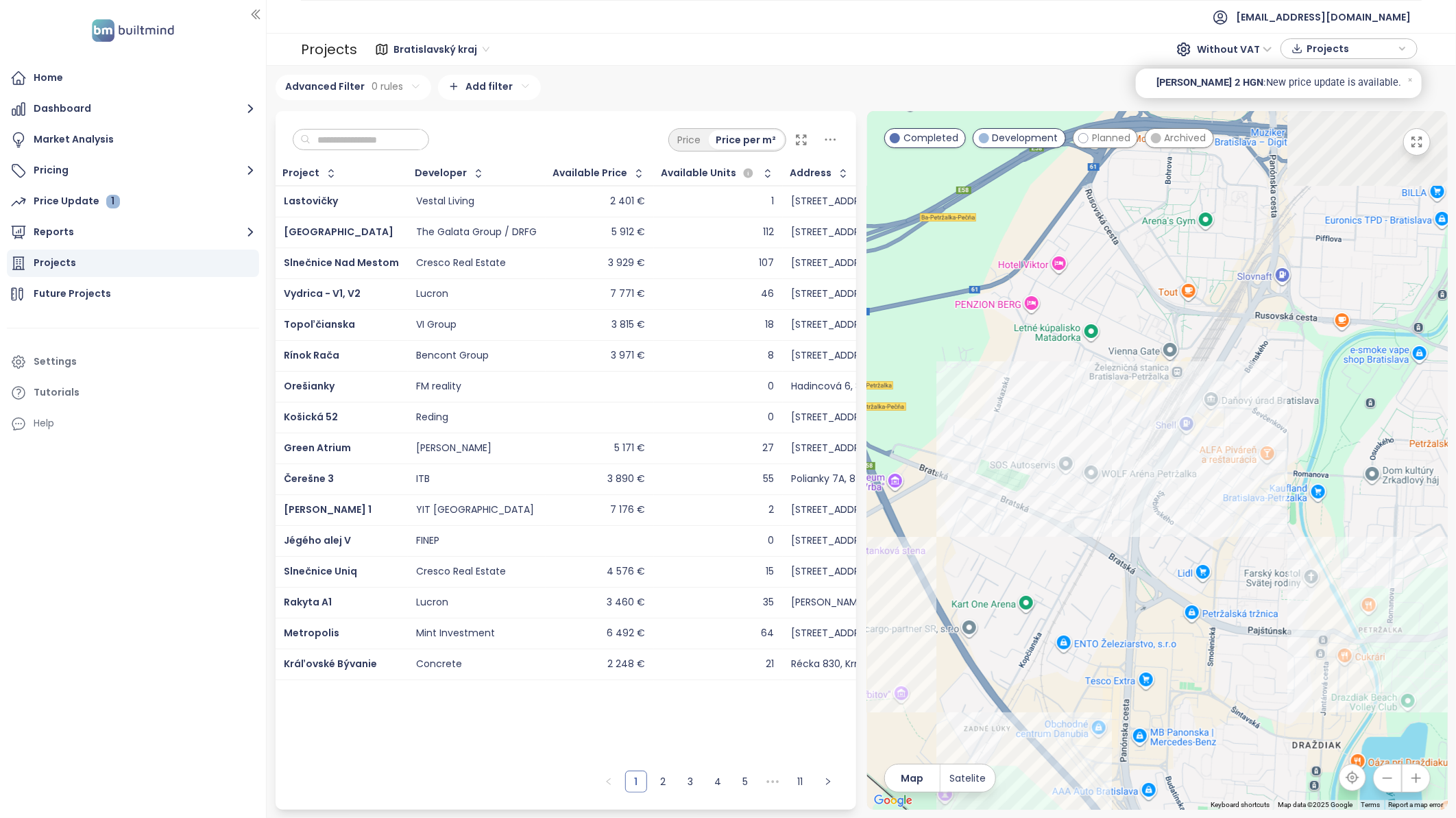
drag, startPoint x: 1243, startPoint y: 353, endPoint x: 1191, endPoint y: 523, distance: 177.8
click at [1191, 523] on div at bounding box center [1157, 460] width 581 height 698
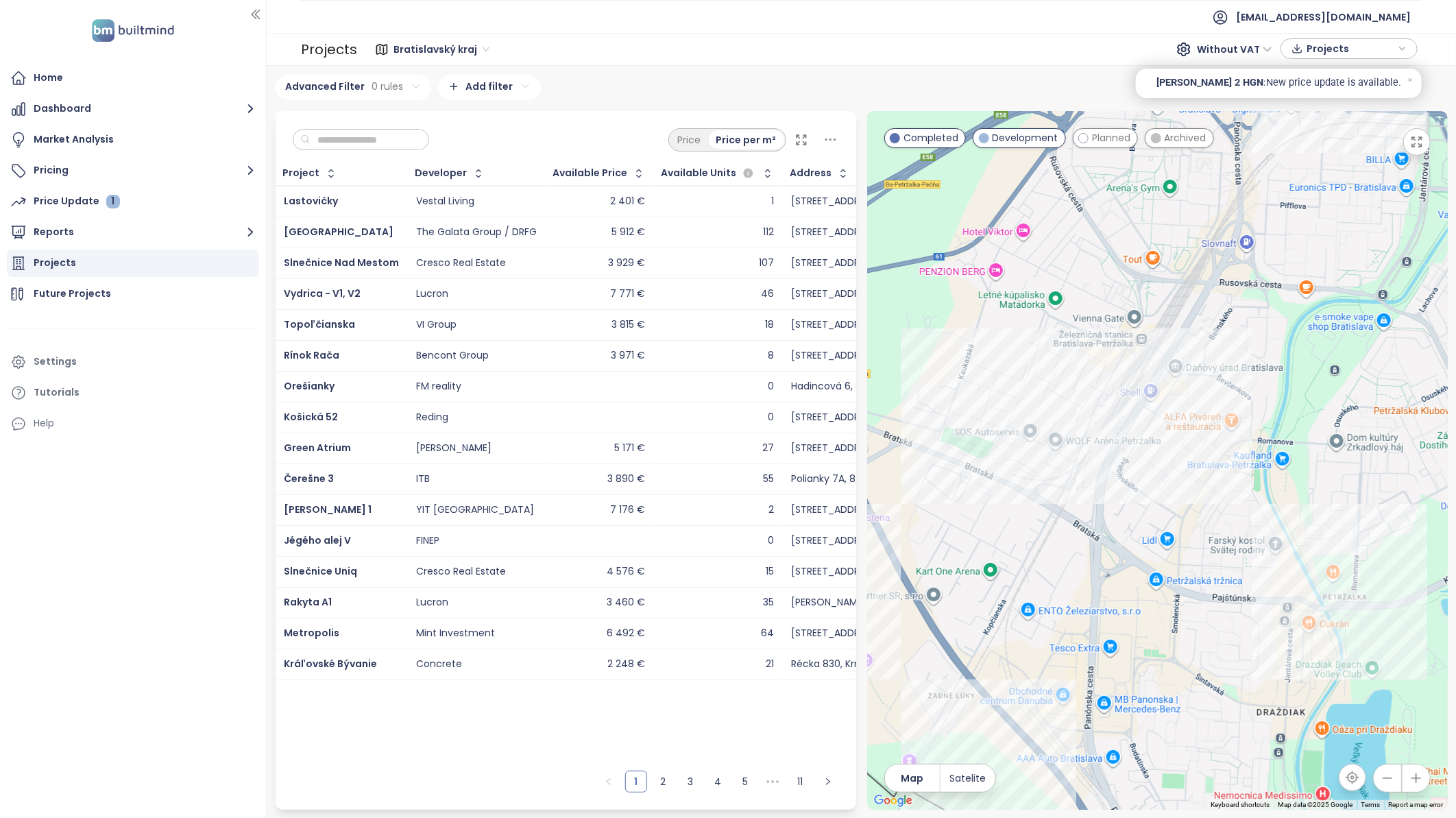
drag, startPoint x: 1254, startPoint y: 460, endPoint x: 1262, endPoint y: 416, distance: 44.7
click at [1261, 416] on div at bounding box center [1157, 460] width 581 height 698
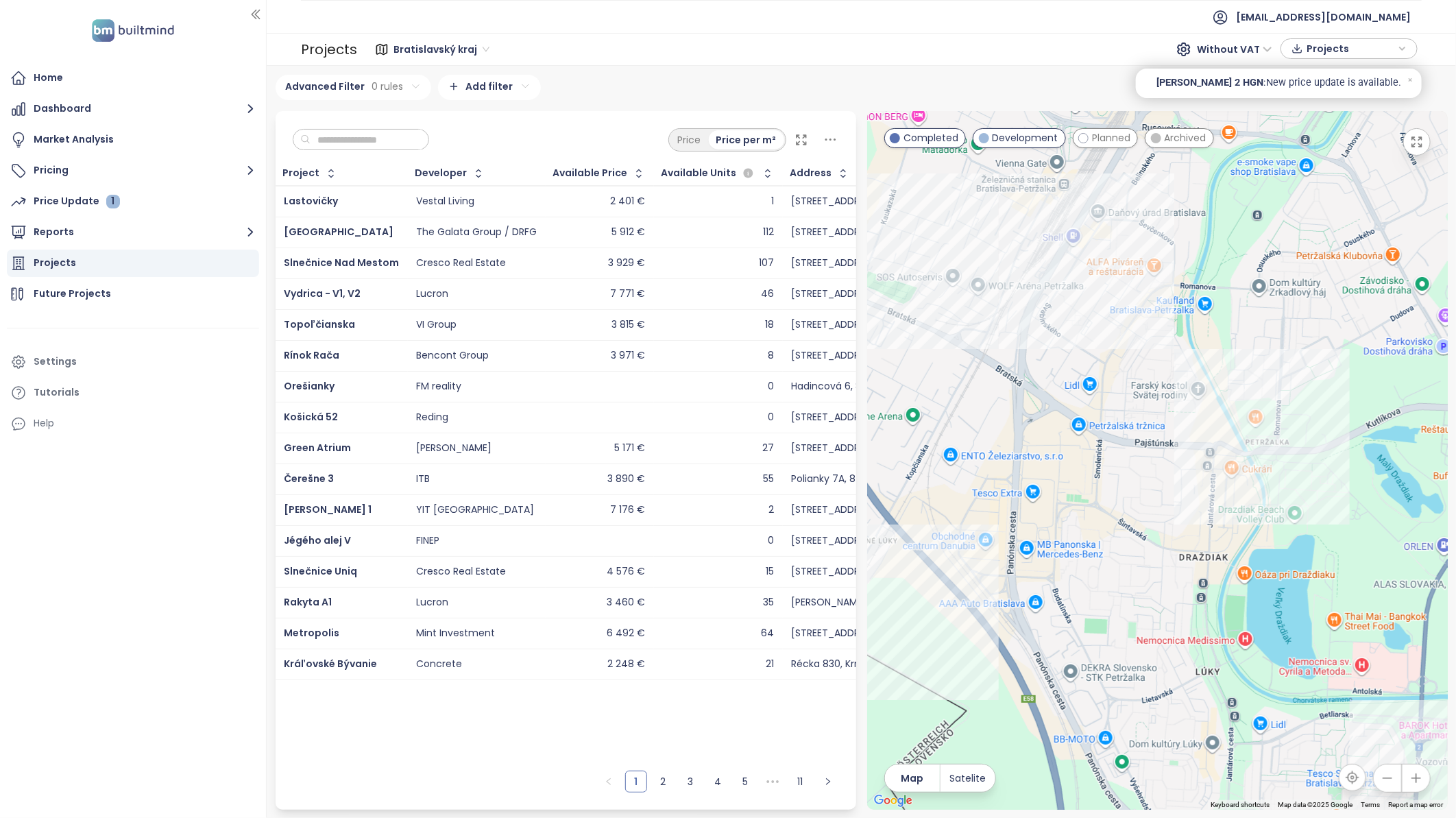
drag, startPoint x: 1328, startPoint y: 670, endPoint x: 1255, endPoint y: 524, distance: 163.2
click at [1255, 524] on div at bounding box center [1157, 460] width 581 height 698
click at [1221, 504] on div "Topoľčianska" at bounding box center [1157, 460] width 581 height 698
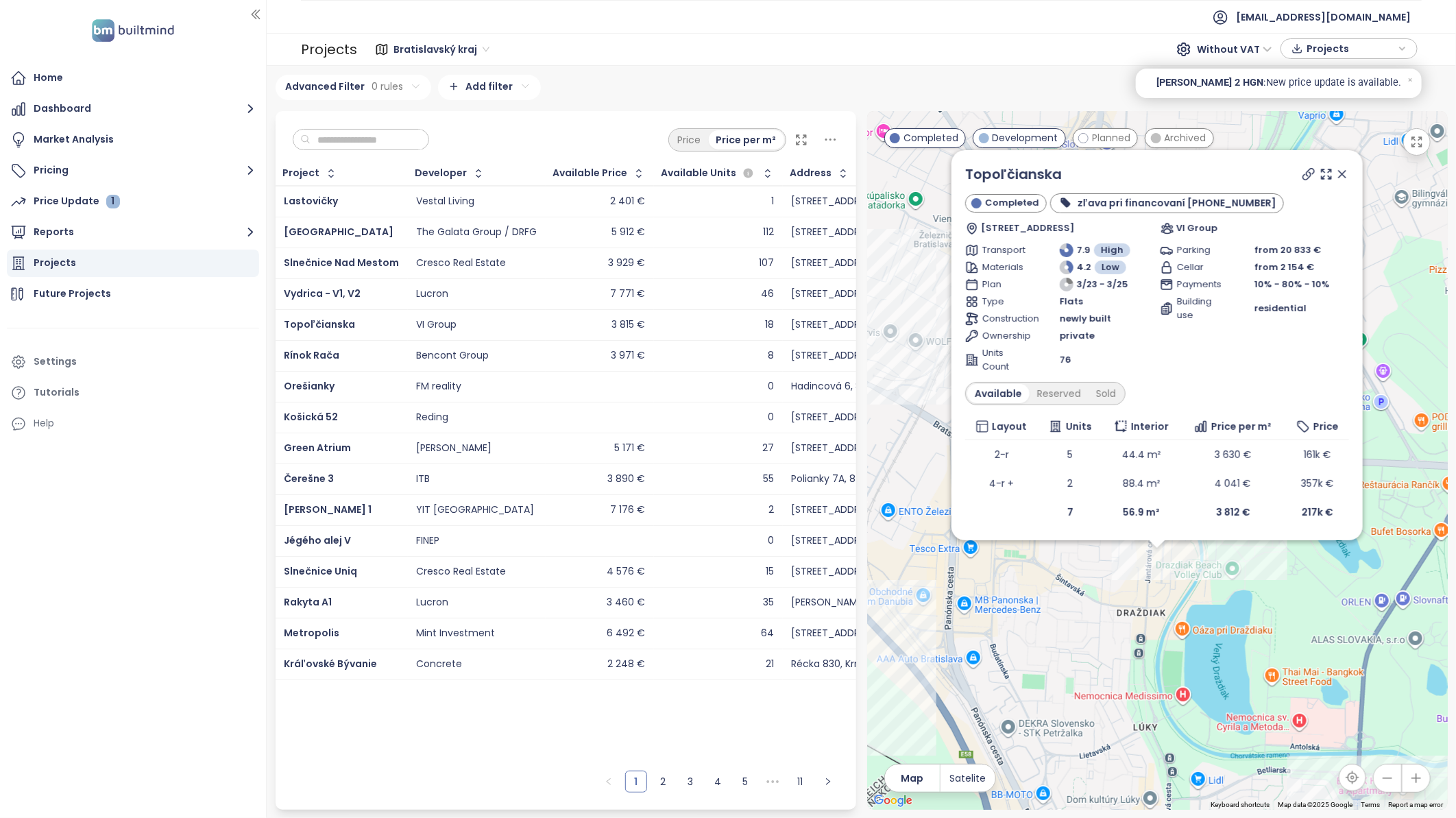
click at [1307, 176] on icon at bounding box center [1308, 174] width 14 height 14
click at [1342, 172] on icon at bounding box center [1342, 174] width 14 height 14
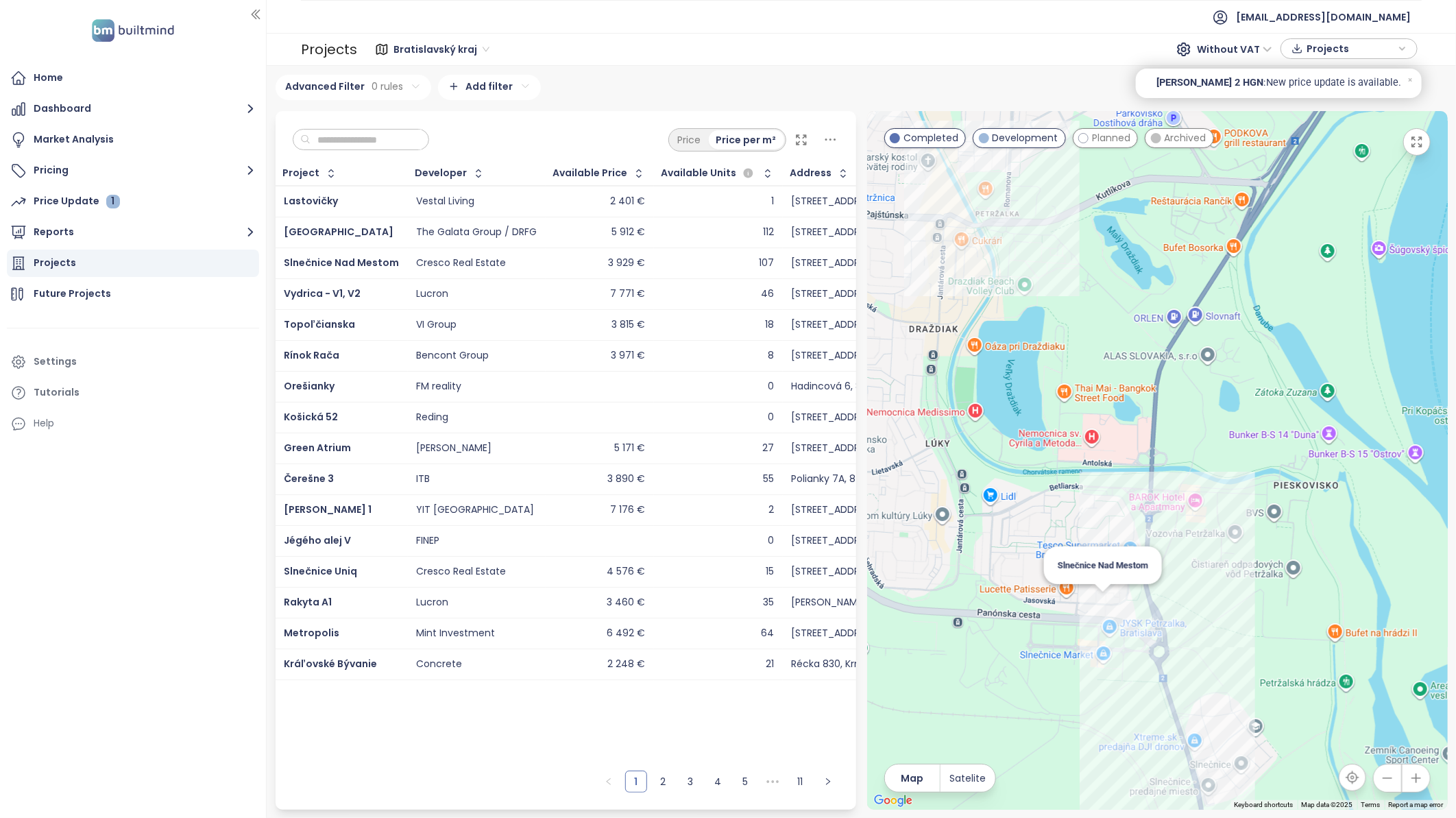
click at [1102, 600] on div "Slnečnice Nad Mestom" at bounding box center [1157, 460] width 581 height 698
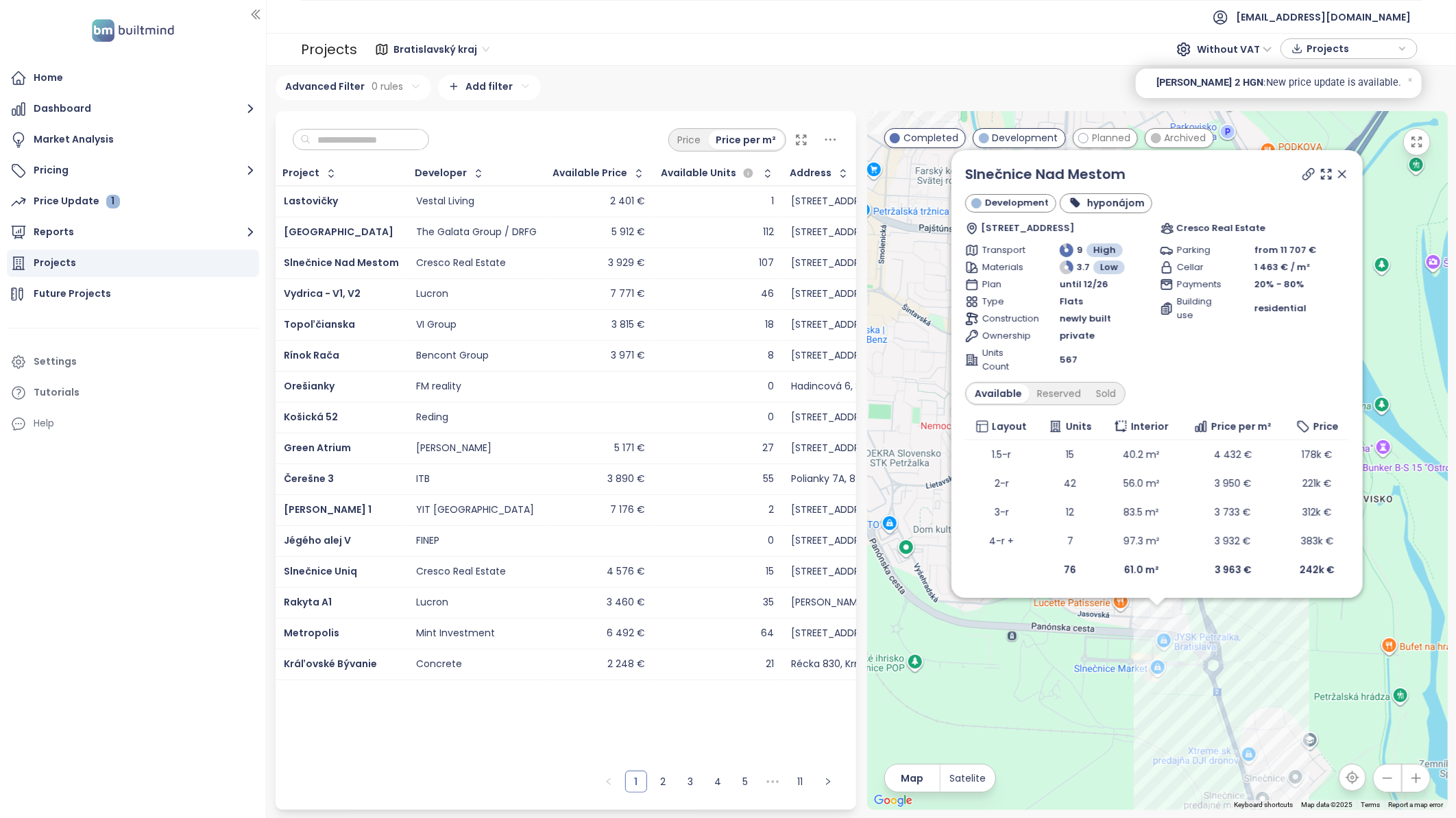
click at [1304, 166] on div at bounding box center [1325, 174] width 49 height 21
click at [1307, 176] on icon at bounding box center [1308, 174] width 11 height 11
click at [1339, 173] on icon at bounding box center [1342, 174] width 7 height 7
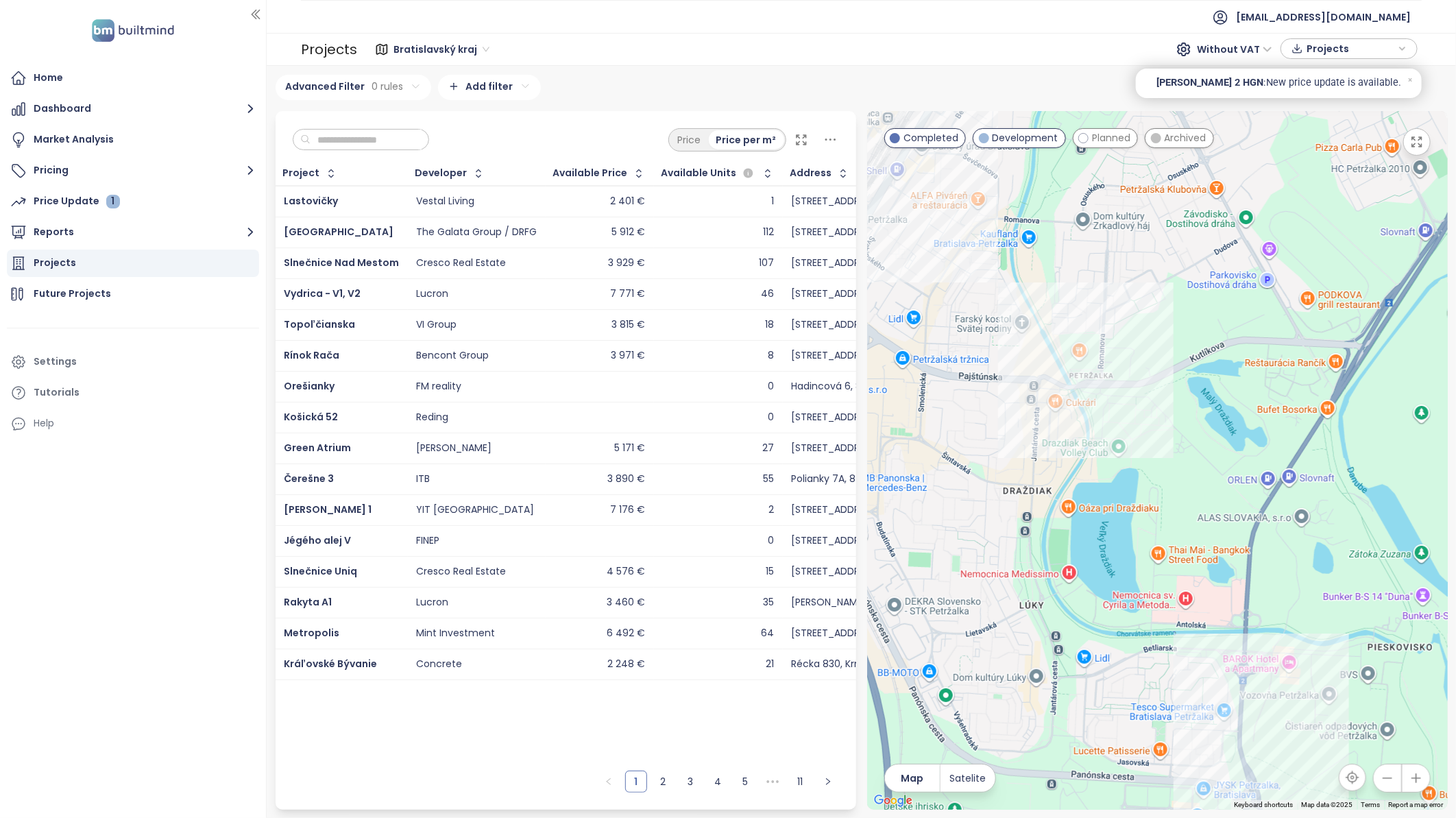
drag, startPoint x: 1183, startPoint y: 473, endPoint x: 1182, endPoint y: 645, distance: 172.0
click at [1183, 642] on div at bounding box center [1157, 460] width 581 height 698
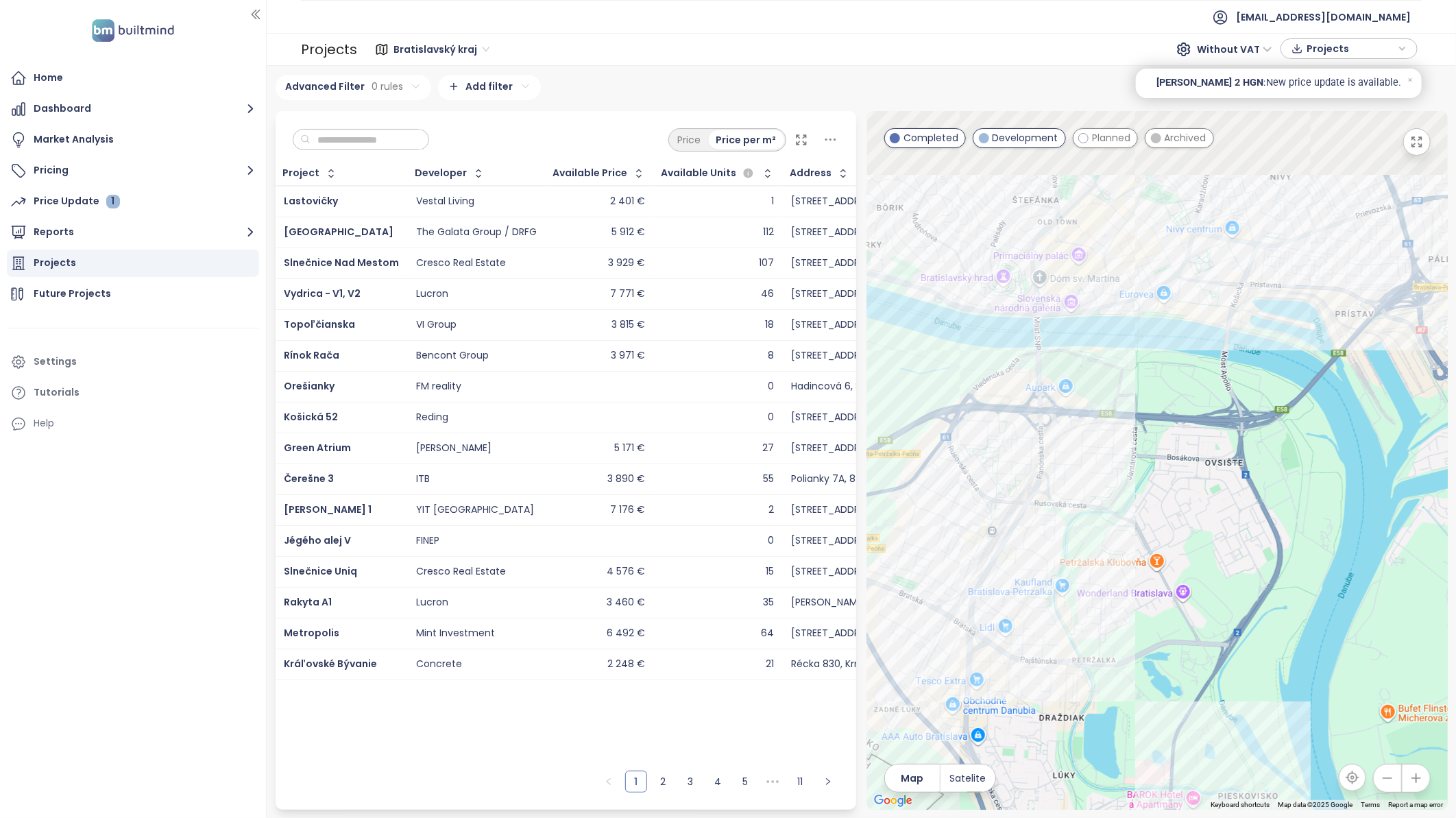
drag, startPoint x: 1165, startPoint y: 429, endPoint x: 1154, endPoint y: 619, distance: 190.3
click at [1154, 619] on div at bounding box center [1157, 460] width 581 height 698
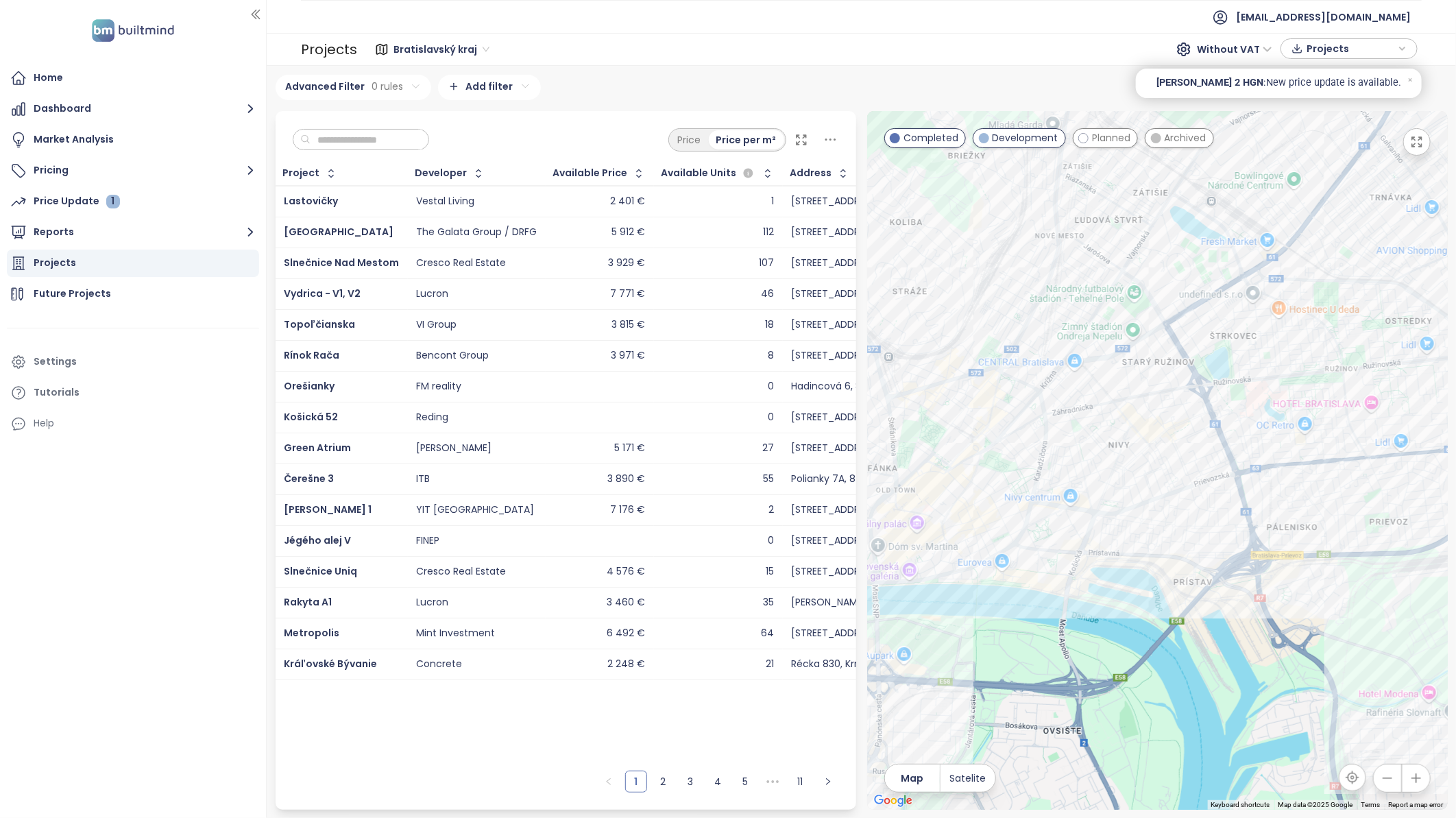
drag, startPoint x: 1350, startPoint y: 480, endPoint x: 1139, endPoint y: 581, distance: 233.9
click at [1139, 581] on div at bounding box center [1157, 460] width 581 height 698
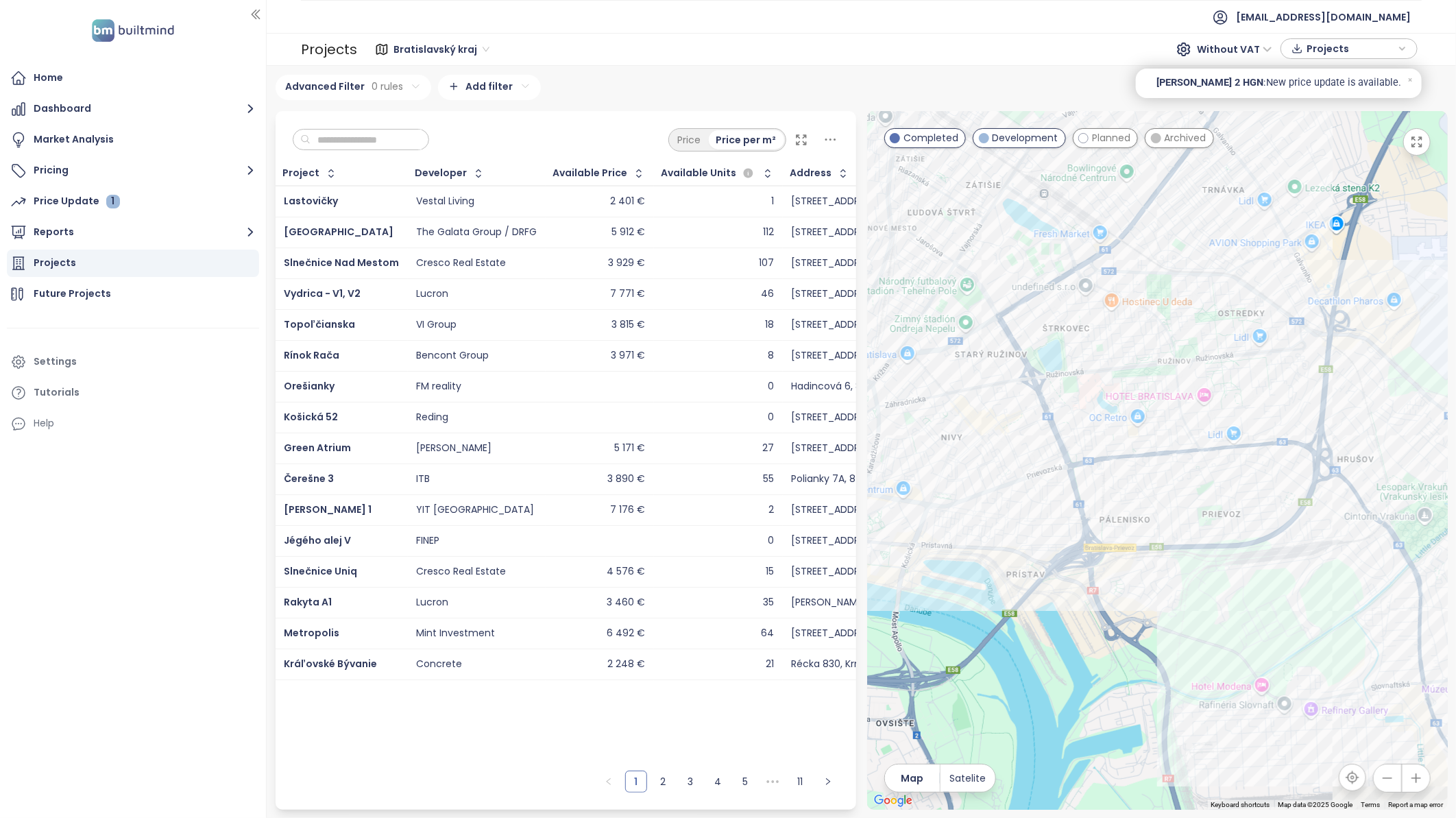
drag, startPoint x: 1293, startPoint y: 541, endPoint x: 1216, endPoint y: 503, distance: 85.9
click at [1216, 503] on div at bounding box center [1157, 460] width 581 height 698
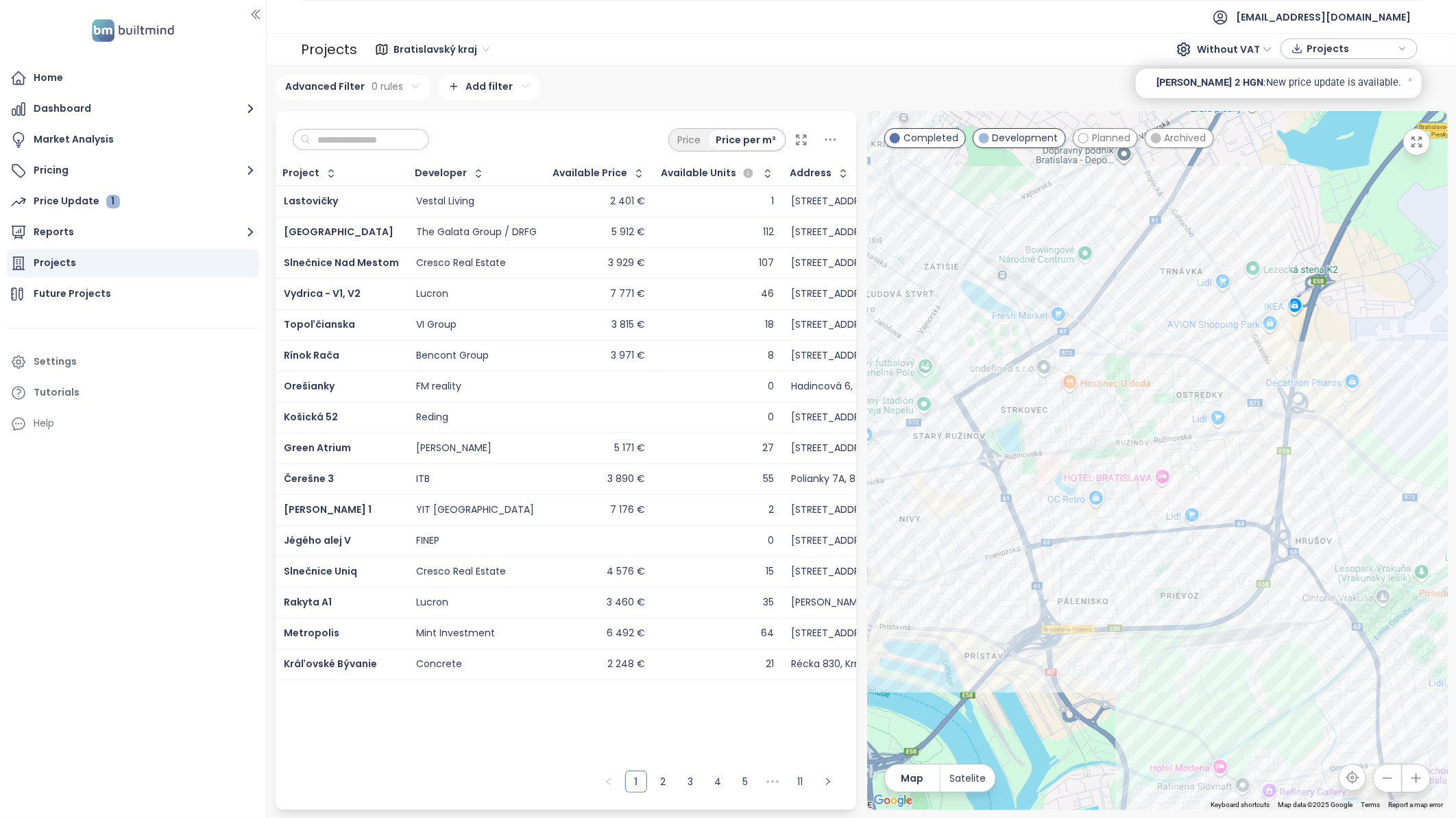
drag, startPoint x: 1310, startPoint y: 391, endPoint x: 1267, endPoint y: 486, distance: 104.3
click at [1265, 485] on div at bounding box center [1157, 460] width 581 height 698
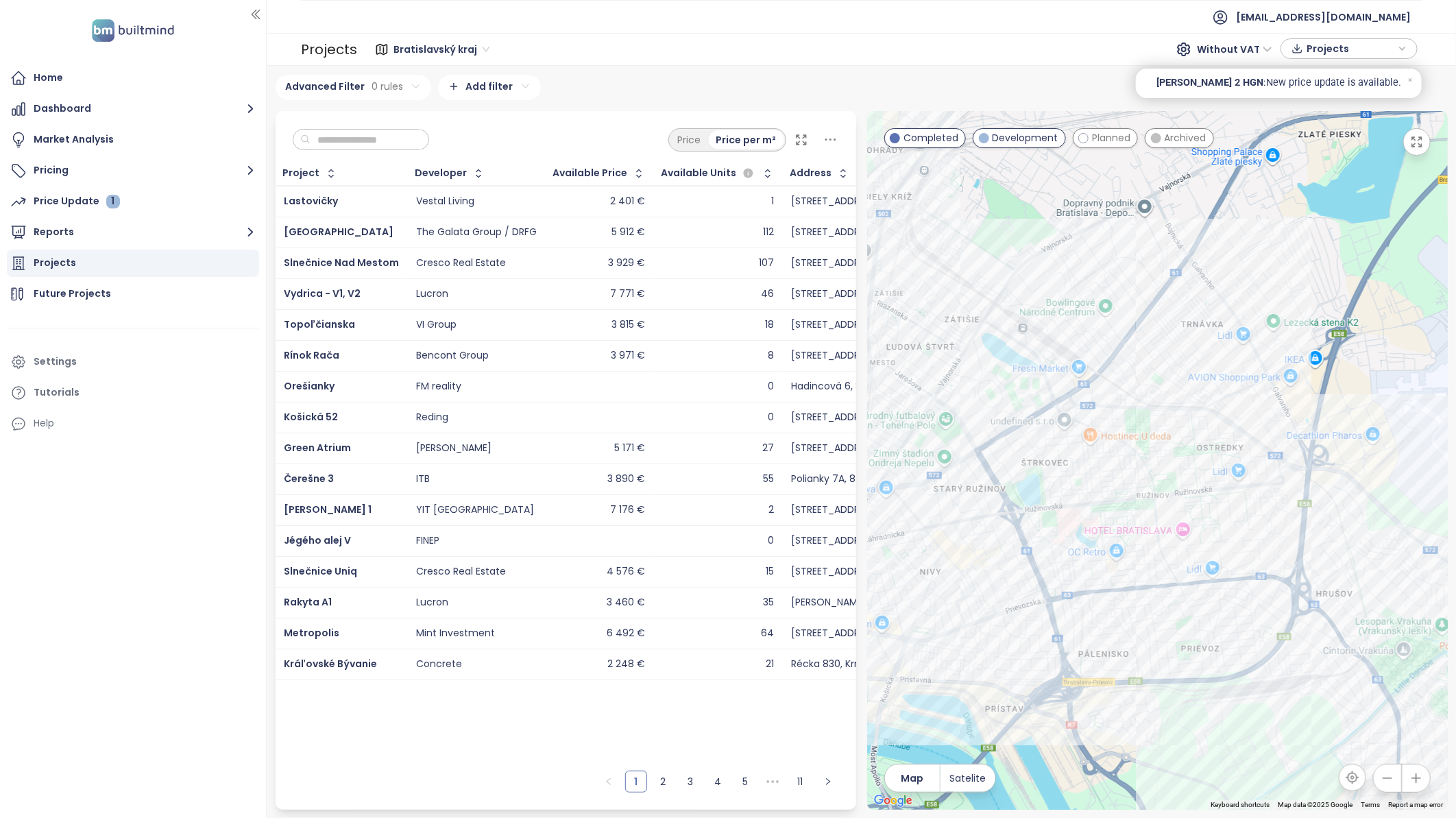
drag, startPoint x: 1214, startPoint y: 324, endPoint x: 1270, endPoint y: 438, distance: 127.0
click at [1270, 438] on div at bounding box center [1157, 460] width 581 height 698
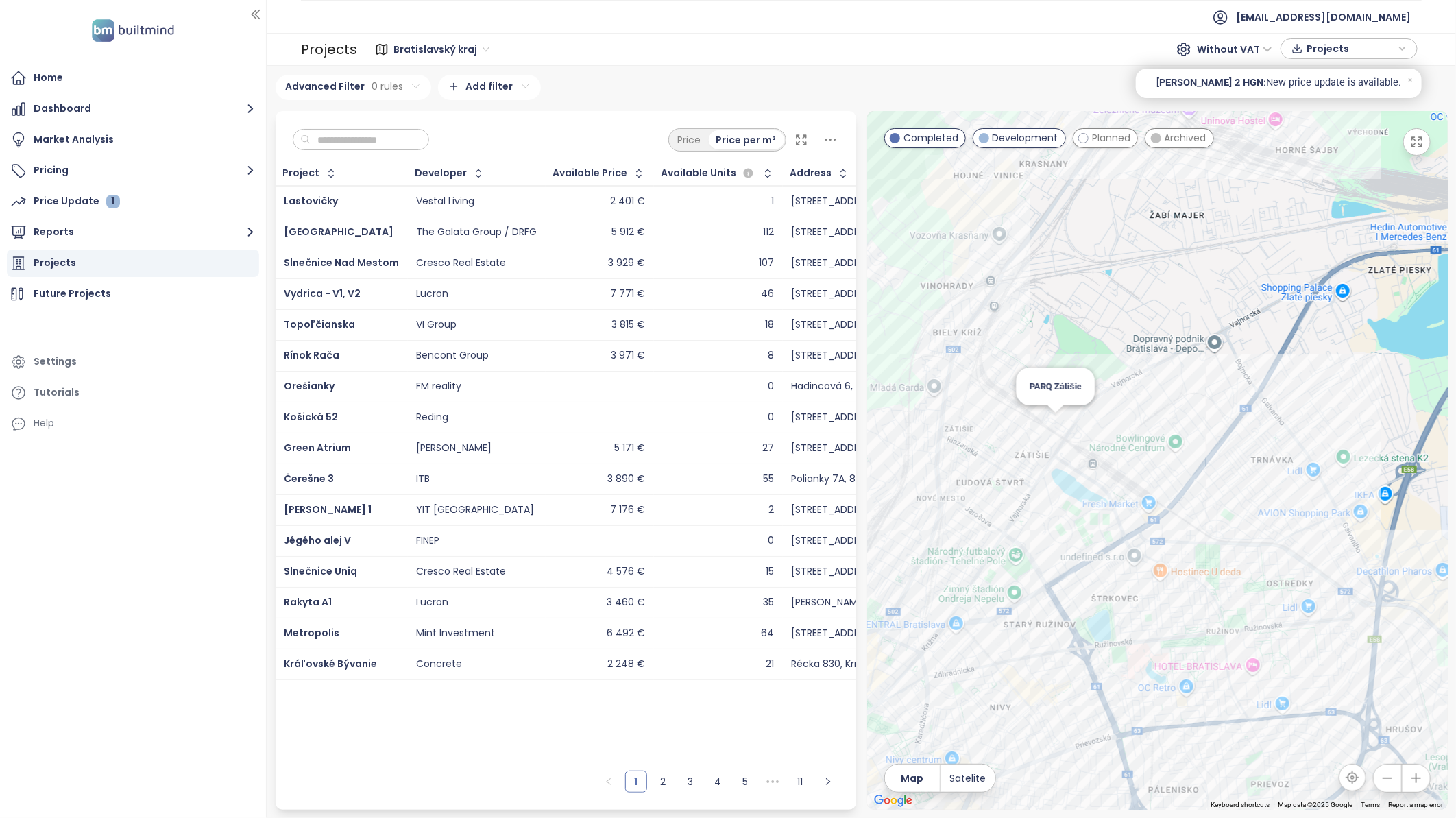
click at [1059, 423] on div "PARQ Zátišie" at bounding box center [1157, 460] width 581 height 698
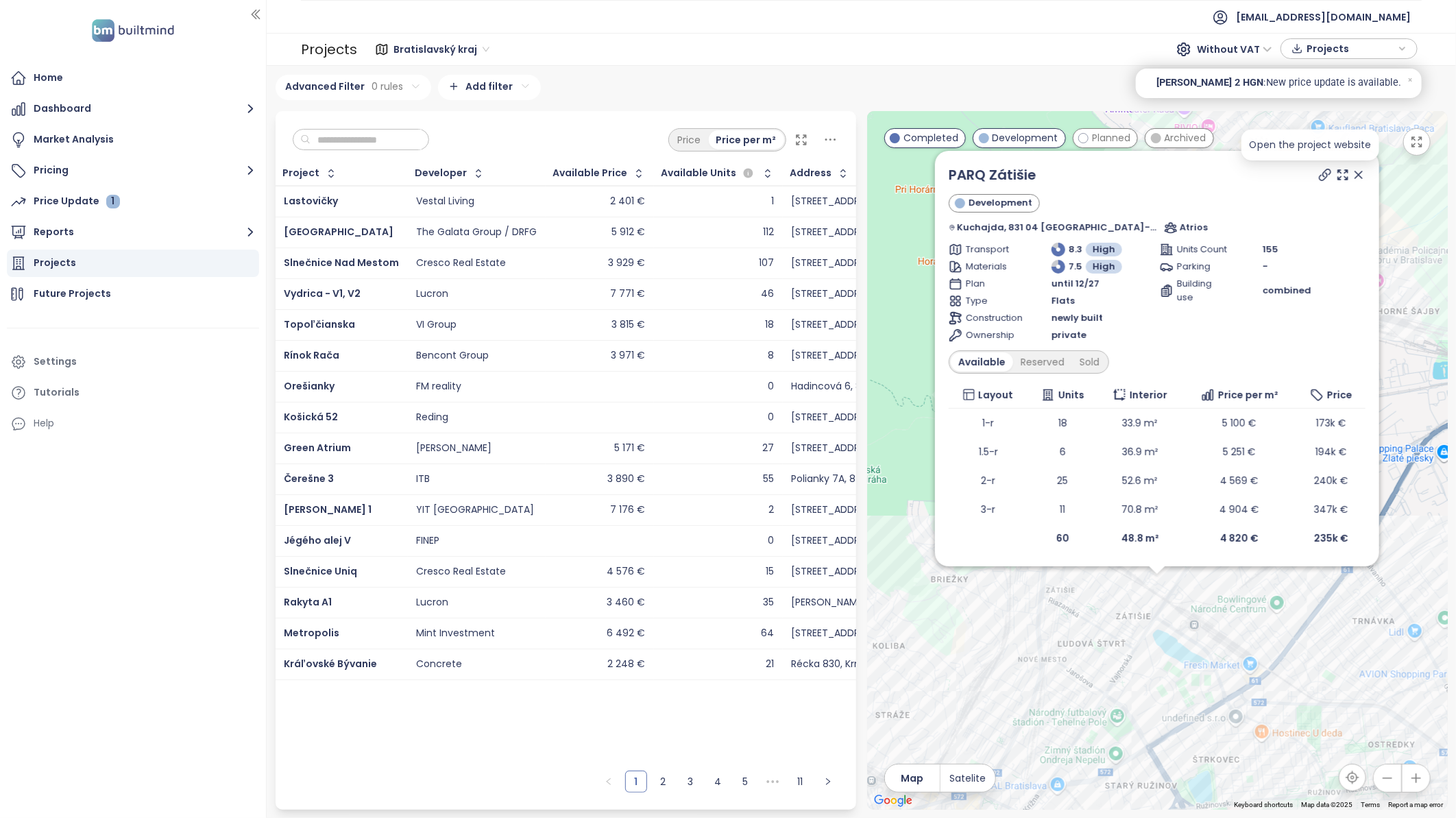
click at [1318, 172] on icon at bounding box center [1325, 175] width 14 height 14
click at [1352, 174] on icon at bounding box center [1359, 175] width 14 height 14
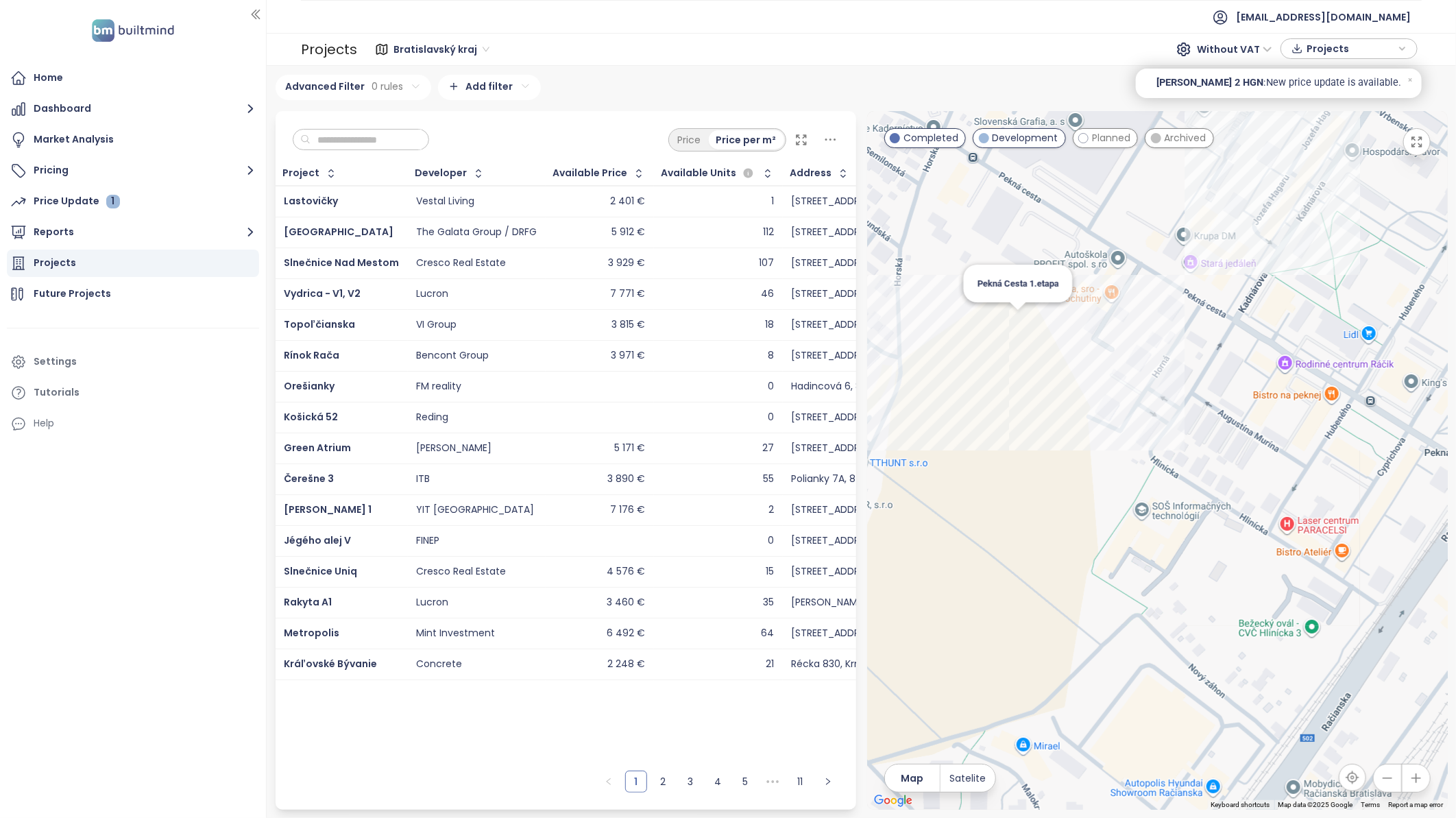
click at [1018, 324] on div "Pekná Cesta 1.etapa" at bounding box center [1157, 460] width 581 height 698
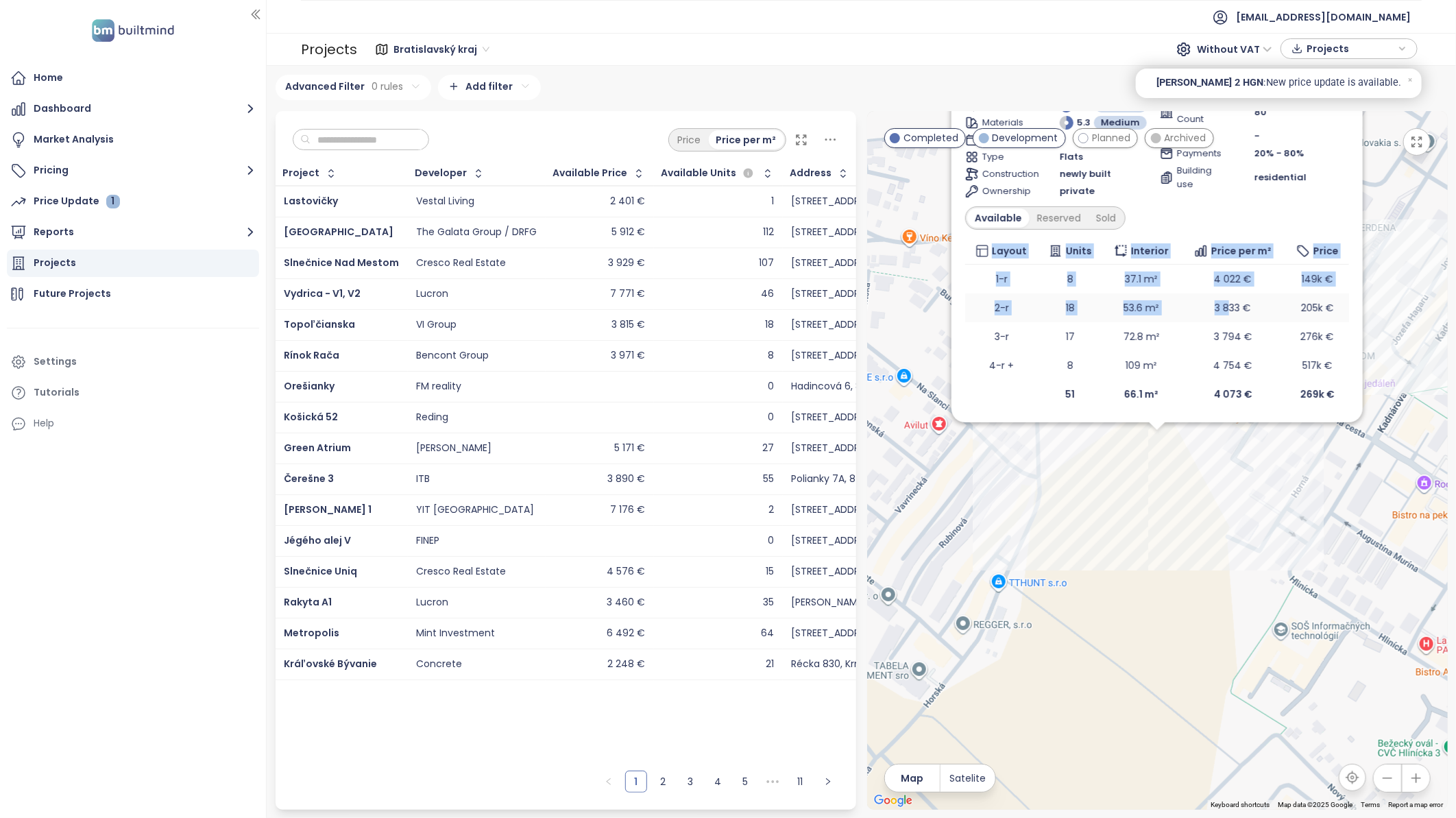
drag, startPoint x: 1219, startPoint y: 211, endPoint x: 1226, endPoint y: 312, distance: 101.2
click at [1226, 312] on div "Pekná Cesta 1.etapa Development [STREET_ADDRESS] GRUNT Transport 6.8 Medium Mat…" at bounding box center [1157, 215] width 384 height 388
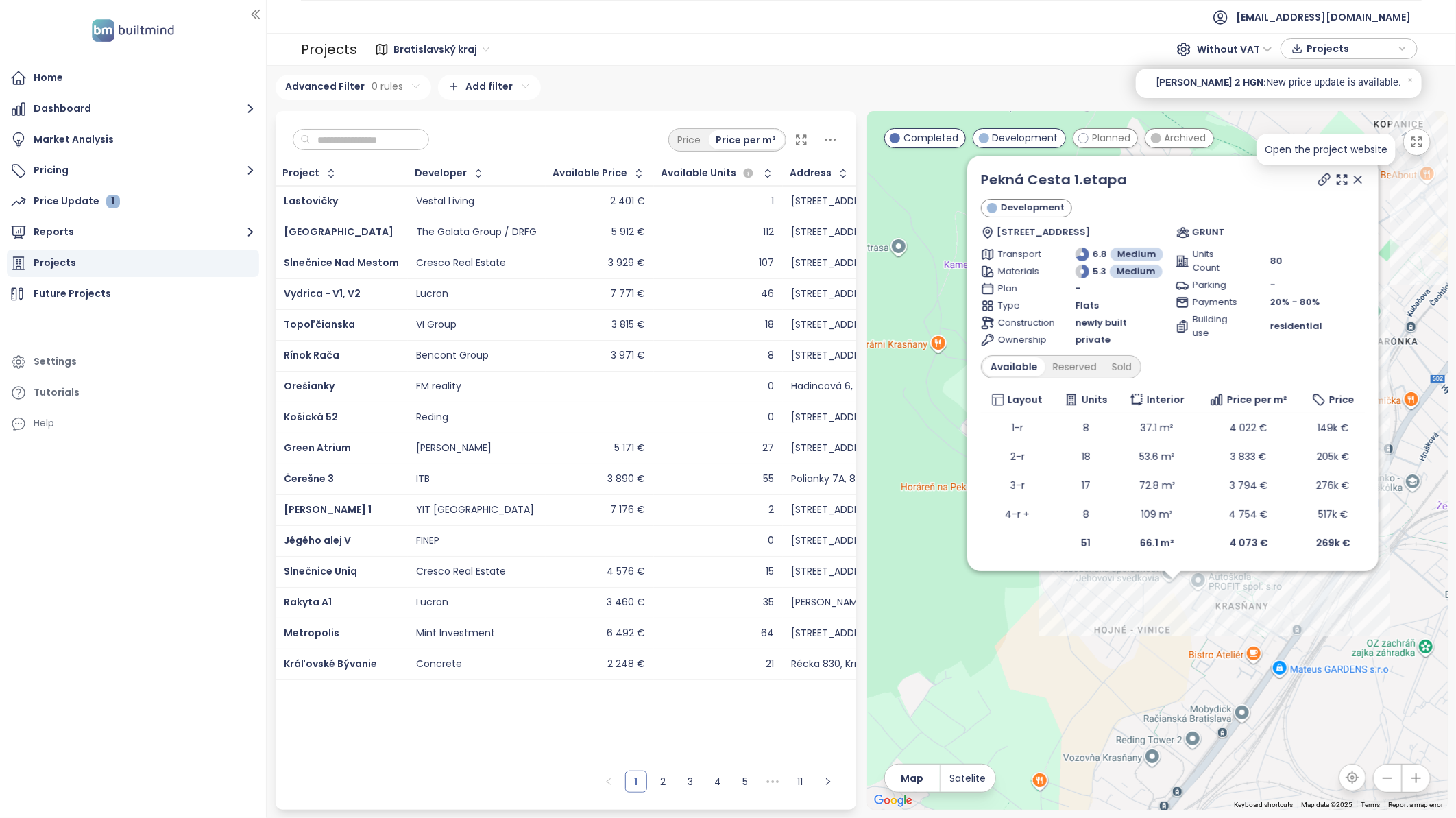
click at [1324, 176] on icon at bounding box center [1325, 179] width 14 height 14
click at [1323, 176] on icon at bounding box center [1325, 179] width 14 height 14
click at [1358, 178] on icon at bounding box center [1358, 179] width 14 height 14
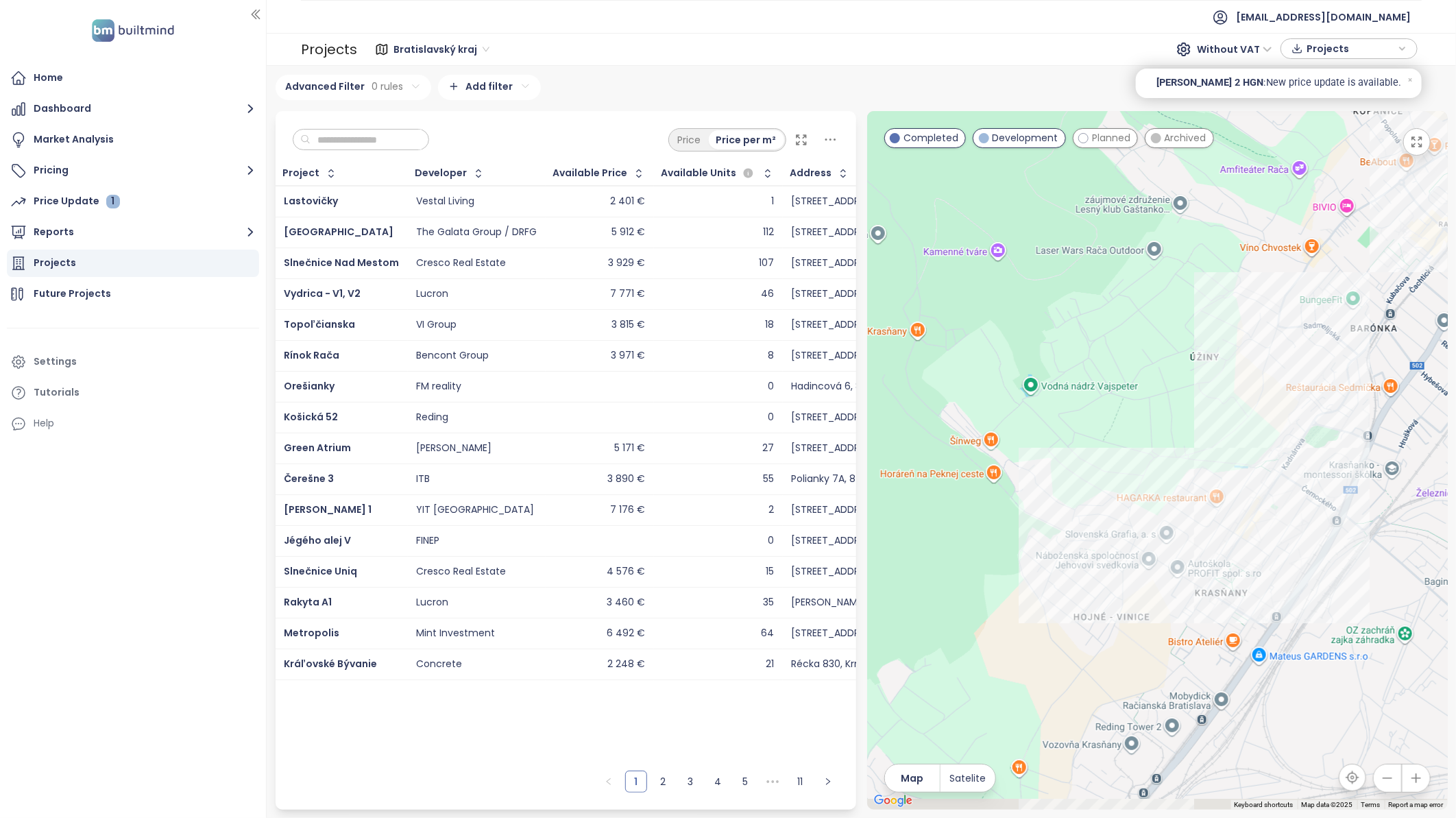
drag, startPoint x: 1261, startPoint y: 468, endPoint x: 1065, endPoint y: 223, distance: 313.8
click at [1066, 223] on div at bounding box center [1157, 460] width 581 height 698
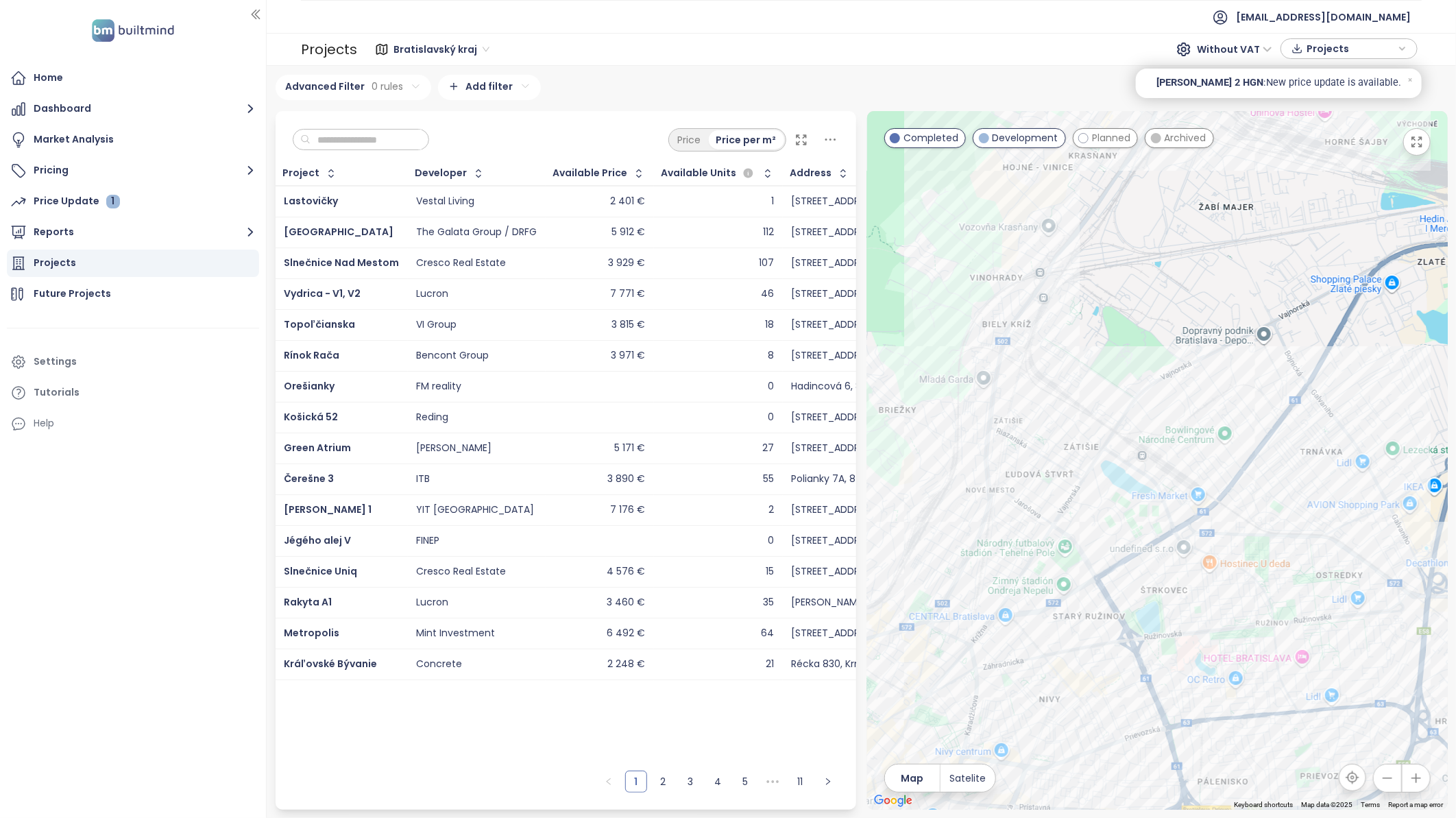
drag, startPoint x: 967, startPoint y: 513, endPoint x: 1063, endPoint y: 425, distance: 130.2
click at [1063, 425] on div at bounding box center [1157, 460] width 581 height 698
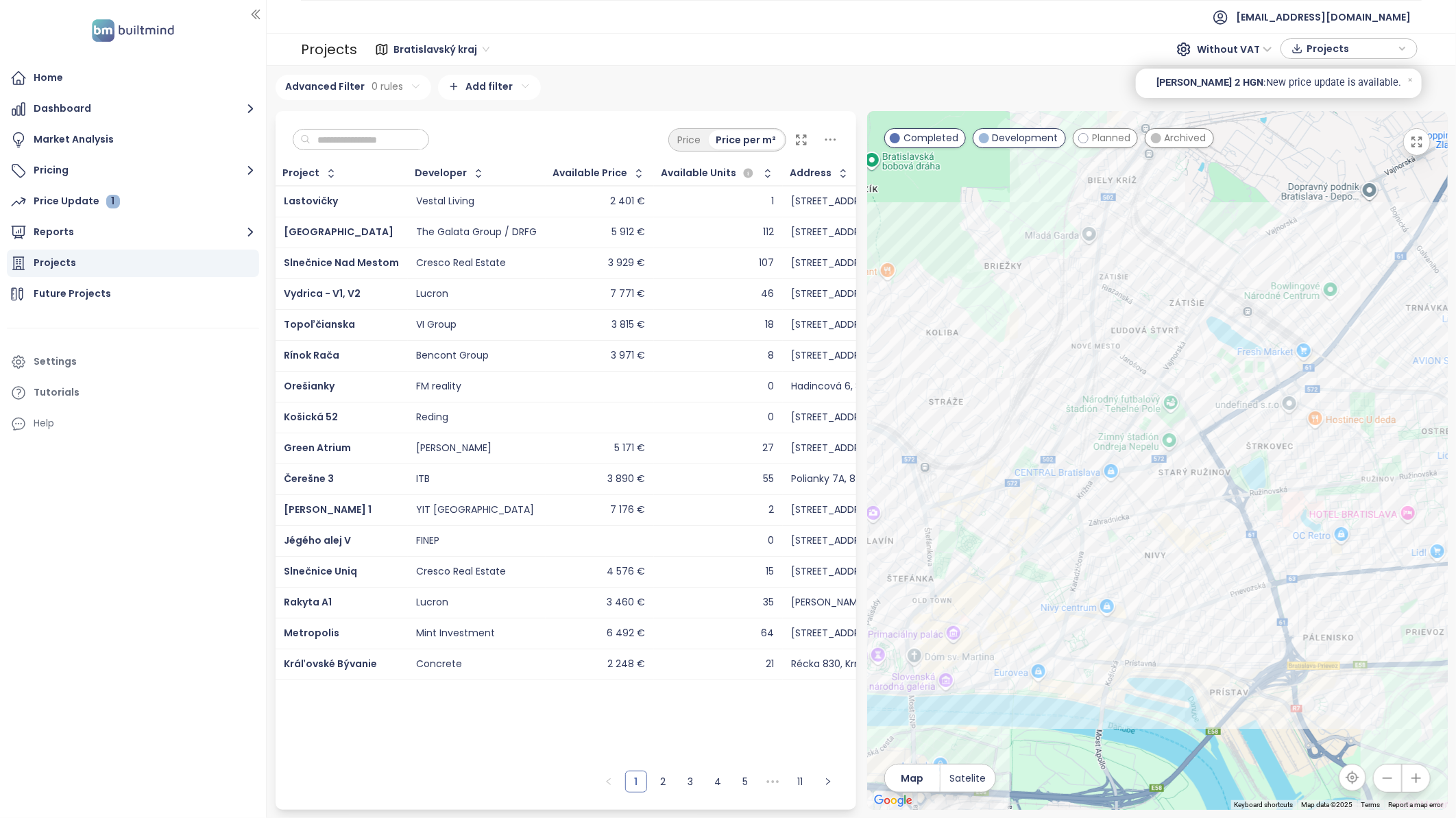
drag, startPoint x: 1082, startPoint y: 426, endPoint x: 1151, endPoint y: 347, distance: 104.9
click at [1151, 347] on div at bounding box center [1157, 460] width 581 height 698
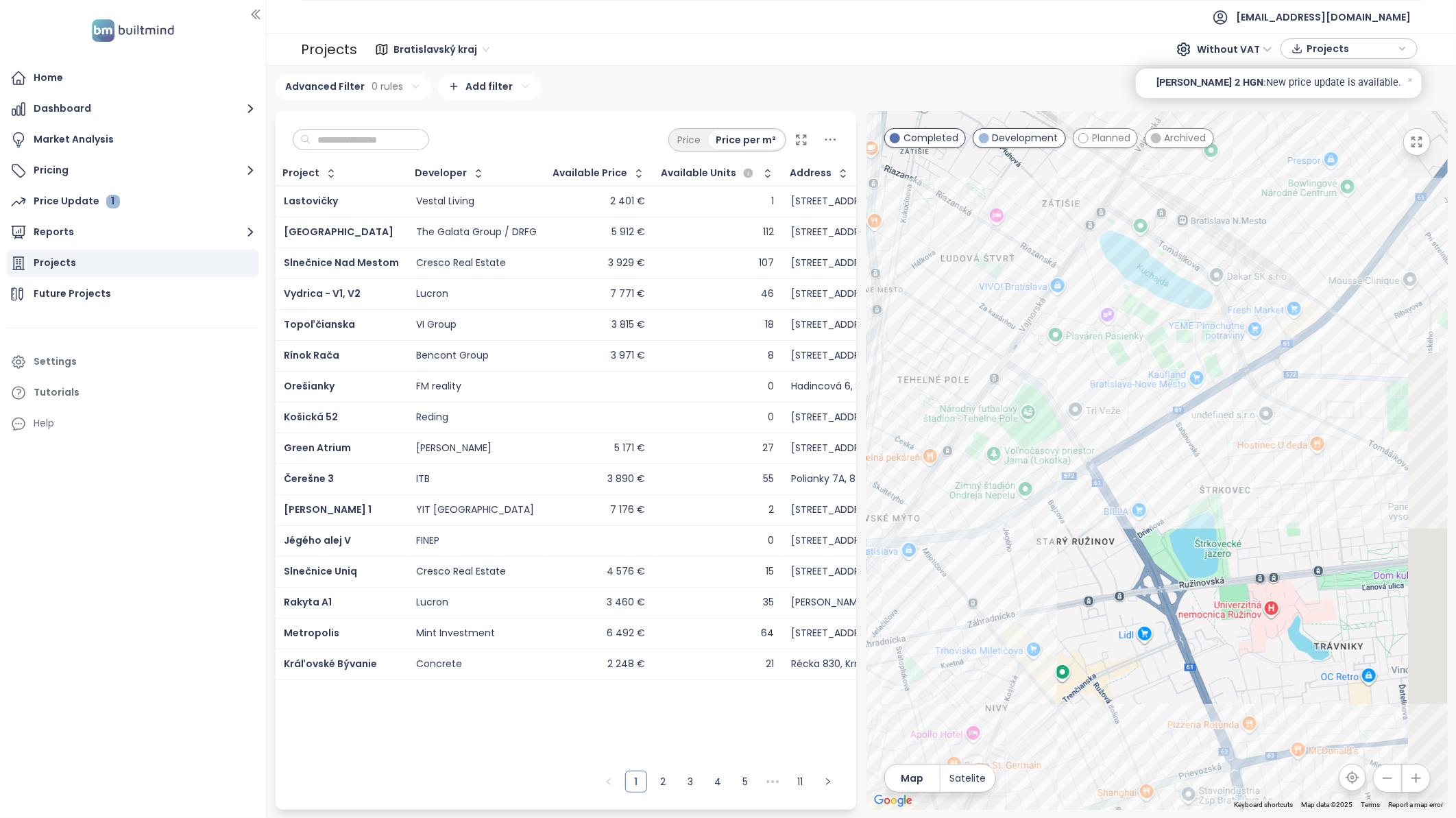
drag, startPoint x: 1361, startPoint y: 351, endPoint x: 1261, endPoint y: 432, distance: 128.7
click at [1261, 432] on div at bounding box center [1157, 460] width 581 height 698
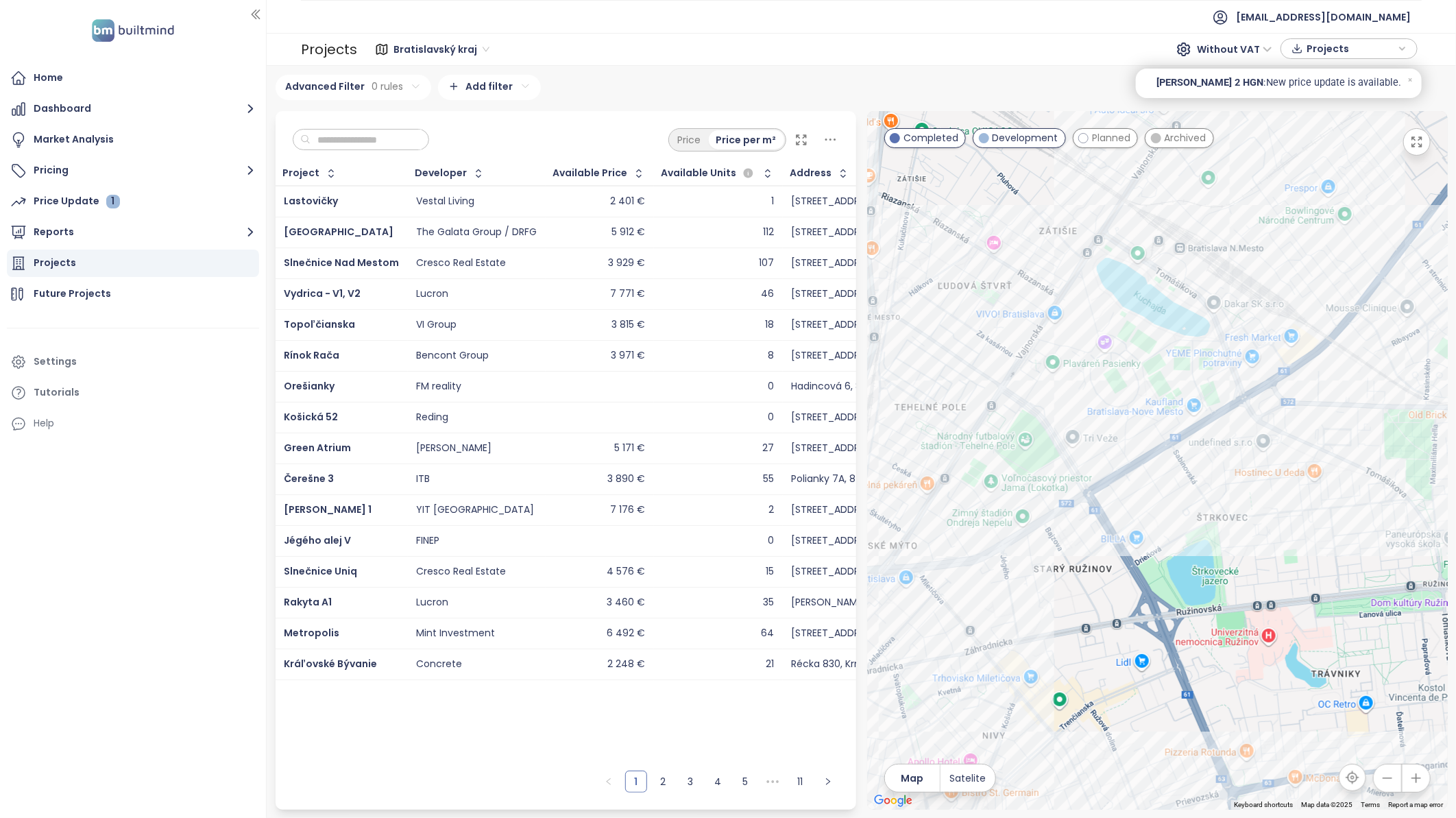
drag, startPoint x: 1321, startPoint y: 402, endPoint x: 1297, endPoint y: 499, distance: 99.9
click at [1297, 499] on div at bounding box center [1157, 460] width 581 height 698
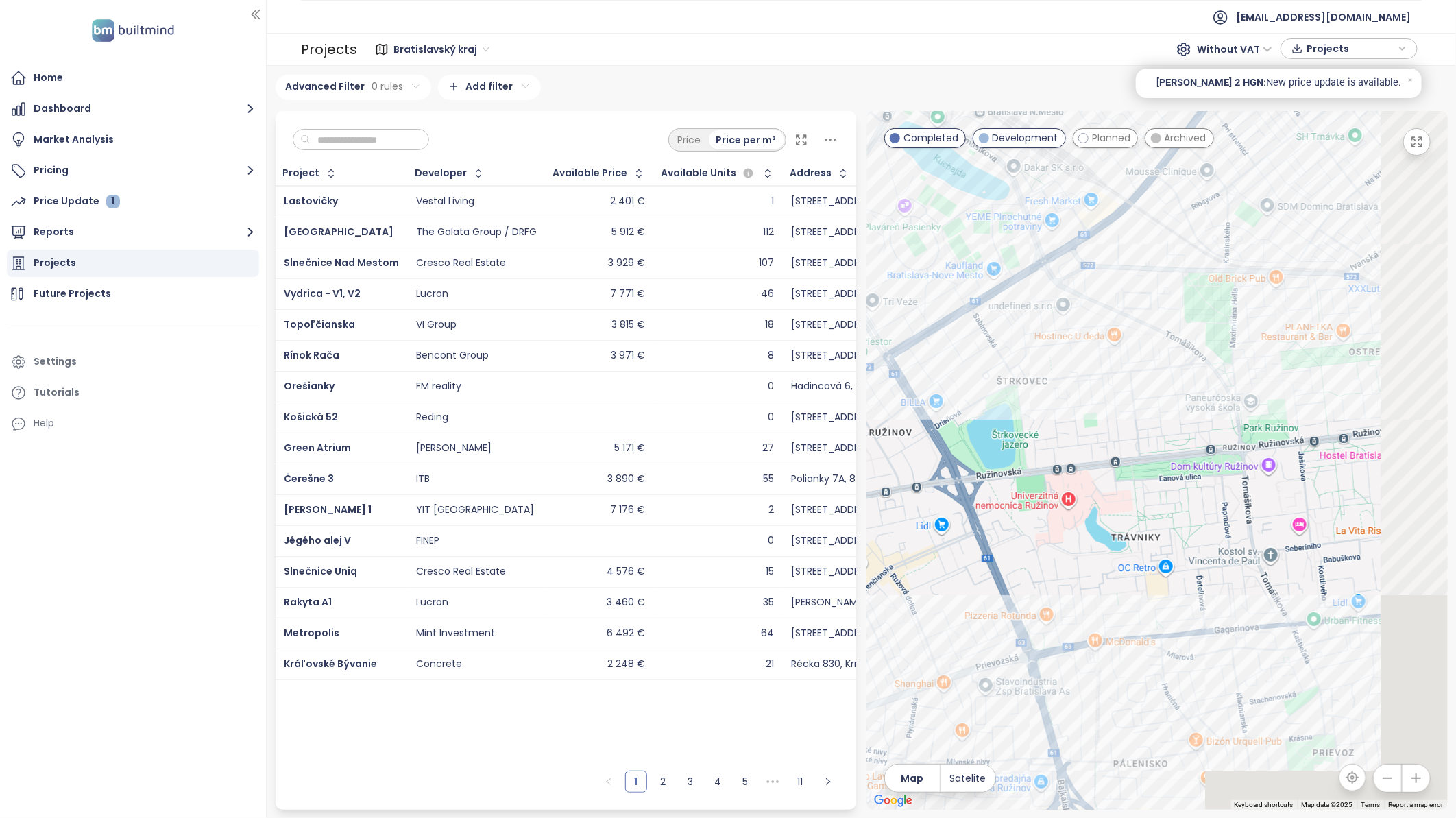
drag, startPoint x: 1318, startPoint y: 400, endPoint x: 1148, endPoint y: 151, distance: 301.5
click at [1148, 151] on div at bounding box center [1157, 460] width 581 height 698
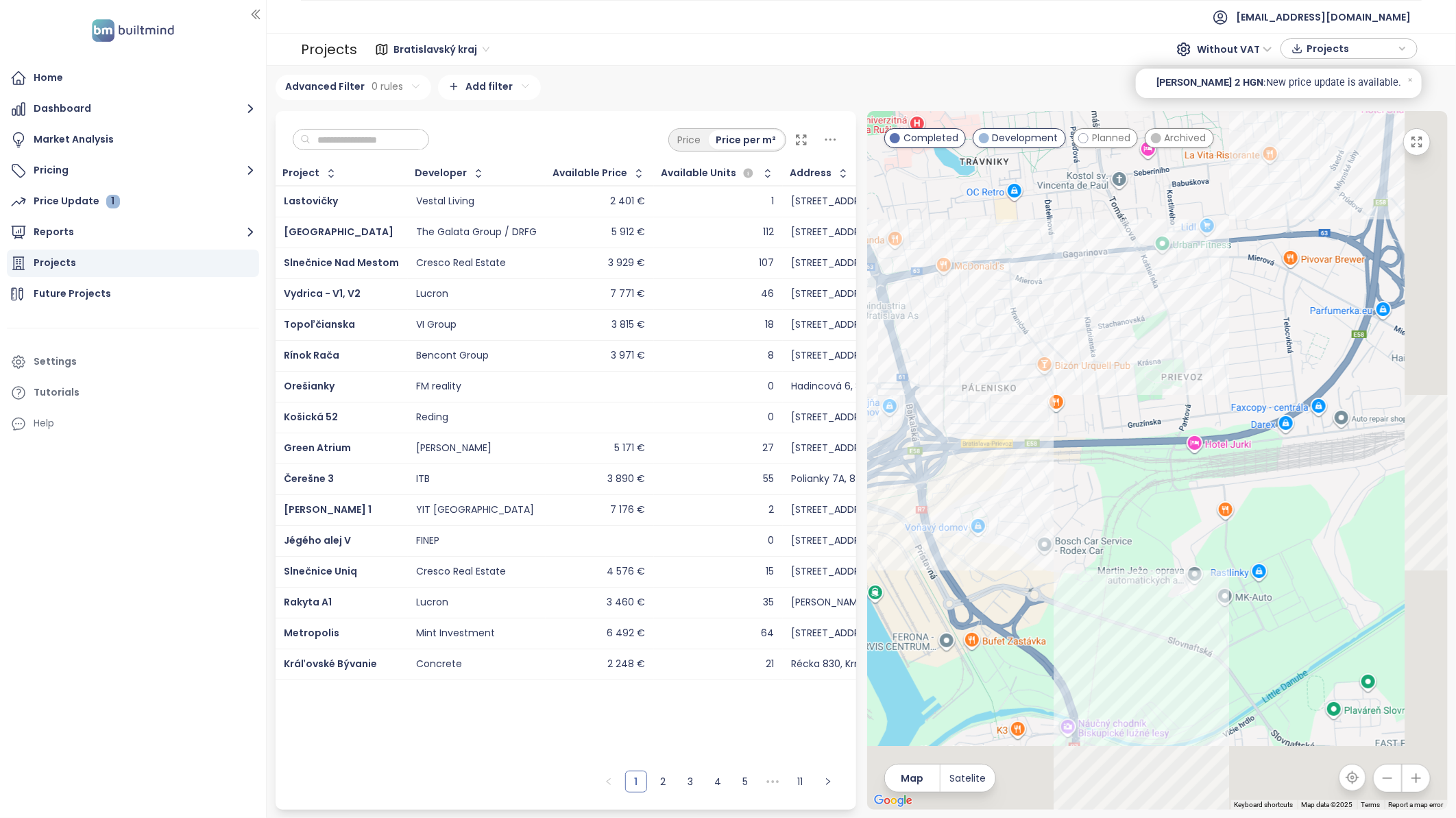
drag, startPoint x: 1260, startPoint y: 487, endPoint x: 1173, endPoint y: 248, distance: 254.3
click at [1173, 248] on div at bounding box center [1157, 460] width 581 height 698
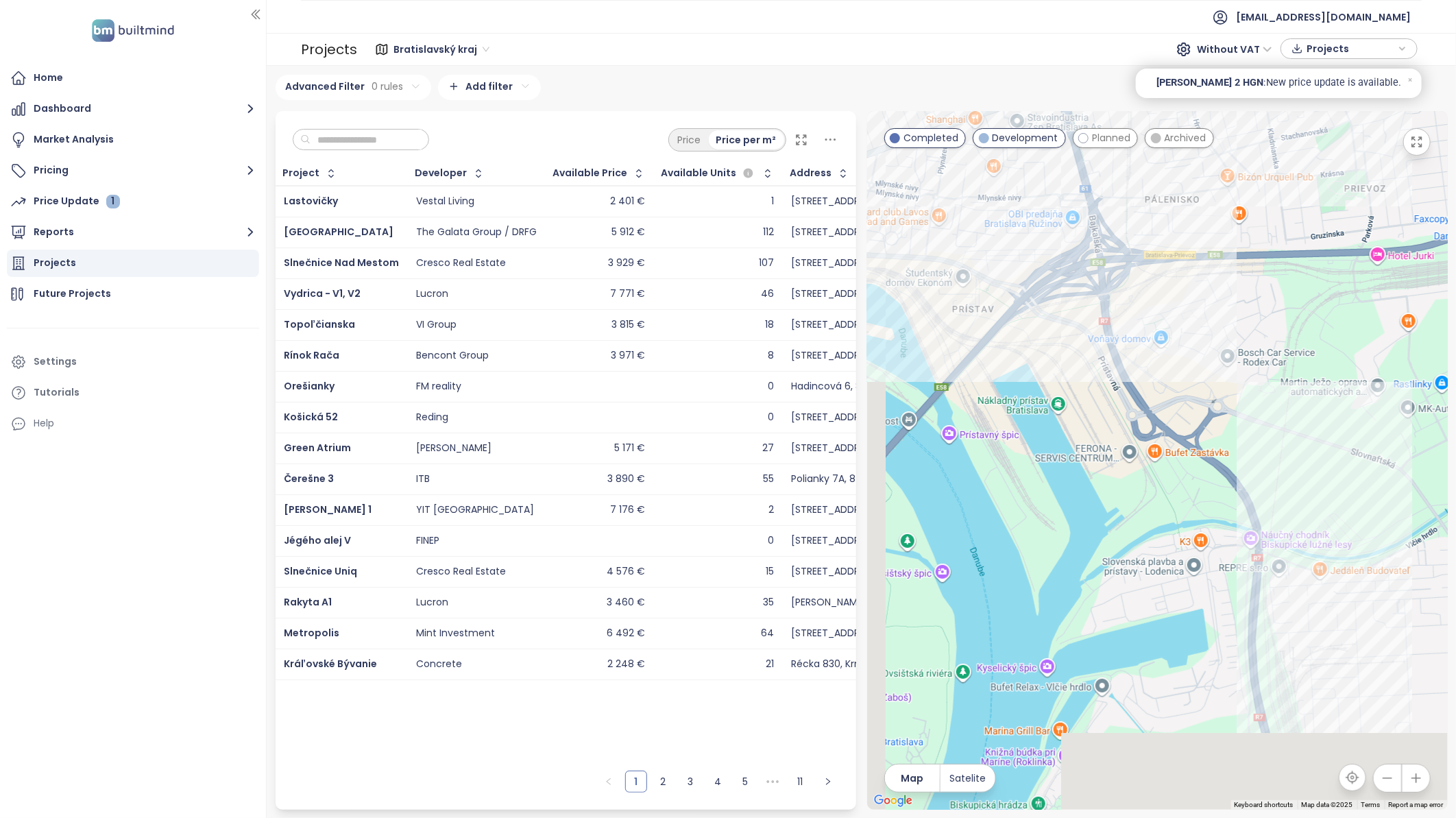
drag, startPoint x: 1168, startPoint y: 551, endPoint x: 1349, endPoint y: 376, distance: 251.8
click at [1349, 376] on div at bounding box center [1157, 460] width 581 height 698
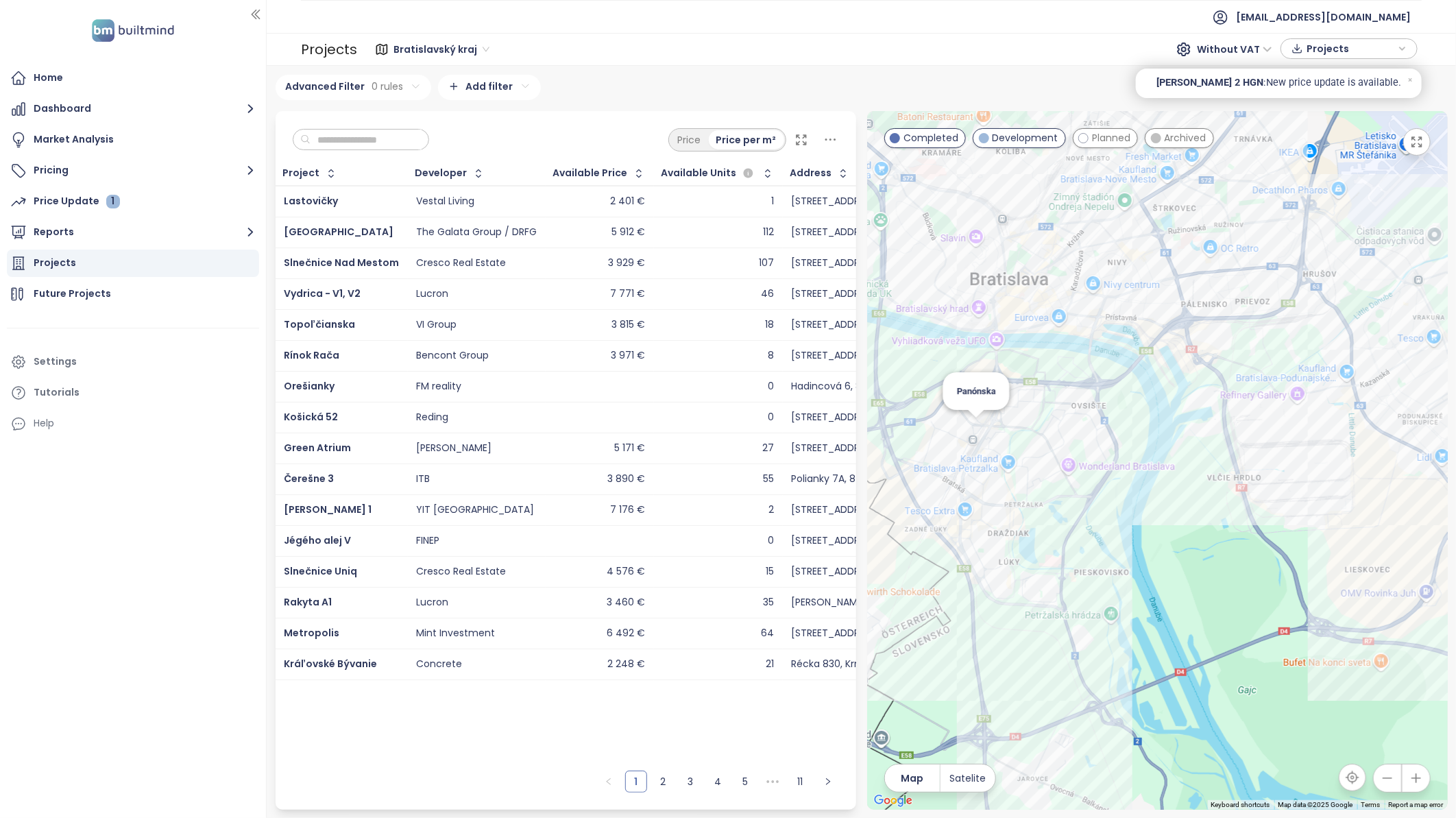
click at [975, 428] on div "Panónska" at bounding box center [1157, 460] width 581 height 698
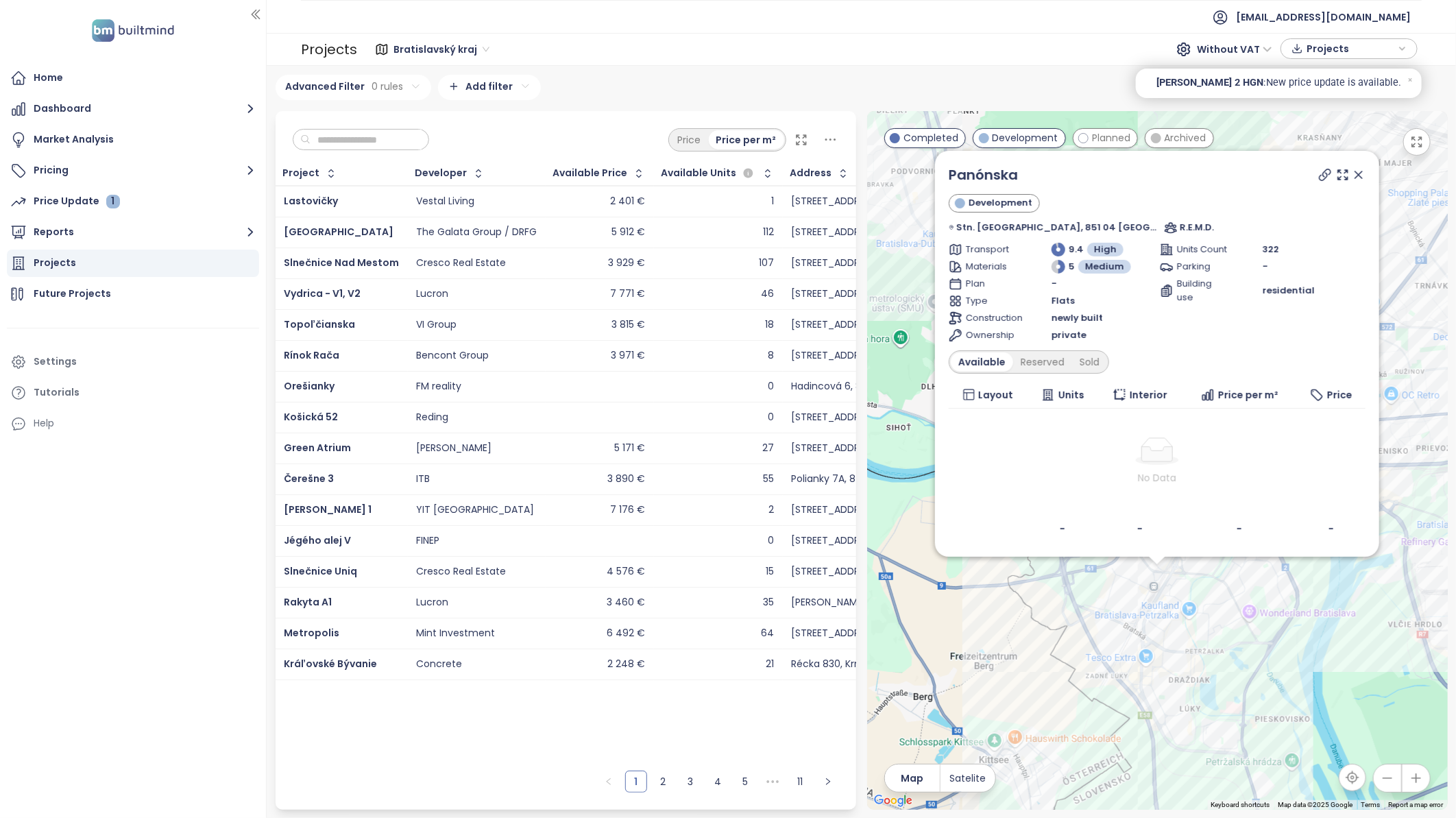
click at [1352, 169] on icon at bounding box center [1359, 175] width 14 height 14
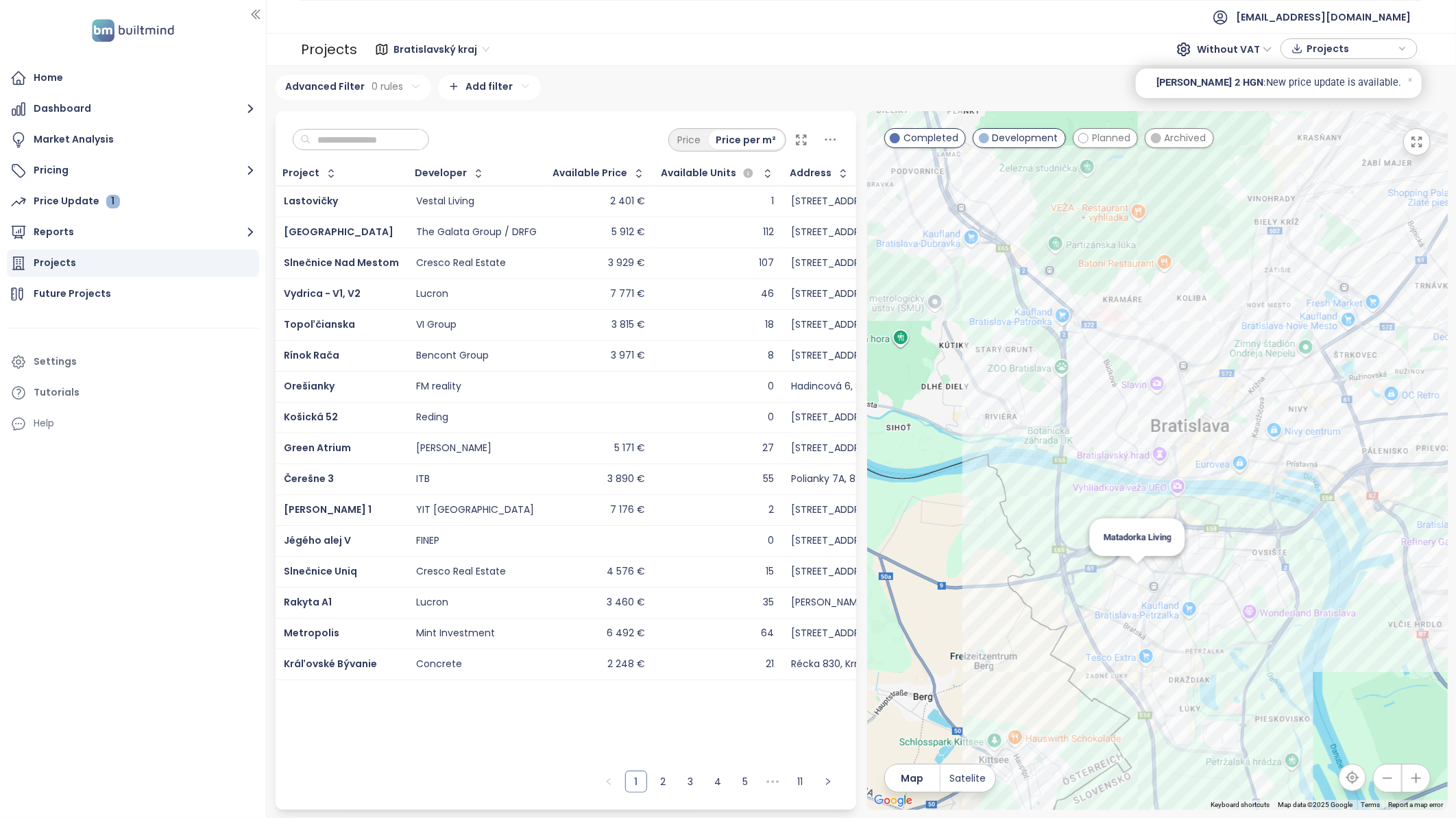
click at [1142, 578] on div "Matadorka Living" at bounding box center [1157, 460] width 581 height 698
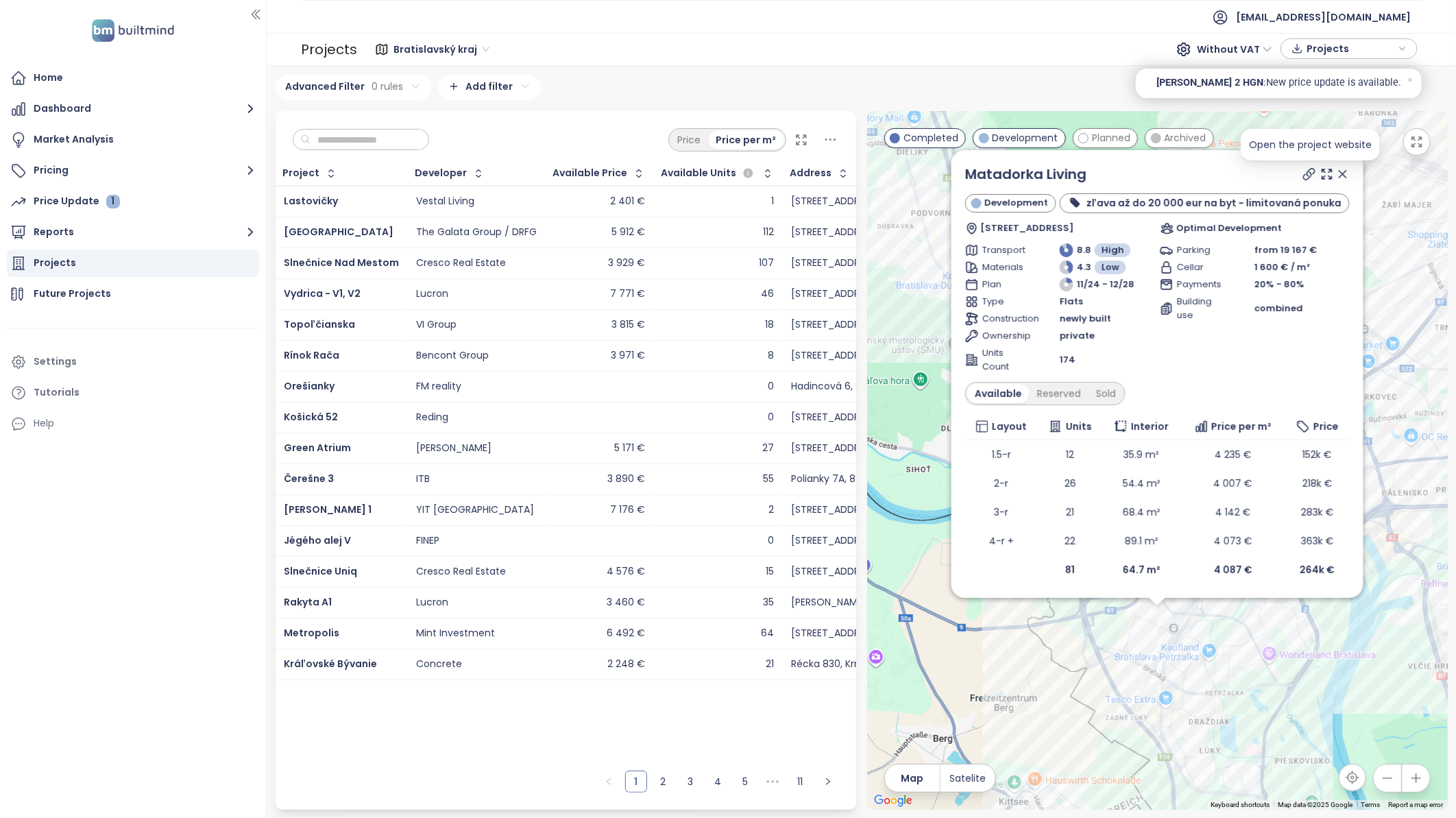
click at [1304, 177] on icon at bounding box center [1308, 174] width 14 height 14
click at [1338, 176] on icon at bounding box center [1342, 174] width 14 height 14
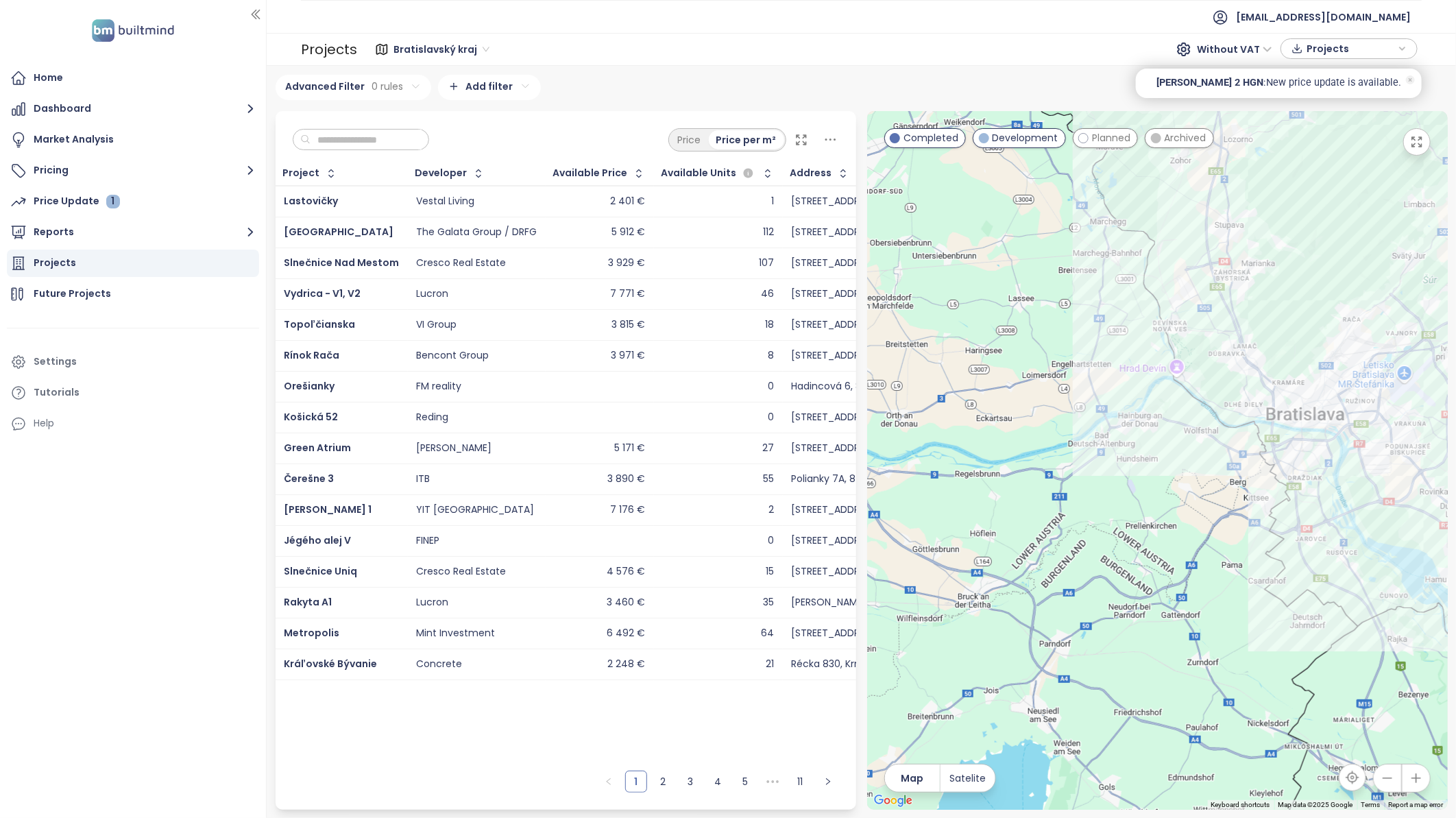
click at [1412, 79] on icon at bounding box center [1410, 80] width 9 height 9
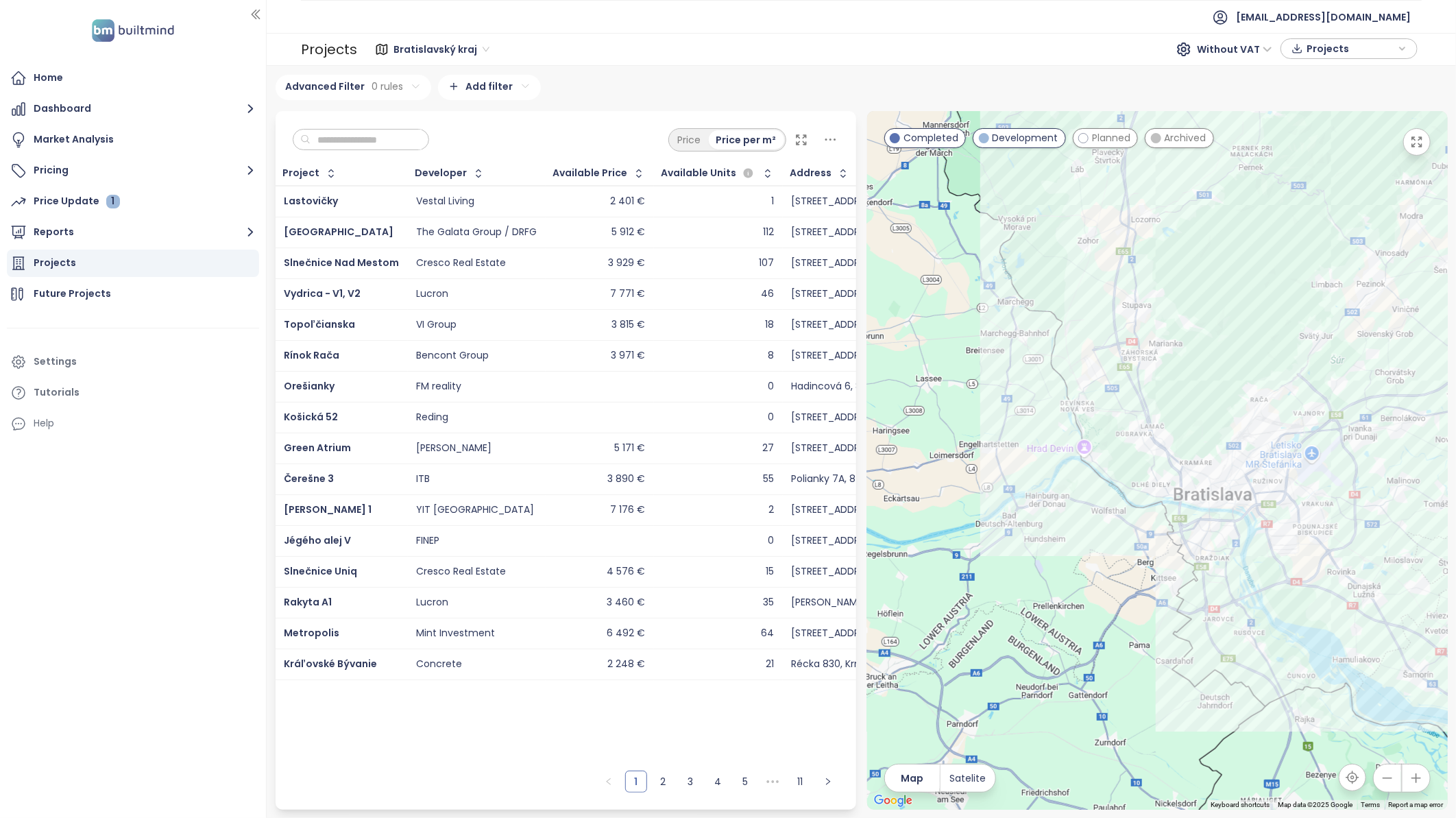
drag, startPoint x: 1331, startPoint y: 302, endPoint x: 1174, endPoint y: 376, distance: 173.6
click at [1174, 376] on div at bounding box center [1157, 460] width 581 height 698
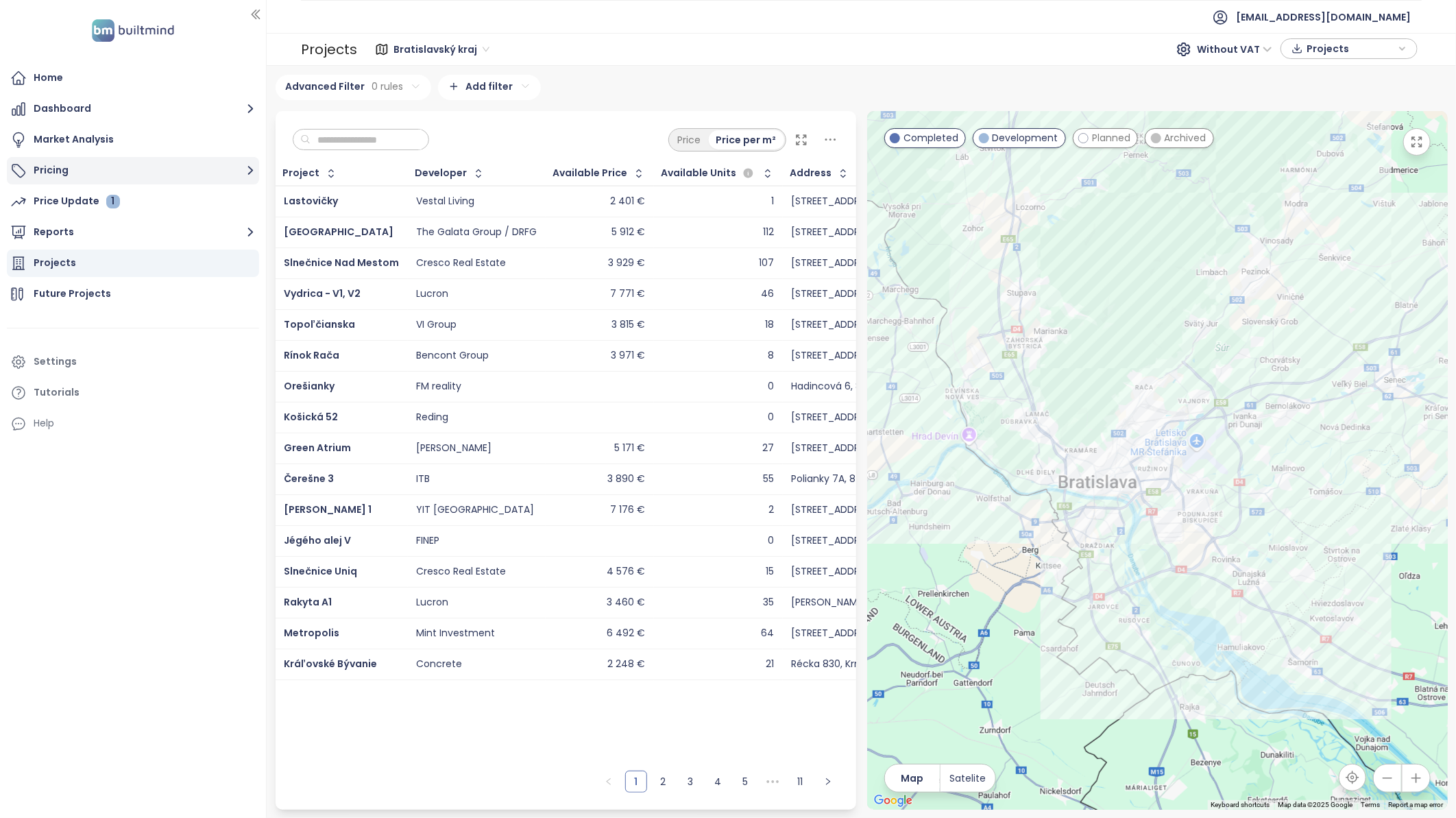
click at [53, 172] on button "Pricing" at bounding box center [133, 170] width 252 height 27
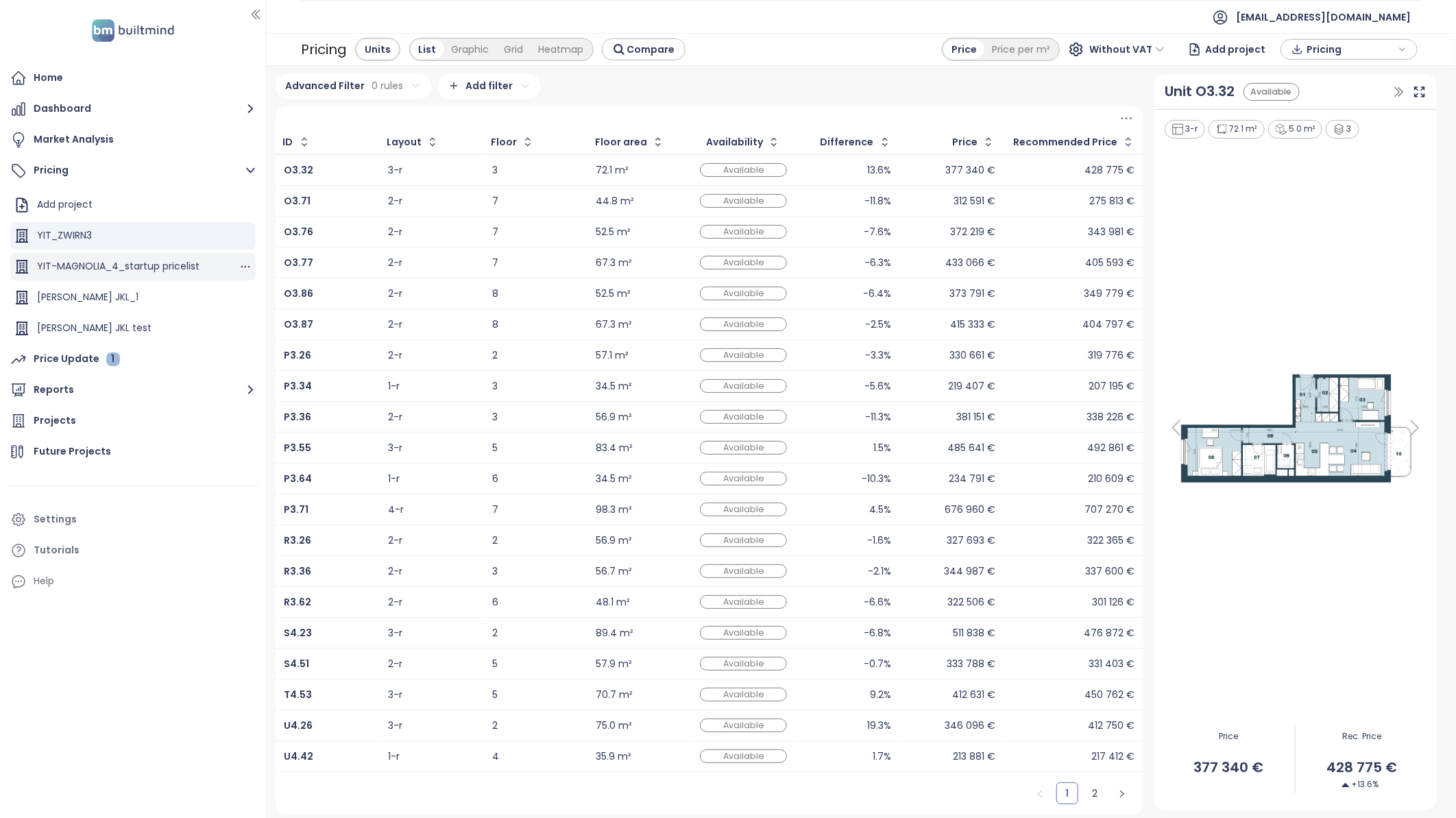
click at [129, 266] on div "YIT-MAGNOLIA_4_startup pricelist" at bounding box center [118, 266] width 162 height 17
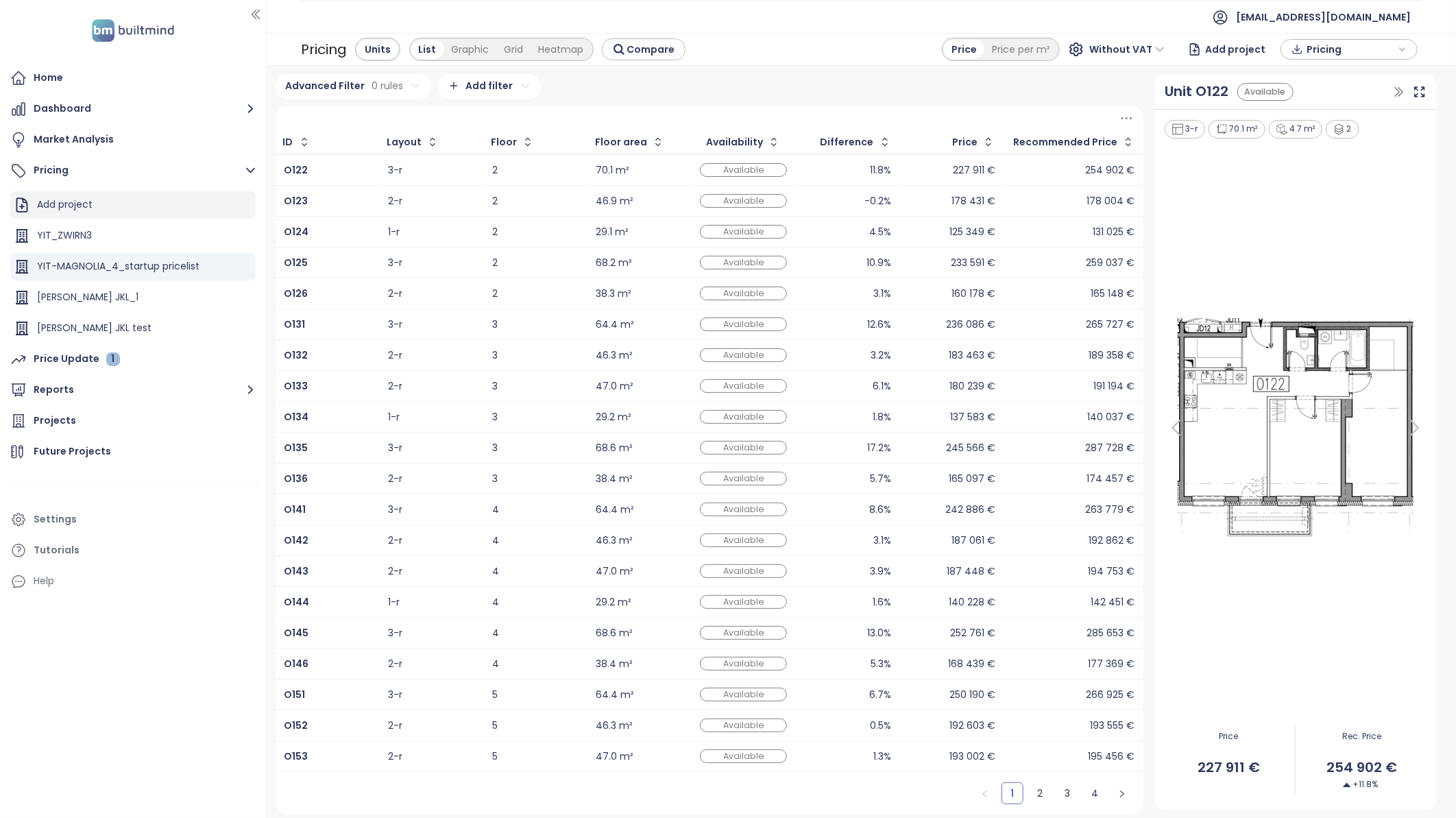
drag, startPoint x: 71, startPoint y: 214, endPoint x: 77, endPoint y: 206, distance: 10.0
click at [77, 206] on div "Add project" at bounding box center [132, 204] width 245 height 27
